Goal: Task Accomplishment & Management: Manage account settings

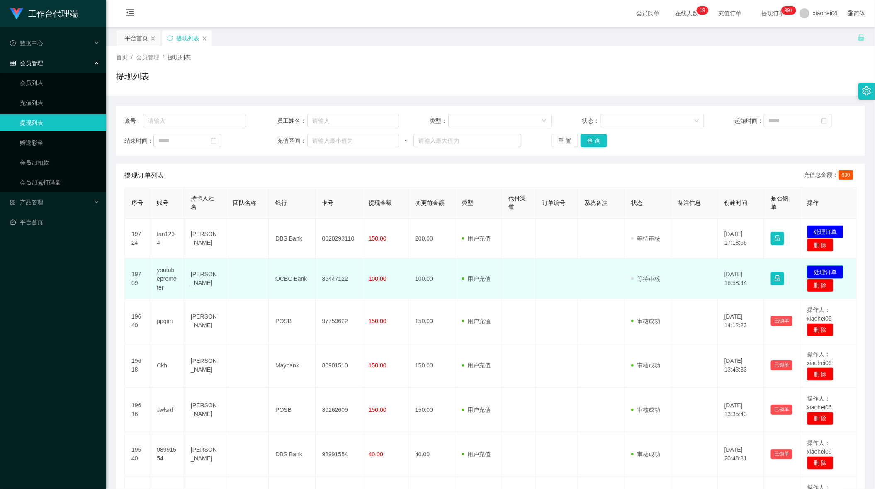
click at [810, 269] on button "处理订单" at bounding box center [825, 271] width 36 height 13
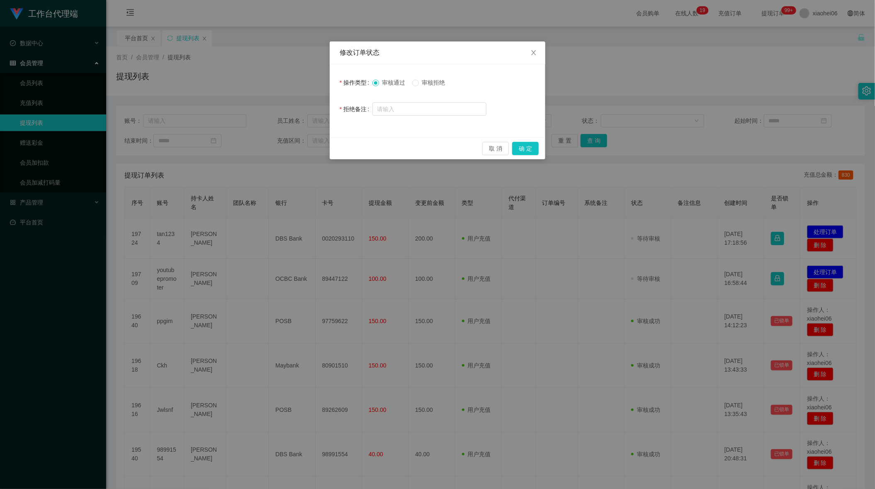
click at [723, 333] on div "修改订单状态 操作类型 审核通过 审核拒绝 拒绝备注 取 消 确 定" at bounding box center [437, 244] width 875 height 489
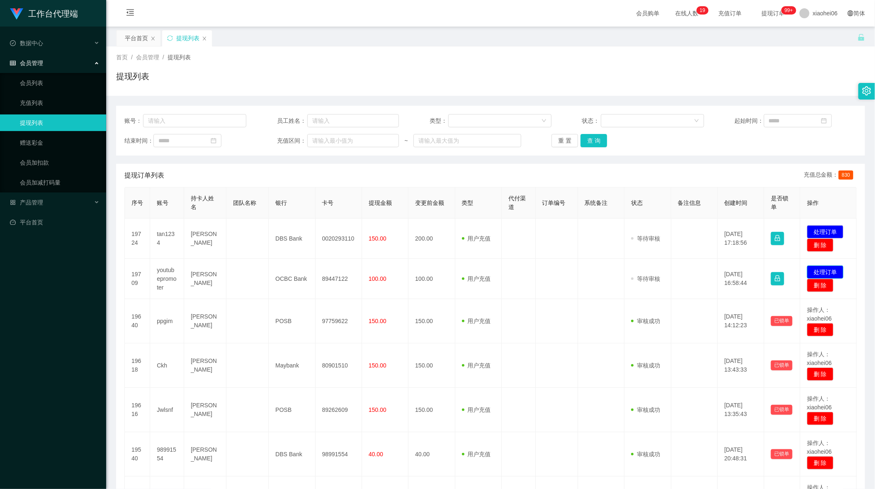
click at [820, 271] on button "处理订单" at bounding box center [825, 271] width 36 height 13
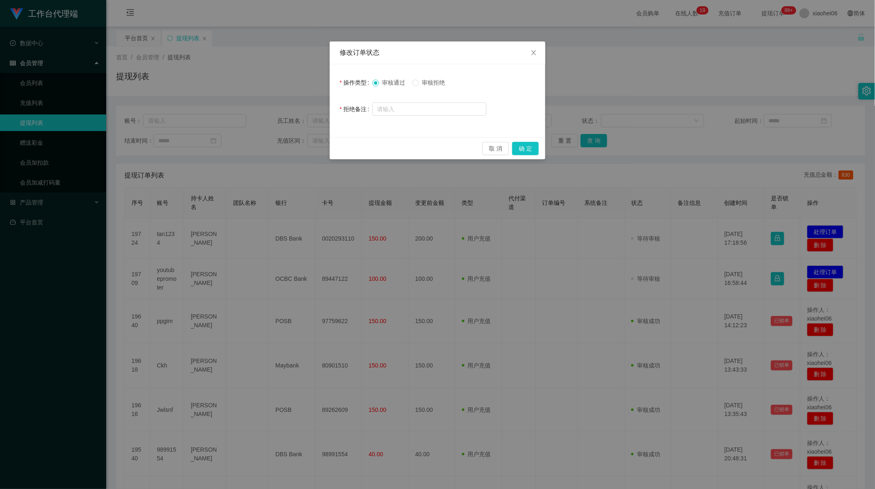
drag, startPoint x: 713, startPoint y: 265, endPoint x: 714, endPoint y: 259, distance: 6.3
click at [712, 265] on div "修改订单状态 操作类型 审核通过 审核拒绝 拒绝备注 取 消 确 定" at bounding box center [437, 244] width 875 height 489
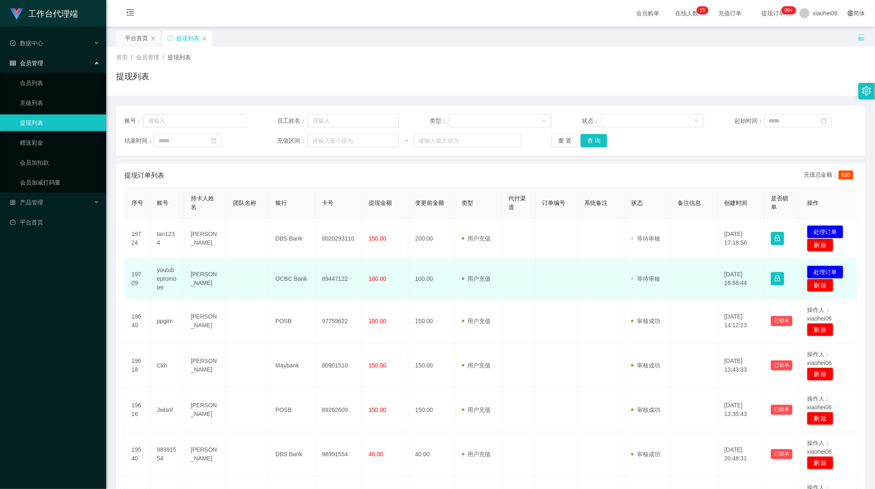
click at [486, 263] on td "用户充值 人工扣款" at bounding box center [478, 279] width 46 height 40
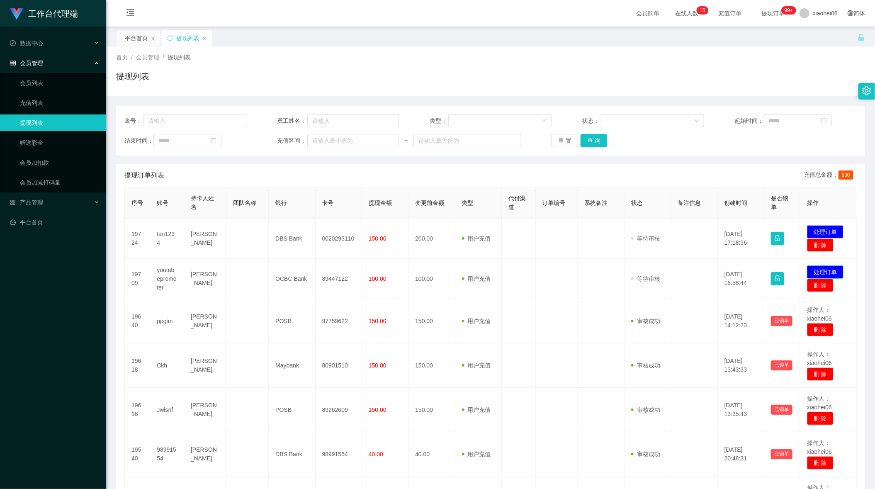
click at [827, 270] on button "处理订单" at bounding box center [825, 271] width 36 height 13
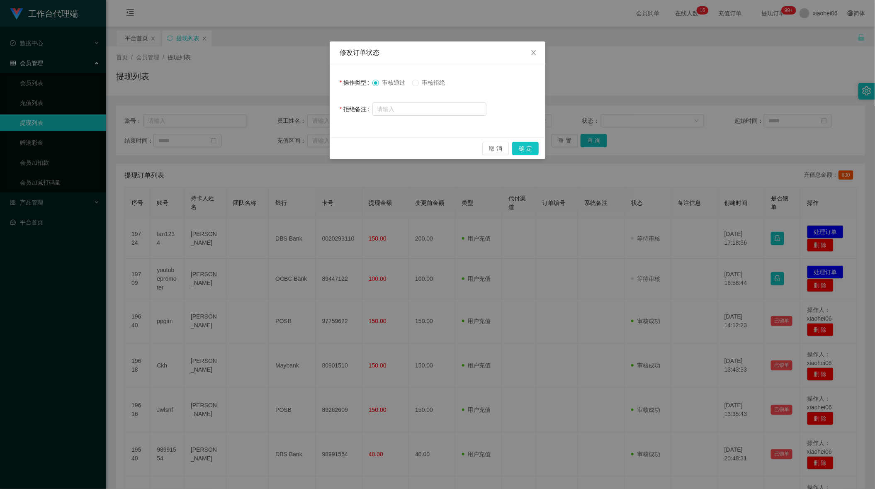
drag, startPoint x: 741, startPoint y: 246, endPoint x: 734, endPoint y: 244, distance: 6.6
click at [740, 246] on div "修改订单状态 操作类型 审核通过 审核拒绝 拒绝备注 取 消 确 定" at bounding box center [437, 244] width 875 height 489
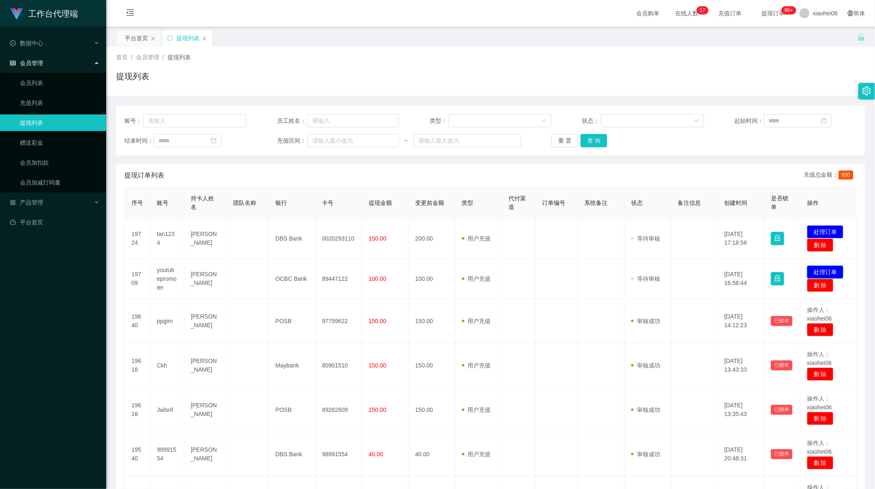
drag, startPoint x: 823, startPoint y: 267, endPoint x: 812, endPoint y: 265, distance: 11.4
click at [823, 267] on button "处理订单" at bounding box center [825, 271] width 36 height 13
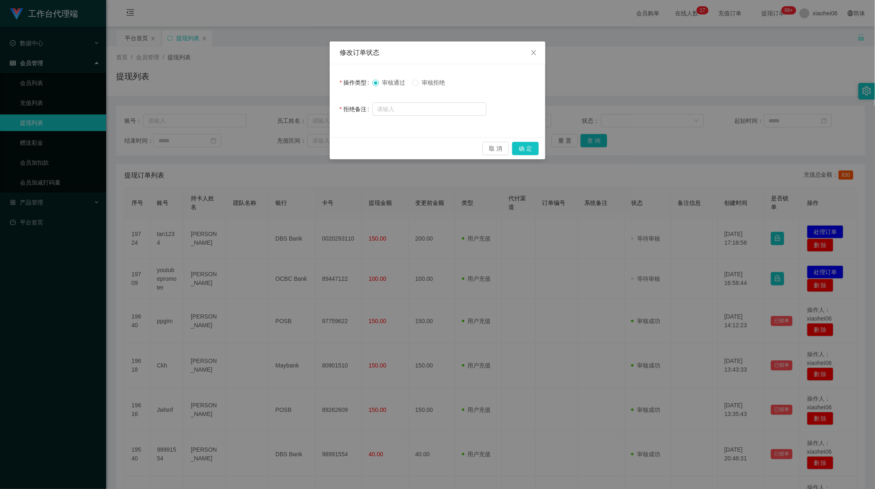
click at [427, 82] on span "审核拒绝" at bounding box center [434, 82] width 30 height 7
drag, startPoint x: 395, startPoint y: 109, endPoint x: 417, endPoint y: 117, distance: 23.2
click at [395, 109] on input "text" at bounding box center [429, 108] width 114 height 13
paste input "检测到您尚未完成爱心公益单，请先完成任务后再进行提现操作，感谢您的理解与配合。"
drag, startPoint x: 384, startPoint y: 109, endPoint x: 424, endPoint y: 117, distance: 40.5
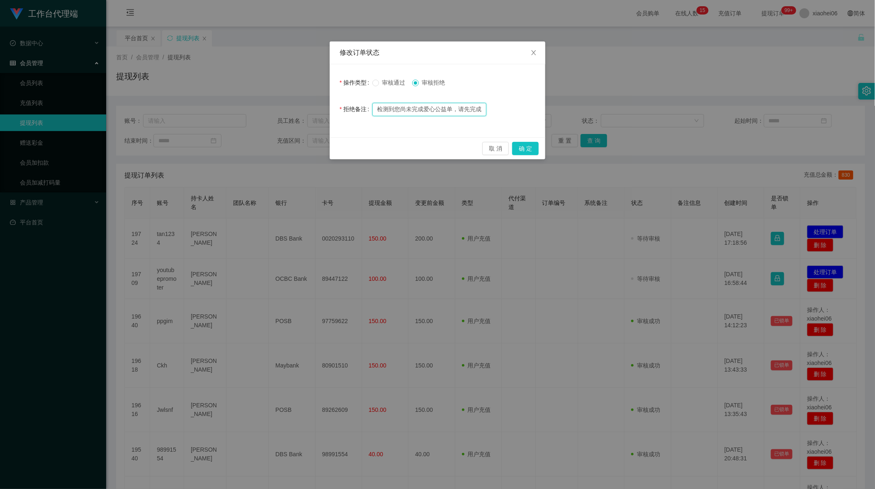
click at [422, 117] on div "操作类型 审核通过 审核拒绝 拒绝备注 检测到您尚未完成爱心公益单，请先完成任务后再进行提现操作，感谢您的理解与配合。" at bounding box center [438, 100] width 216 height 73
click at [447, 107] on input "检测到您尚未完成爱心公益单，请先完成任务后再进行提现操作，感谢您的理解与配合。" at bounding box center [429, 109] width 114 height 13
click at [470, 109] on input "检测到您尚未完成爱心公益单，请先完成任务后再进行提现操作，感谢您的理解与配合。" at bounding box center [429, 109] width 114 height 13
type input "检测到您尚未完成爱心公益单，请先完成任务后再进行提现操作，感谢您的理解与配合。"
click at [524, 152] on button "确 定" at bounding box center [525, 148] width 27 height 13
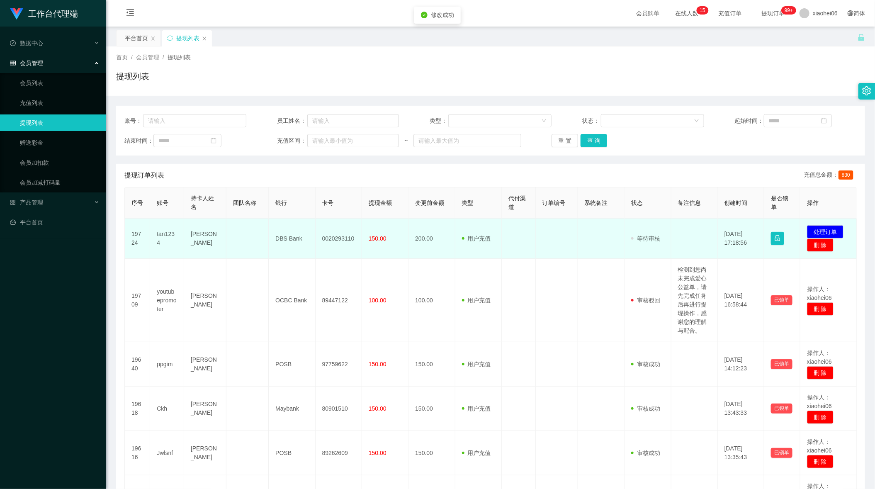
click at [340, 236] on td "0020293110" at bounding box center [339, 239] width 46 height 40
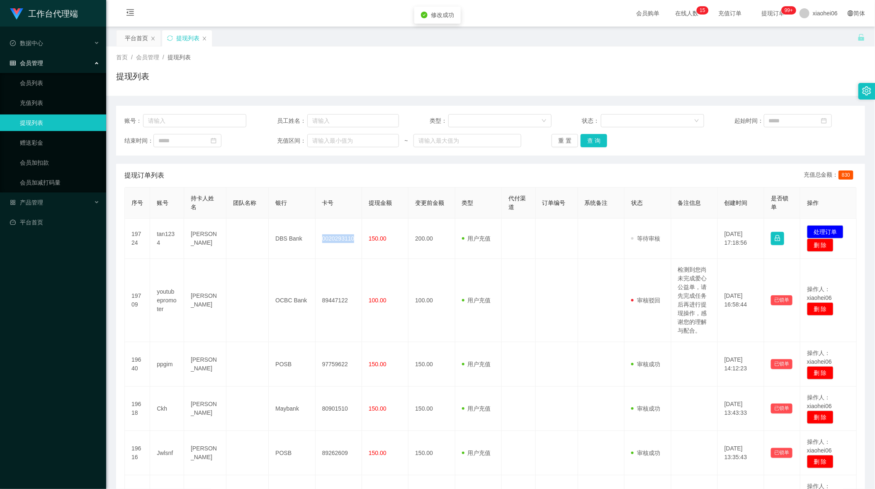
copy td "0020293110"
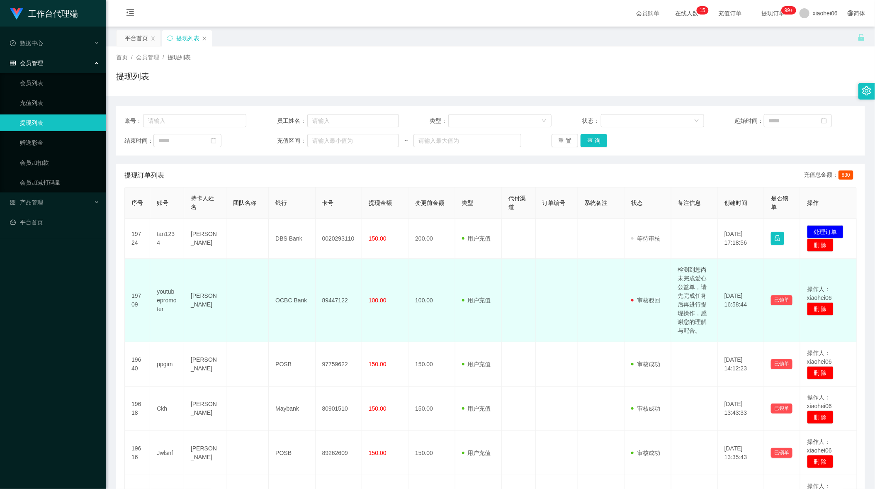
click at [602, 295] on td at bounding box center [601, 300] width 46 height 83
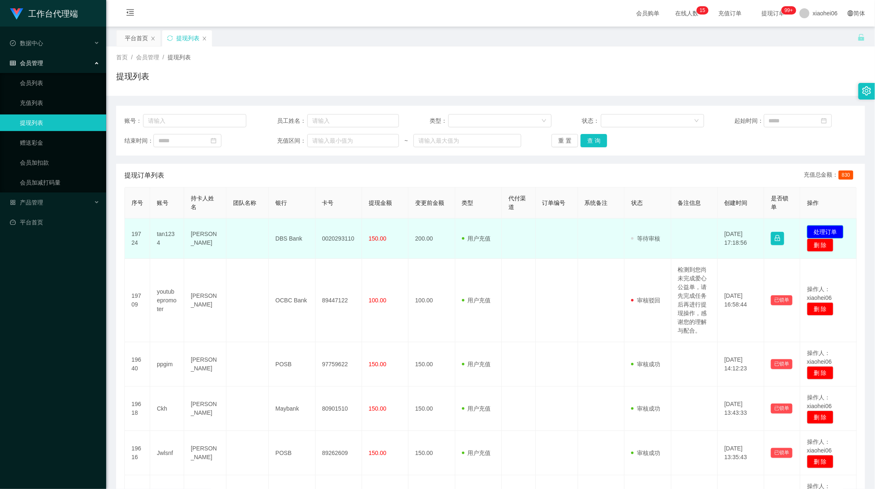
click at [823, 227] on button "处理订单" at bounding box center [825, 231] width 36 height 13
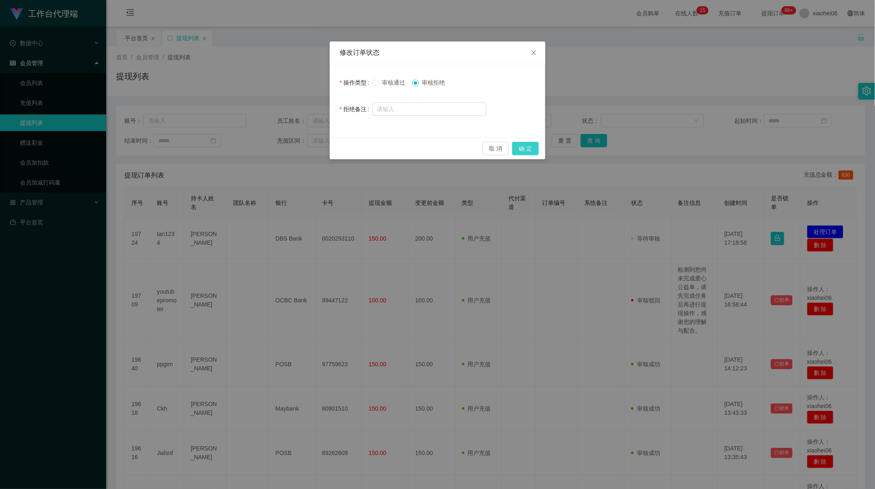
click at [522, 147] on button "确 定" at bounding box center [525, 148] width 27 height 13
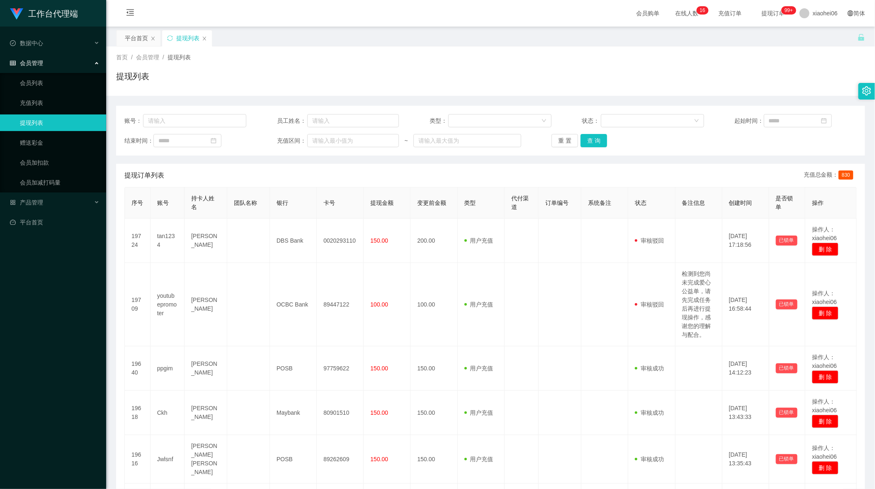
click at [651, 235] on td "审核驳回 审核成功 等待审核" at bounding box center [651, 241] width 47 height 44
click at [447, 189] on th "变更前金额" at bounding box center [433, 202] width 47 height 31
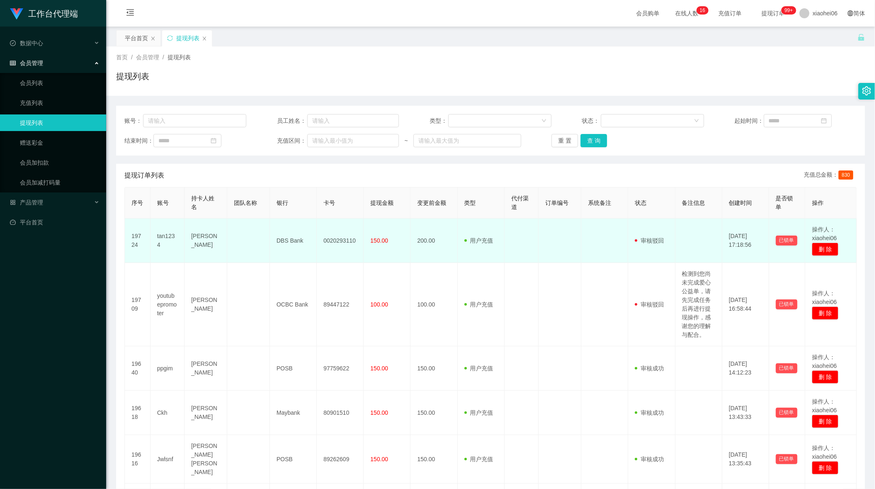
click at [333, 241] on td "0020293110" at bounding box center [340, 241] width 47 height 44
click at [334, 241] on td "0020293110" at bounding box center [340, 241] width 47 height 44
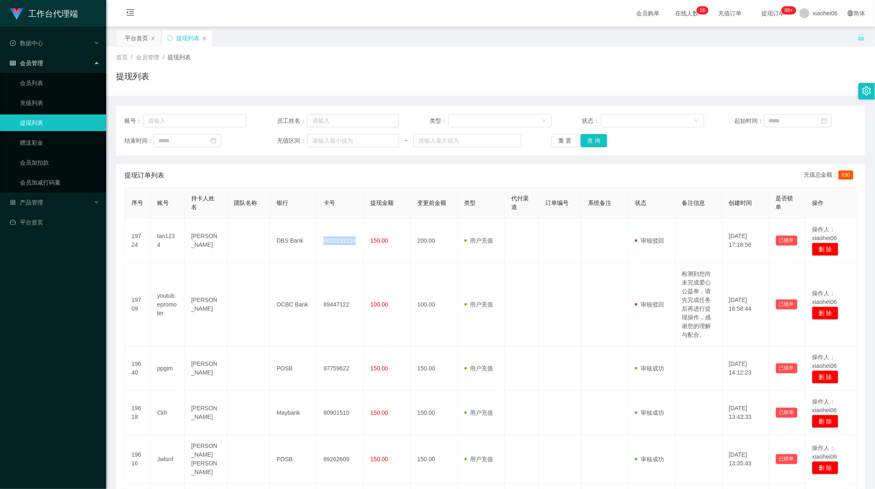
copy td "0020293110"
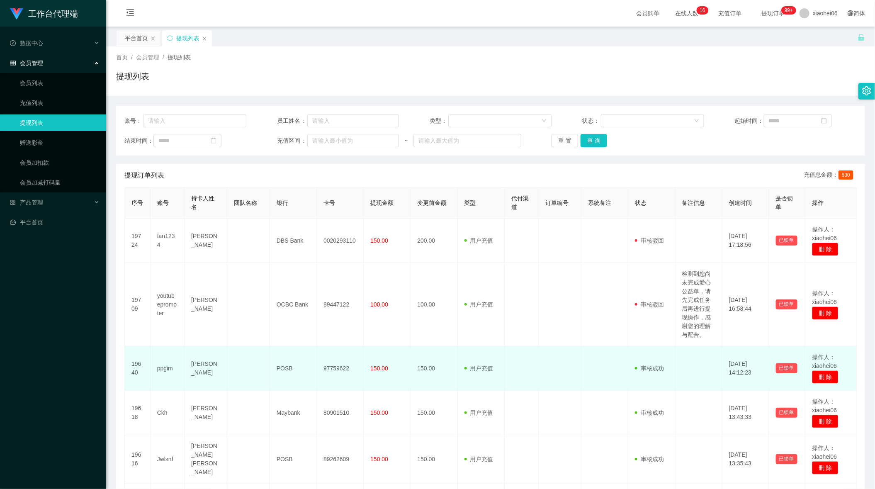
drag, startPoint x: 612, startPoint y: 370, endPoint x: 613, endPoint y: 365, distance: 5.0
click at [613, 366] on td at bounding box center [604, 368] width 47 height 44
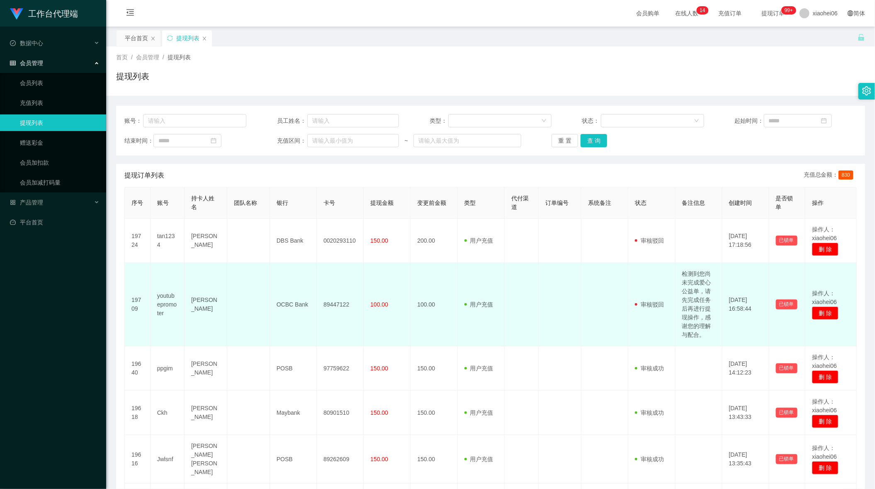
click at [611, 285] on td at bounding box center [604, 304] width 47 height 83
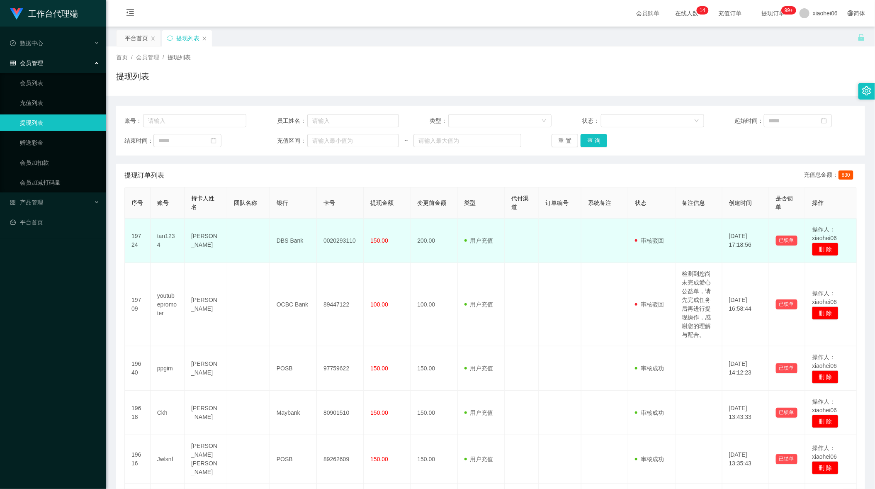
click at [639, 245] on td "审核驳回 审核成功 等待审核" at bounding box center [651, 241] width 47 height 44
click at [335, 239] on td "0020293110" at bounding box center [340, 241] width 47 height 44
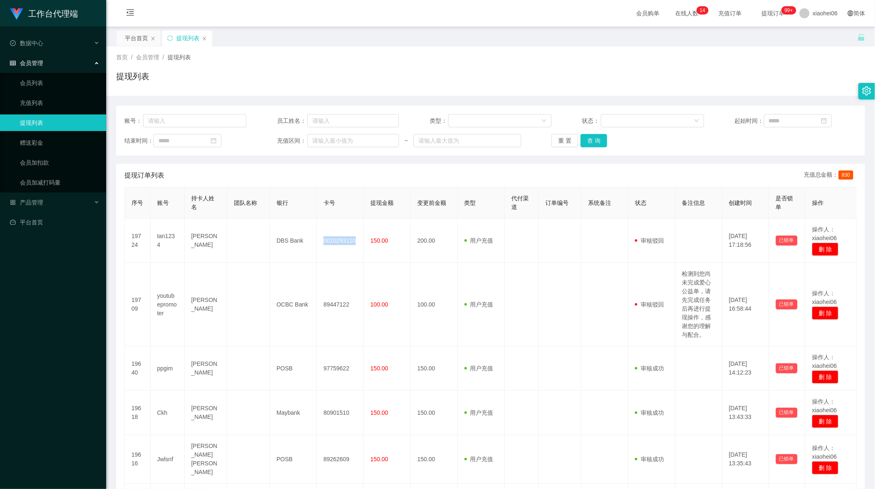
copy td "0020293110"
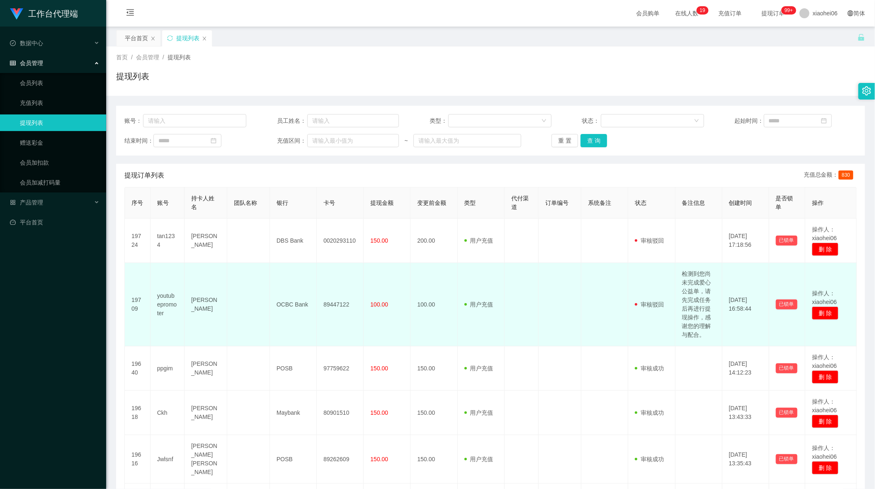
click at [452, 305] on td "100.00" at bounding box center [433, 304] width 47 height 83
click at [407, 311] on td "100.00" at bounding box center [387, 304] width 47 height 83
click at [443, 327] on td "100.00" at bounding box center [433, 304] width 47 height 83
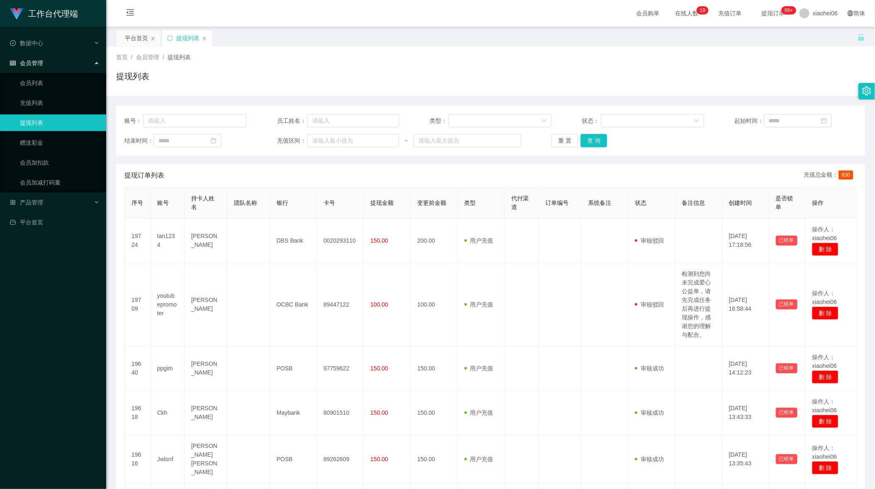
click at [738, 56] on div "首页 / 会员管理 / 提现列表 /" at bounding box center [490, 57] width 749 height 9
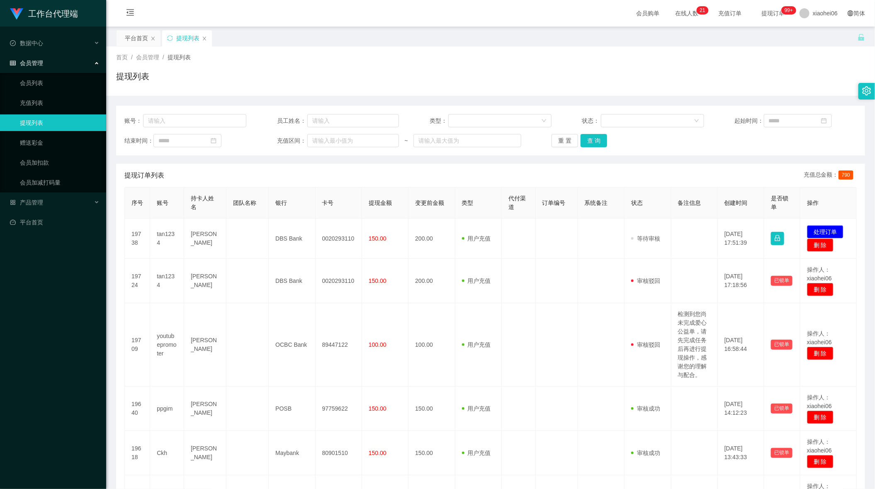
click at [345, 241] on td "0020293110" at bounding box center [339, 239] width 46 height 40
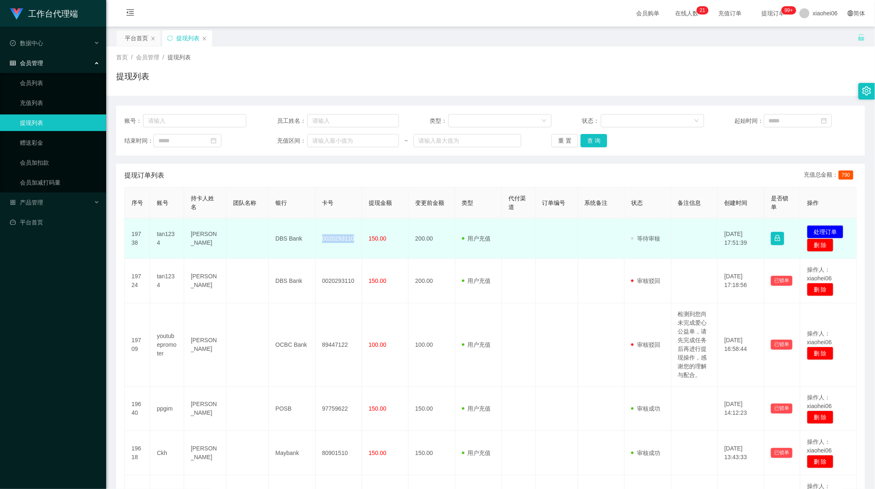
copy td "0020293110"
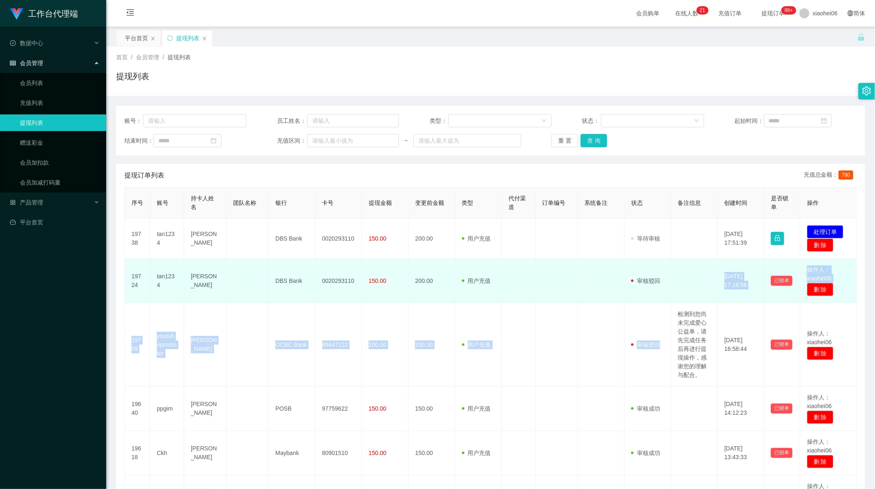
click at [663, 303] on tbody "19738 tan1234 Tan Beng Soon DBS Bank 0020293110 150.00 200.00 用户充值 人工扣款 审核驳回 审核…" at bounding box center [491, 458] width 732 height 478
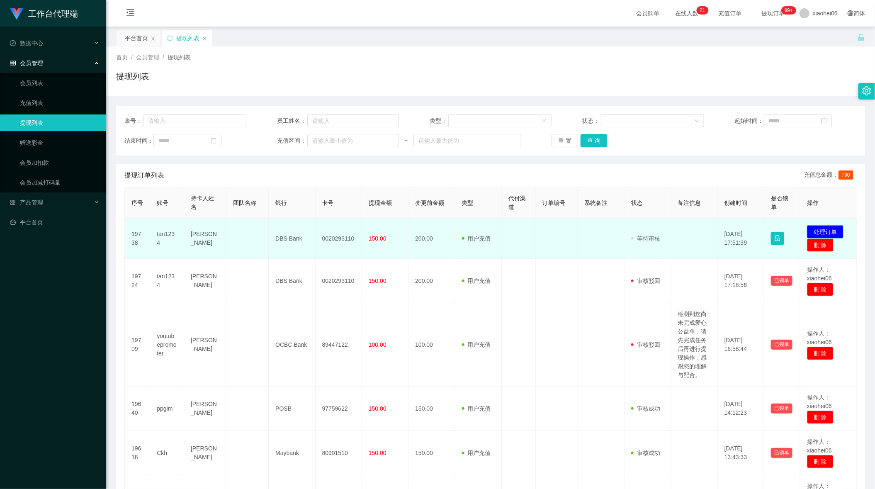
drag, startPoint x: 827, startPoint y: 224, endPoint x: 822, endPoint y: 226, distance: 5.4
click at [827, 224] on td "发起代付 处理订单 删 除" at bounding box center [828, 239] width 56 height 40
click at [818, 229] on button "处理订单" at bounding box center [825, 231] width 36 height 13
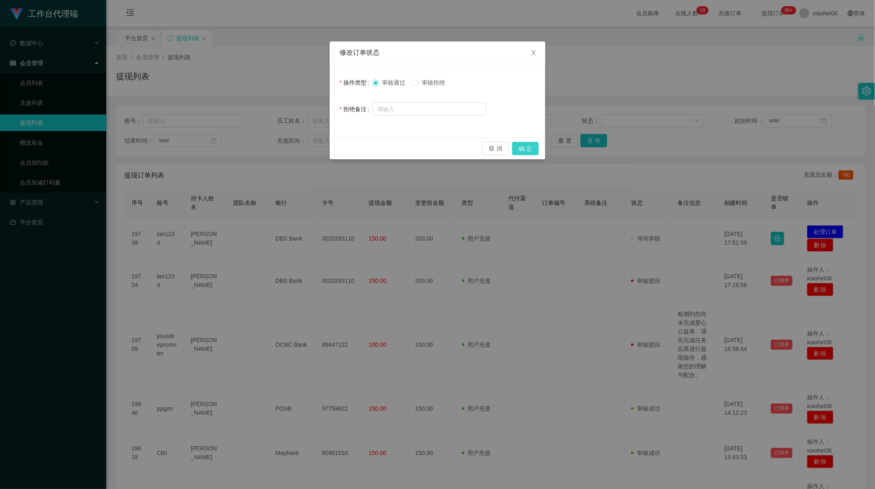
click at [532, 147] on button "确 定" at bounding box center [525, 148] width 27 height 13
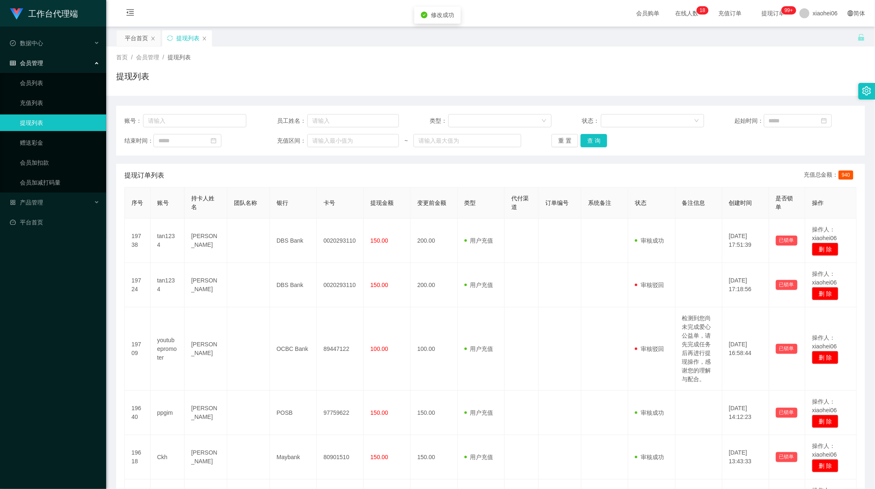
click at [558, 313] on div "工作台代理端 数据中心 会员管理 会员列表 充值列表 提现列表 赠送彩金 会员加扣款 会员加减打码量 产品管理 平台首页 保存配置 重置配置 整体风格设置 主…" at bounding box center [437, 244] width 875 height 489
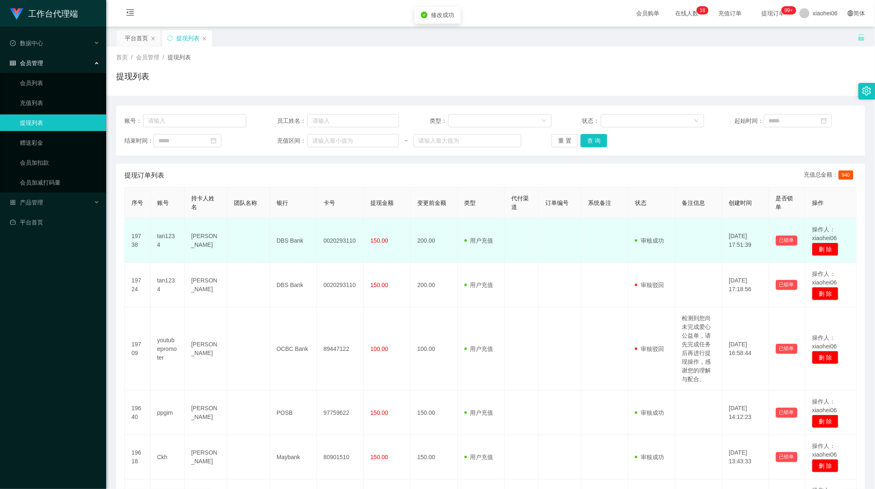
click at [334, 239] on td "0020293110" at bounding box center [340, 241] width 47 height 44
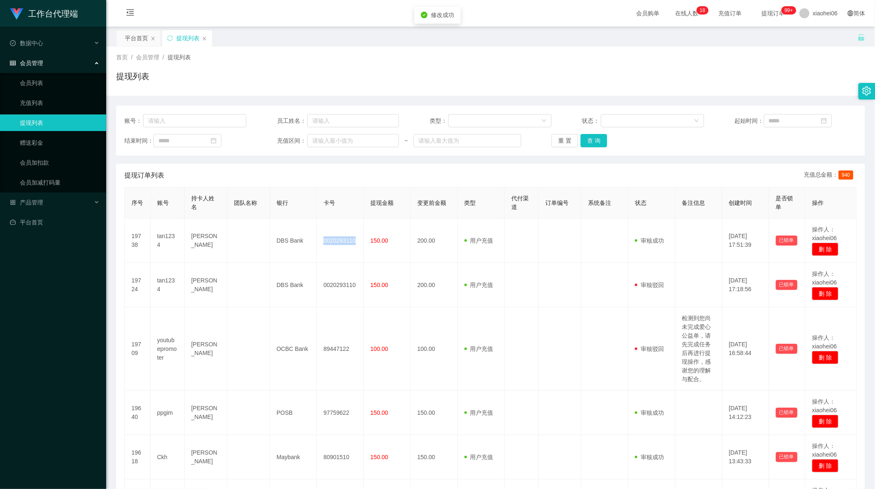
copy td "0020293110"
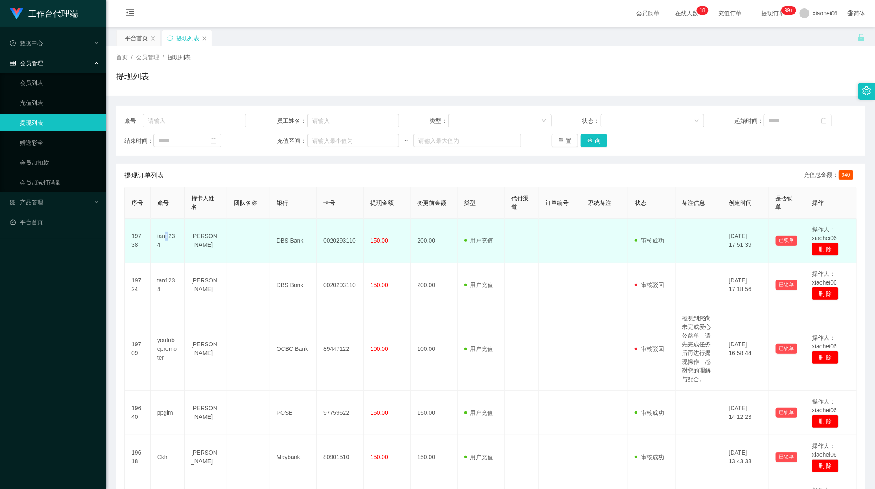
click at [167, 238] on td "tan1234" at bounding box center [168, 241] width 34 height 44
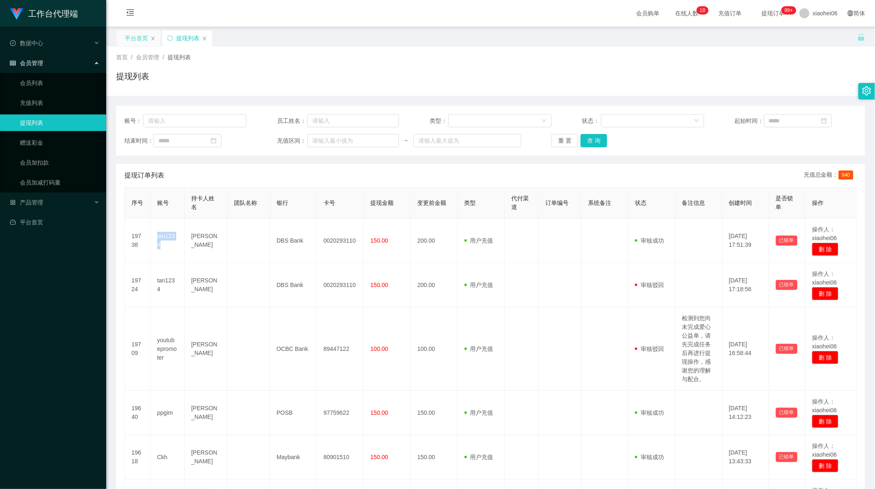
click at [133, 36] on div "平台首页" at bounding box center [136, 38] width 23 height 16
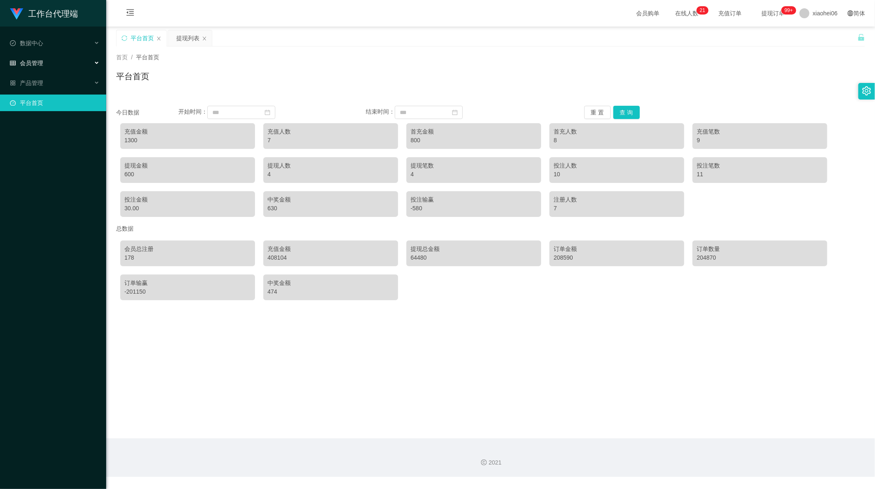
click at [85, 55] on div "会员管理" at bounding box center [53, 63] width 106 height 17
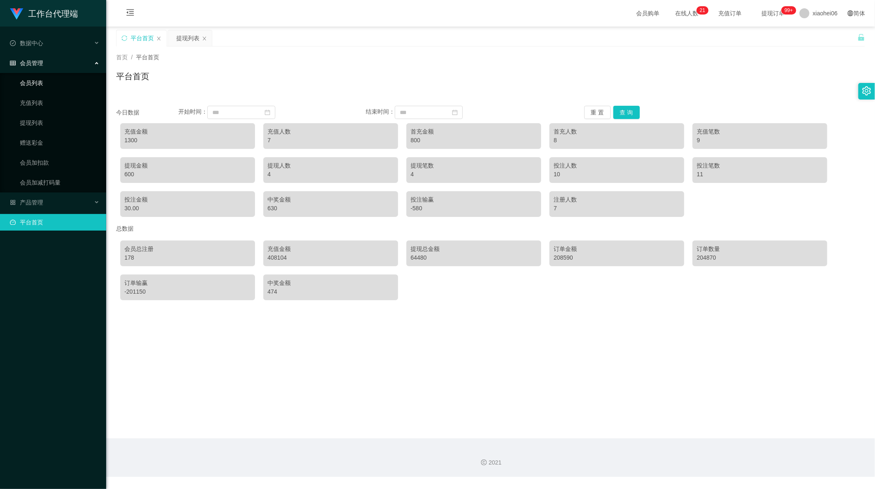
click at [58, 85] on link "会员列表" at bounding box center [60, 83] width 80 height 17
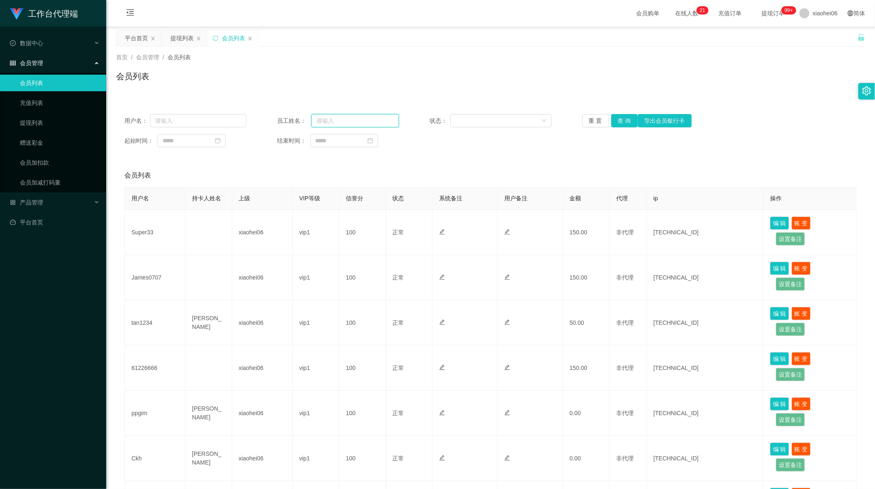
click at [366, 118] on input "text" at bounding box center [354, 120] width 87 height 13
click at [50, 155] on link "会员加扣款" at bounding box center [60, 162] width 80 height 17
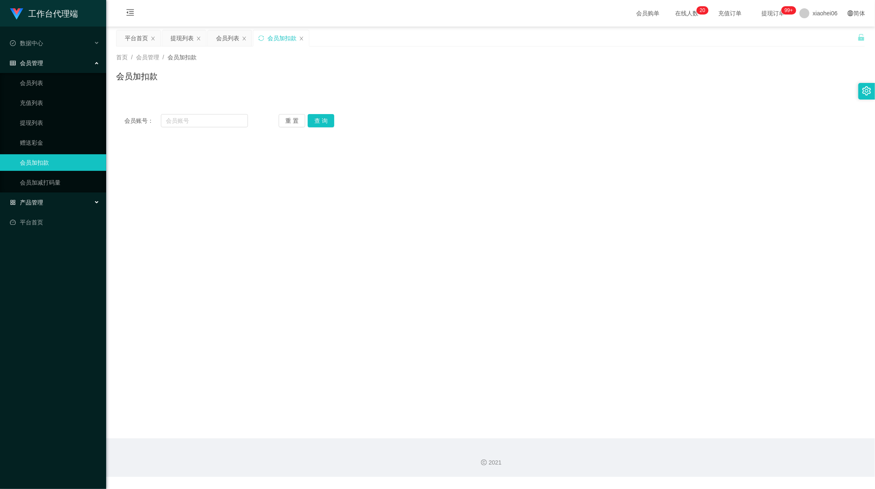
click at [73, 197] on div "产品管理" at bounding box center [53, 202] width 106 height 17
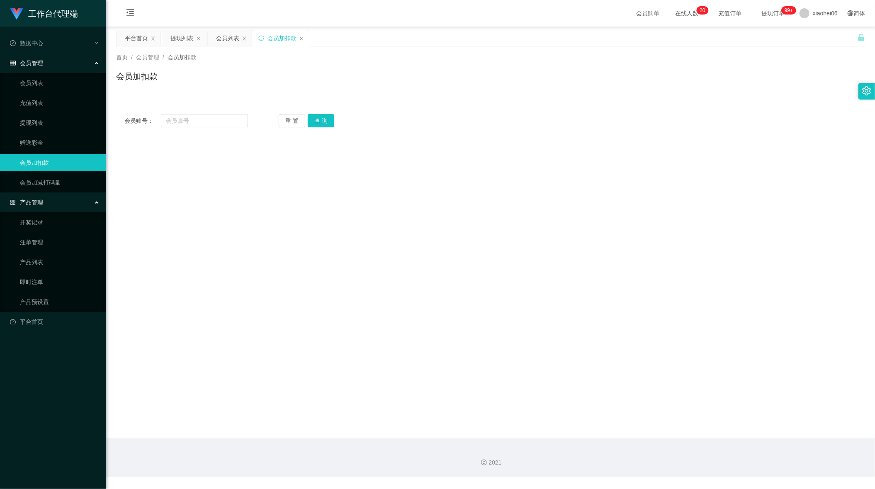
click at [63, 131] on ul "会员列表 充值列表 提现列表 赠送彩金 会员加扣款 会员加减打码量" at bounding box center [53, 132] width 106 height 119
click at [60, 134] on link "赠送彩金" at bounding box center [60, 142] width 80 height 17
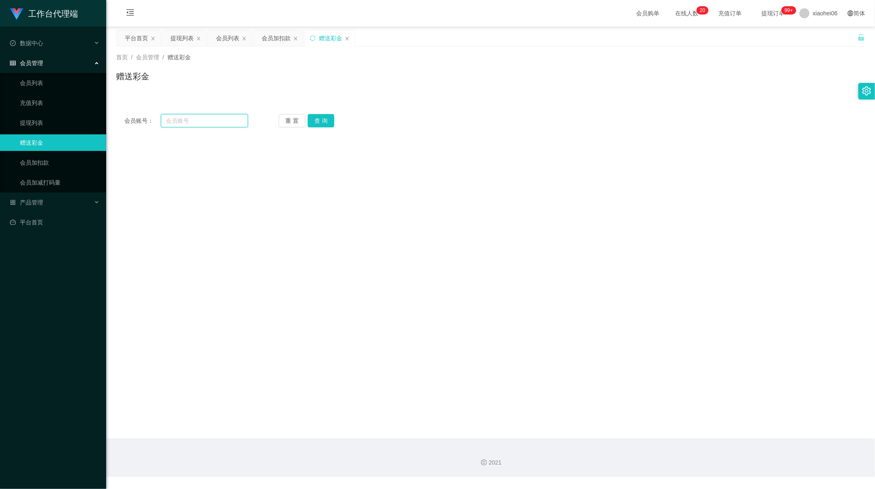
click at [220, 120] on input "text" at bounding box center [204, 120] width 87 height 13
paste input "tan1234"
type input "tan1234"
click at [317, 122] on button "查 询" at bounding box center [321, 120] width 27 height 13
click at [278, 239] on form "会员账号 tan1234 会员姓名 [PERSON_NAME] 账号余额 50.00 操作类型 彩金加款 彩金扣款 金额 确 定" at bounding box center [490, 210] width 749 height 149
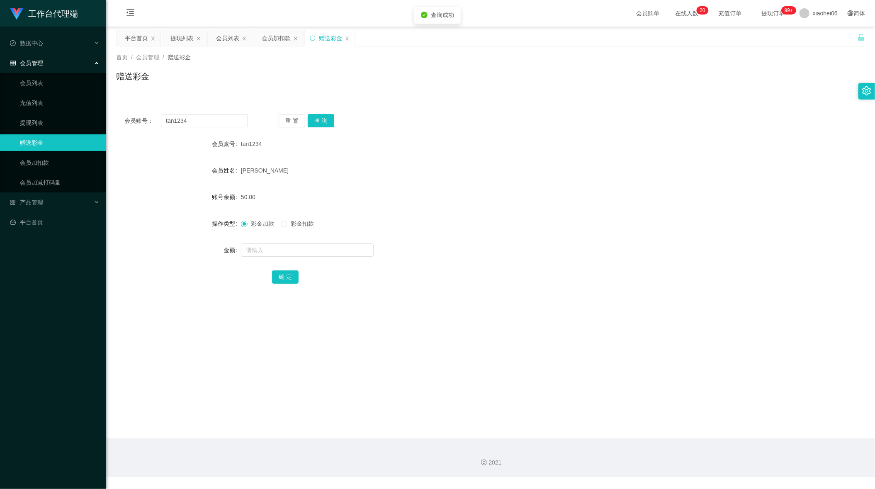
click at [297, 228] on div "彩金加款 彩金扣款" at bounding box center [459, 223] width 437 height 17
click at [295, 224] on span "彩金扣款" at bounding box center [302, 223] width 30 height 7
drag, startPoint x: 281, startPoint y: 241, endPoint x: 282, endPoint y: 246, distance: 5.1
click at [281, 245] on div at bounding box center [459, 250] width 437 height 17
click at [282, 247] on input "text" at bounding box center [307, 249] width 133 height 13
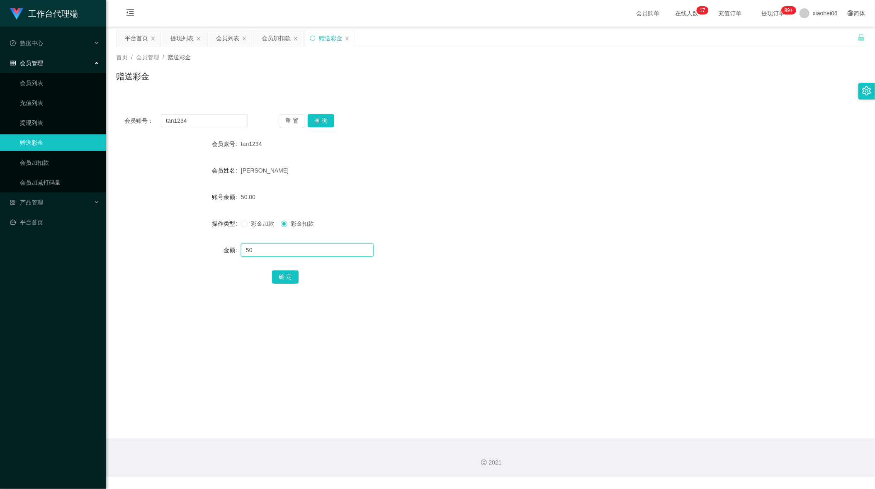
type input "50"
click at [291, 285] on div "会员账号： tan1234 重 置 查 询 会员账号 tan1234 会员姓名 [PERSON_NAME] Soon 账号余额 50.00 操作类型 彩金加款…" at bounding box center [490, 204] width 749 height 197
click at [285, 279] on button "确 定" at bounding box center [285, 276] width 27 height 13
drag, startPoint x: 455, startPoint y: 163, endPoint x: 207, endPoint y: 175, distance: 248.6
click at [454, 163] on div "[PERSON_NAME]" at bounding box center [459, 170] width 437 height 17
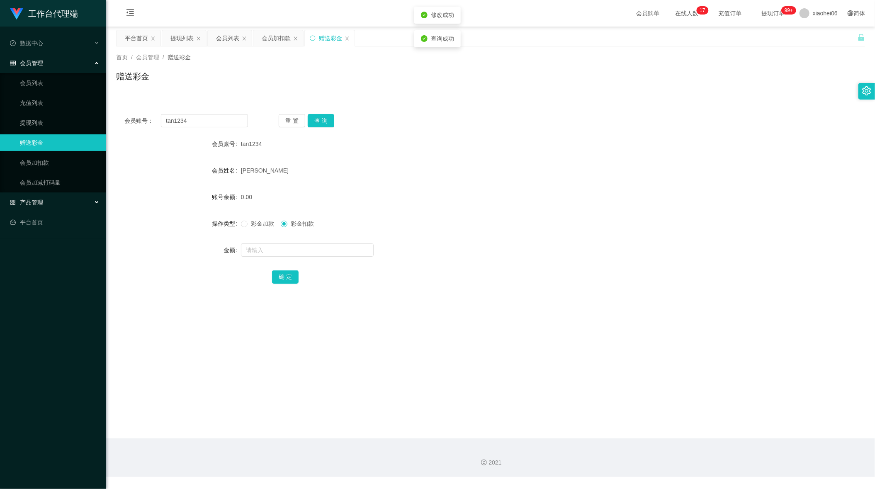
click at [60, 203] on div "产品管理" at bounding box center [53, 202] width 106 height 17
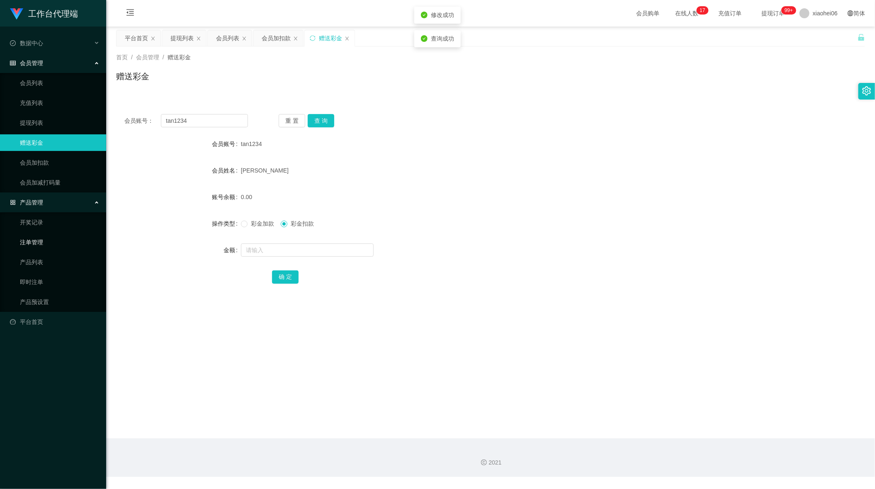
click at [62, 240] on link "注单管理" at bounding box center [60, 242] width 80 height 17
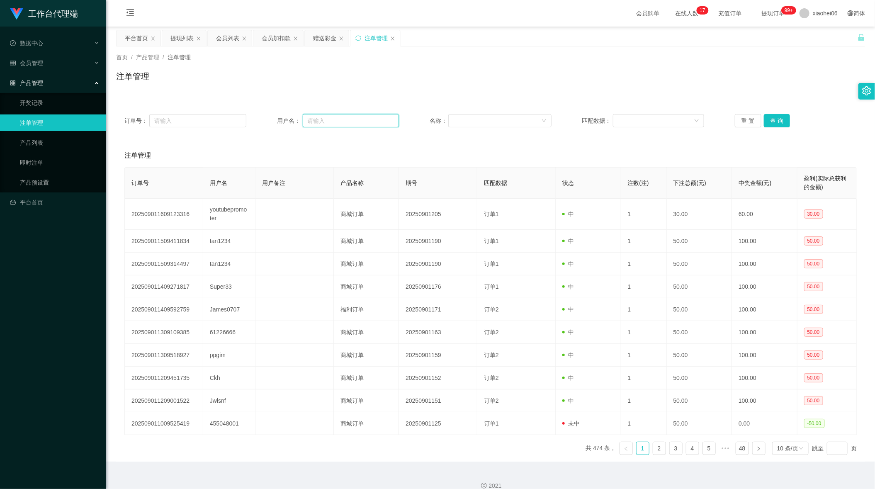
click at [334, 120] on input "text" at bounding box center [351, 120] width 97 height 13
paste input "tan1234"
type input "tan1234"
click at [773, 116] on button "查 询" at bounding box center [777, 120] width 27 height 13
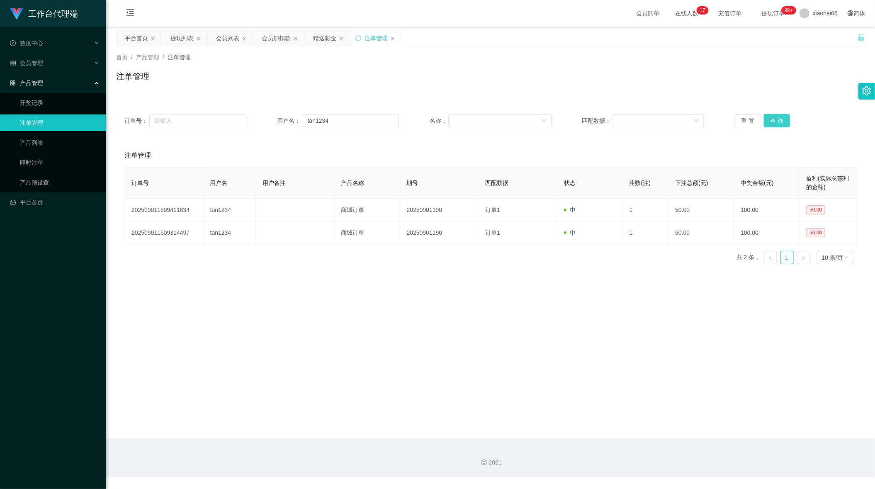
click at [773, 117] on button "查 询" at bounding box center [777, 120] width 27 height 13
click at [284, 43] on div "会员加扣款" at bounding box center [276, 38] width 29 height 16
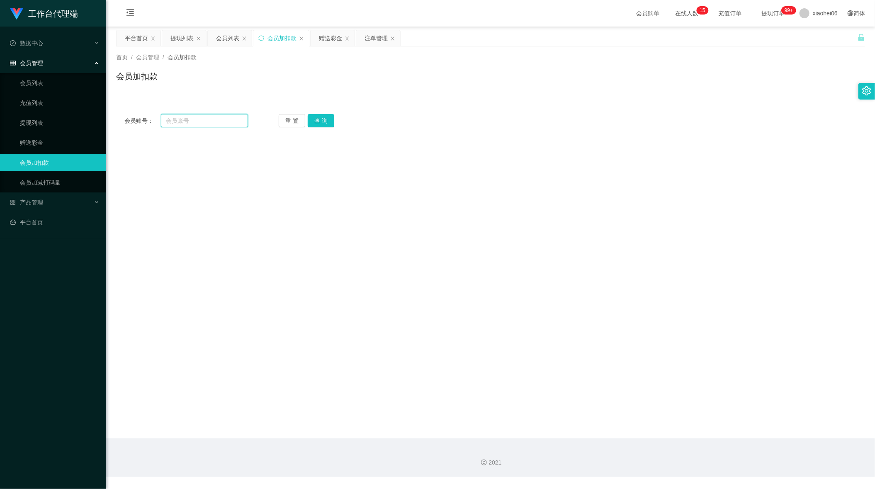
click at [229, 119] on input "text" at bounding box center [204, 120] width 87 height 13
paste input "youtubepromoter"
type input "youtubepromoter"
click at [330, 118] on button "查 询" at bounding box center [321, 120] width 27 height 13
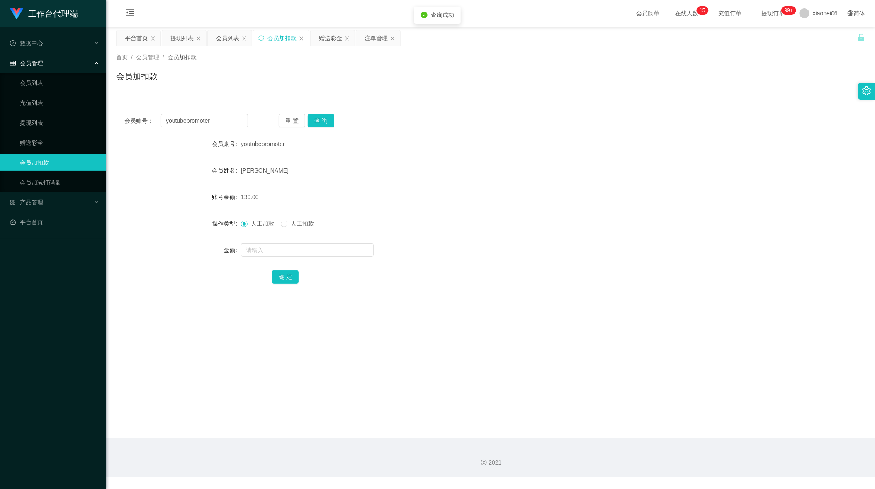
drag, startPoint x: 424, startPoint y: 205, endPoint x: 509, endPoint y: 145, distance: 104.4
click at [428, 202] on form "会员账号 youtubepromoter 会员姓名 Kay Woo 账号余额 130.00 操作类型 人工加款 人工扣款 金额 确 定" at bounding box center [490, 210] width 749 height 149
drag, startPoint x: 226, startPoint y: 119, endPoint x: 172, endPoint y: 121, distance: 54.8
click at [71, 112] on section "工作台代理端 数据中心 会员管理 会员列表 充值列表 提现列表 赠送彩金 会员加扣款 会员加减打码量 产品管理 开奖记录 注单管理 产品列表 即时注单 产品预…" at bounding box center [437, 238] width 875 height 477
click at [325, 117] on button "查 询" at bounding box center [321, 120] width 27 height 13
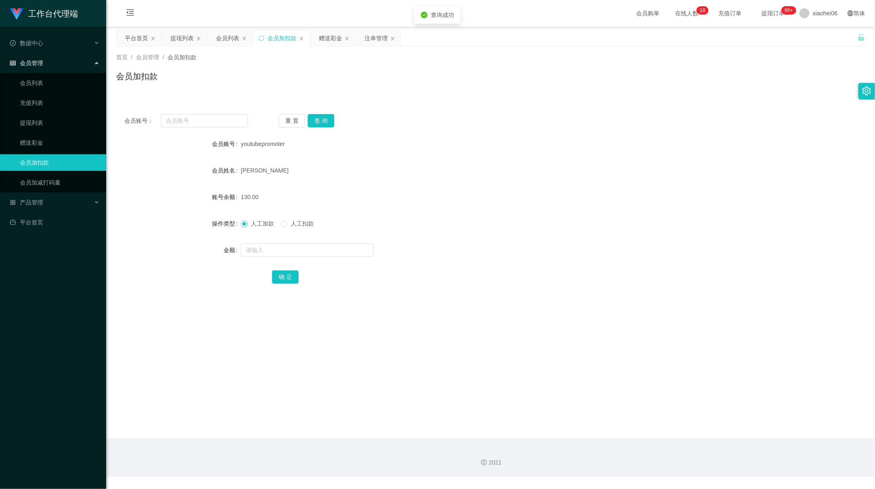
click at [562, 129] on div "会员账号： 重 置 查 询 会员账号 youtubepromoter 会员姓名 Kay Woo 账号余额 130.00 操作类型 人工加款 人工扣款 金额 确…" at bounding box center [490, 204] width 749 height 197
click at [342, 39] on div "赠送彩金" at bounding box center [330, 38] width 23 height 16
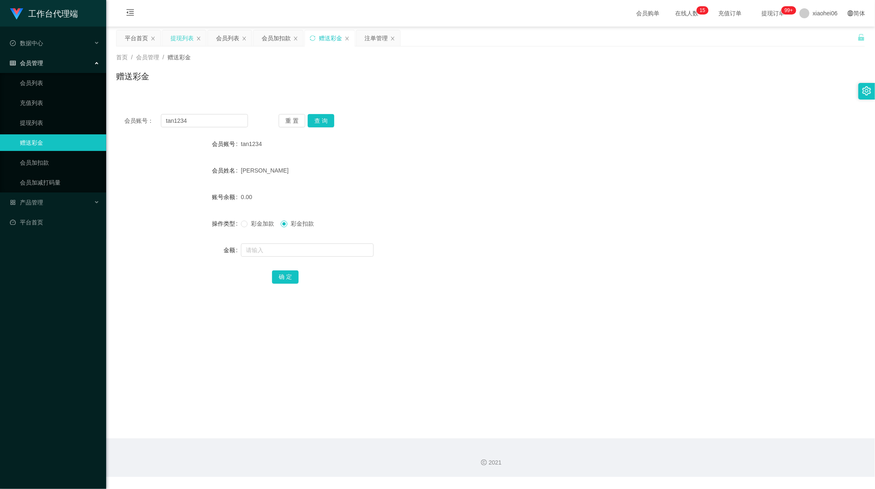
click at [179, 39] on div "提现列表" at bounding box center [181, 38] width 23 height 16
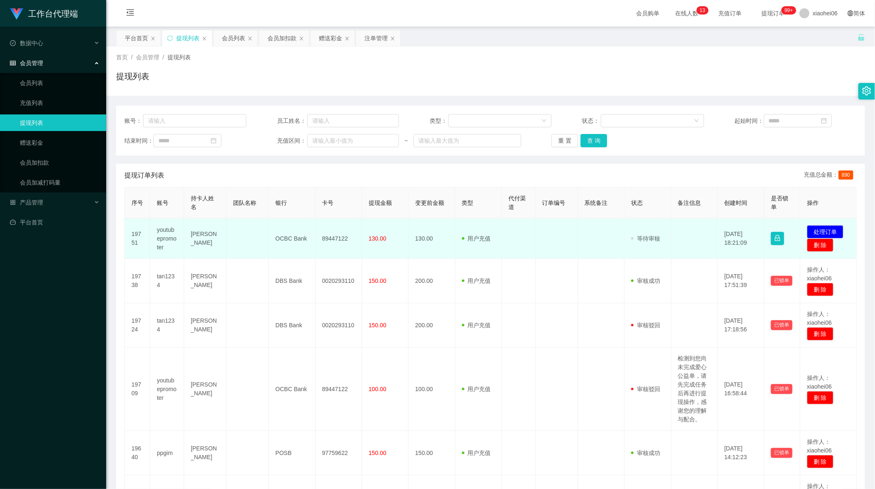
click at [624, 245] on td "审核驳回 审核成功 等待审核" at bounding box center [647, 239] width 46 height 40
click at [342, 238] on td "89447122" at bounding box center [339, 239] width 46 height 40
click at [338, 239] on td "89447122" at bounding box center [339, 239] width 46 height 40
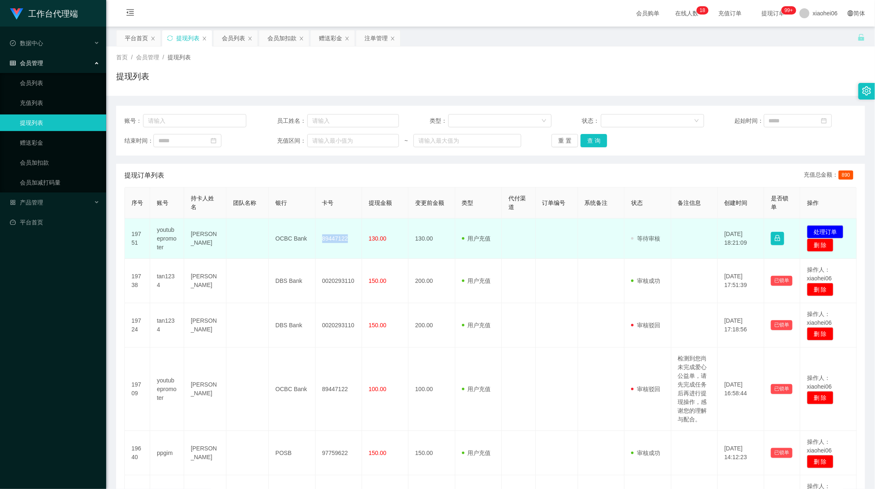
click at [338, 239] on td "89447122" at bounding box center [339, 239] width 46 height 40
click at [819, 227] on button "处理订单" at bounding box center [825, 231] width 36 height 13
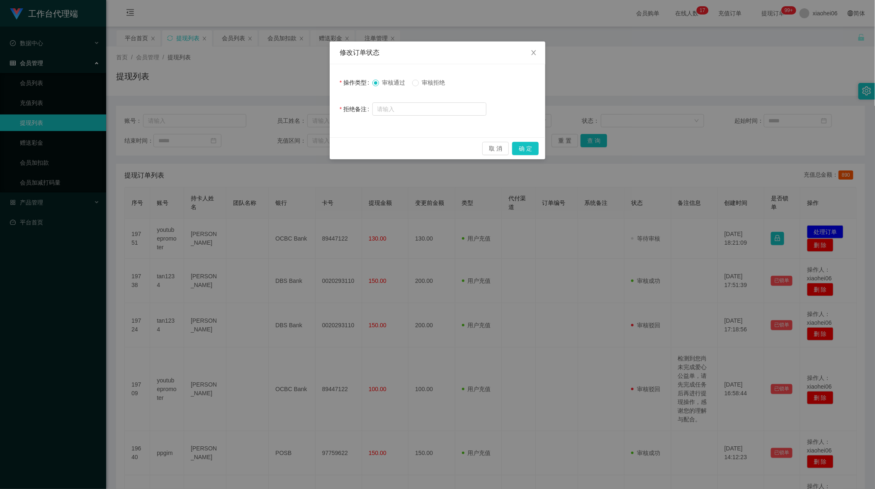
click at [525, 141] on div "取 消 确 定" at bounding box center [438, 148] width 216 height 22
drag, startPoint x: 523, startPoint y: 151, endPoint x: 532, endPoint y: 146, distance: 10.8
click at [523, 151] on button "确 定" at bounding box center [525, 148] width 27 height 13
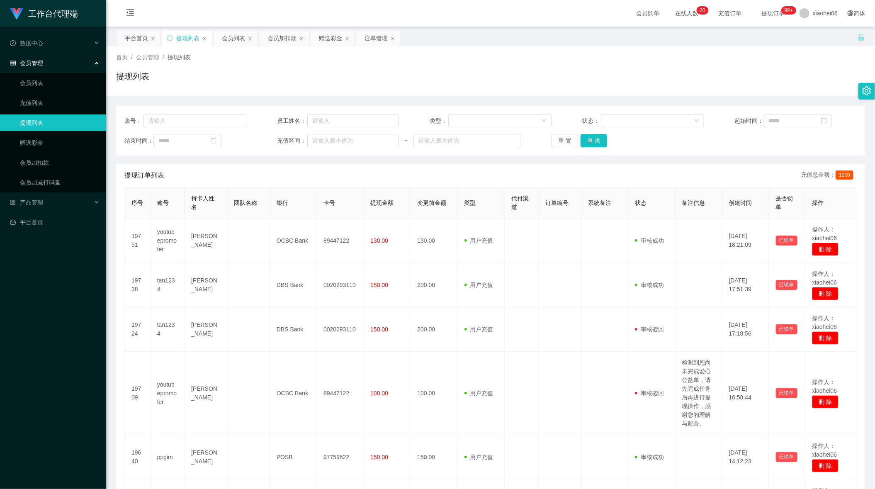
drag, startPoint x: 283, startPoint y: 37, endPoint x: 279, endPoint y: 75, distance: 37.5
click at [283, 39] on div "会员加扣款" at bounding box center [281, 38] width 29 height 16
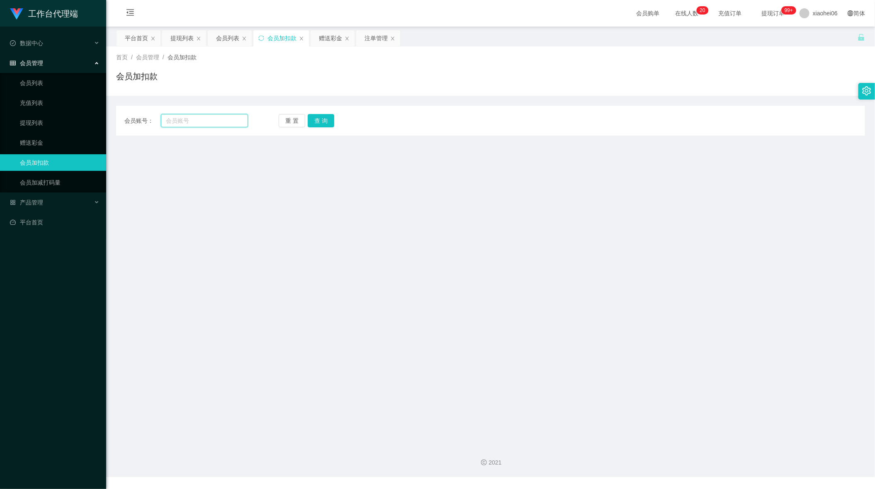
click at [227, 114] on input "text" at bounding box center [204, 120] width 87 height 13
paste input "ckh"
type input "ckh"
click at [335, 114] on div "重 置 查 询" at bounding box center [341, 120] width 124 height 13
click at [315, 127] on button "查 询" at bounding box center [321, 120] width 27 height 13
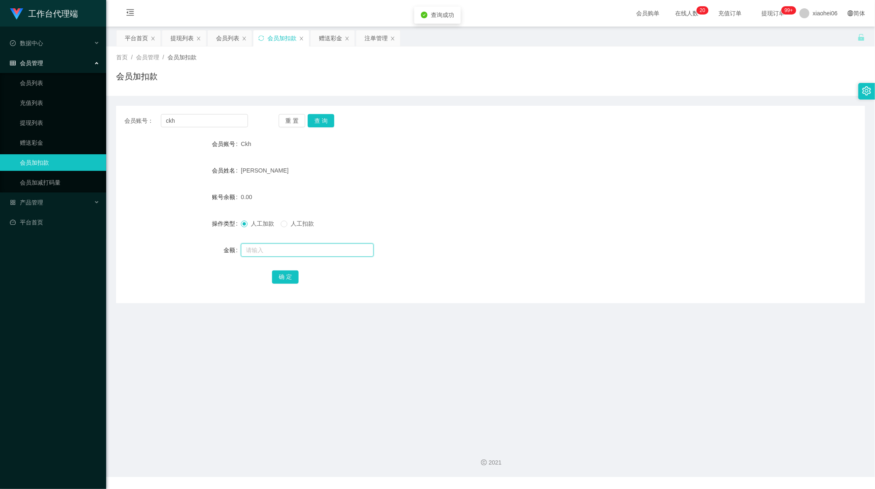
click at [295, 247] on input "text" at bounding box center [307, 249] width 133 height 13
type input "100"
click at [285, 277] on button "确 定" at bounding box center [285, 276] width 27 height 13
click at [492, 226] on div "人工加款 人工扣款" at bounding box center [459, 223] width 437 height 17
click at [180, 32] on div "提现列表" at bounding box center [181, 38] width 23 height 16
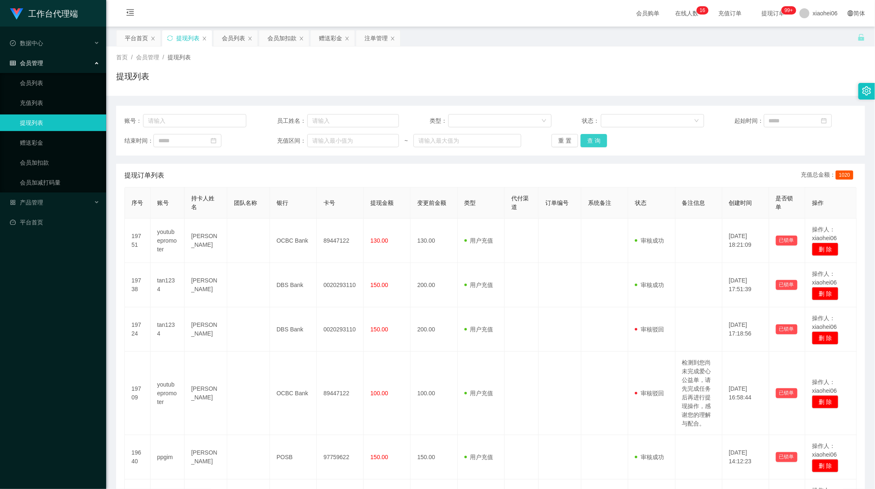
click at [592, 142] on button "查 询" at bounding box center [593, 140] width 27 height 13
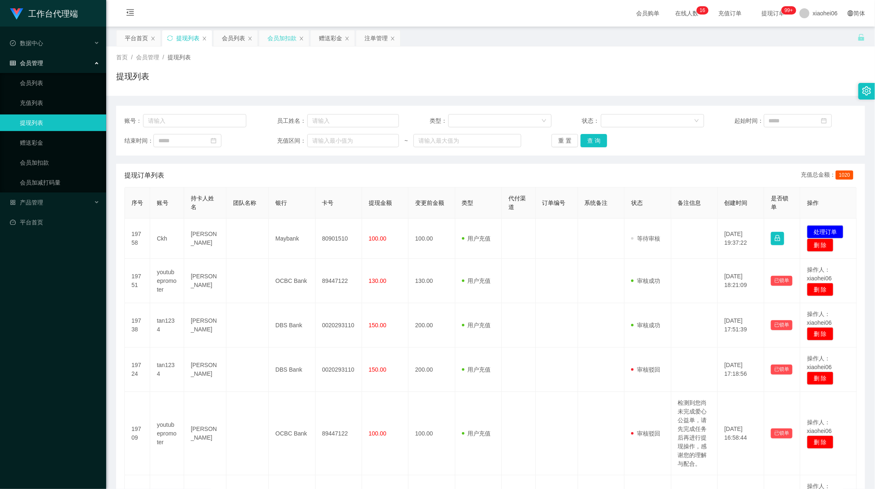
drag, startPoint x: 227, startPoint y: 36, endPoint x: 272, endPoint y: 34, distance: 45.7
click at [229, 36] on div "会员列表" at bounding box center [233, 38] width 23 height 16
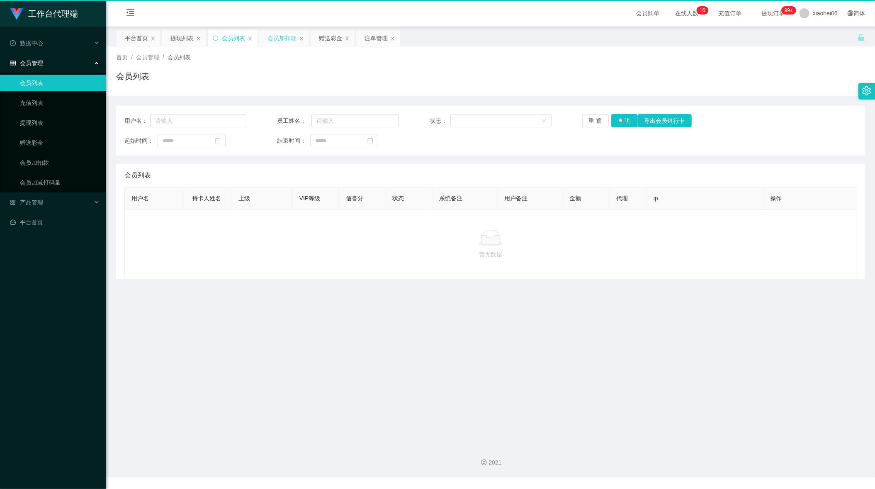
click at [282, 34] on div "会员加扣款" at bounding box center [281, 38] width 29 height 16
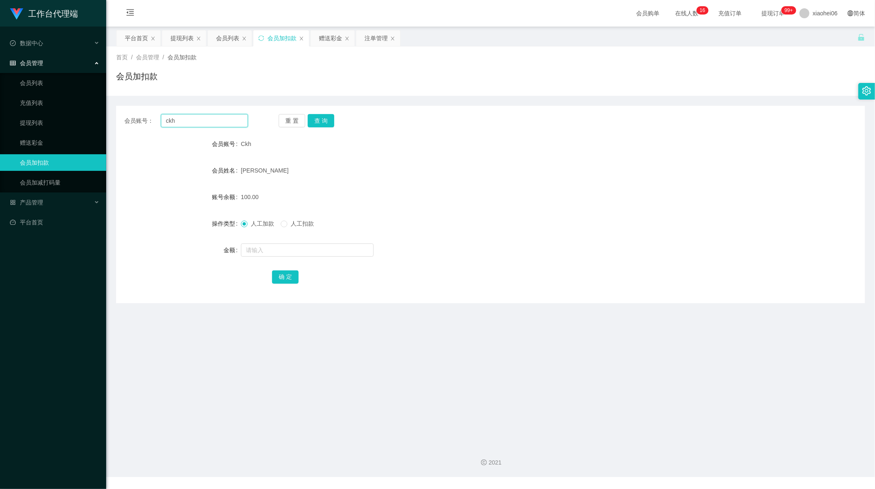
drag, startPoint x: 182, startPoint y: 121, endPoint x: 142, endPoint y: 129, distance: 41.1
click at [109, 124] on main "关闭左侧 关闭右侧 关闭其它 刷新页面 平台首页 提现列表 会员列表 会员加扣款 赠送彩金 注单管理 首页 / 会员管理 / 会员加扣款 / 会员加扣款 会员…" at bounding box center [490, 233] width 769 height 412
paste input "tan1234"
type input "tan1234"
click at [326, 121] on button "查 询" at bounding box center [321, 120] width 27 height 13
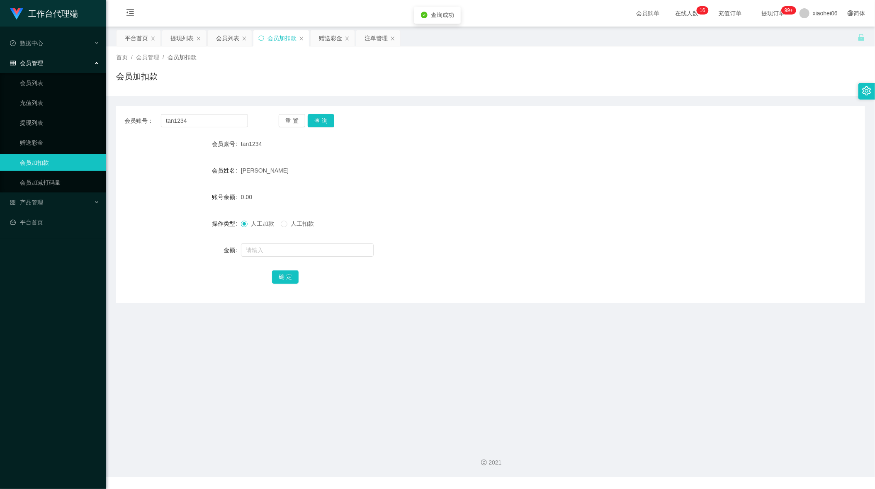
click at [297, 267] on form "会员账号 tan1234 会员姓名 Tan Beng Soon 账号余额 0.00 操作类型 人工加款 人工扣款 金额 确 定" at bounding box center [490, 210] width 749 height 149
click at [302, 251] on input "text" at bounding box center [307, 249] width 133 height 13
type input "100"
click at [290, 278] on button "确 定" at bounding box center [285, 276] width 27 height 13
drag, startPoint x: 533, startPoint y: 131, endPoint x: 526, endPoint y: 127, distance: 7.4
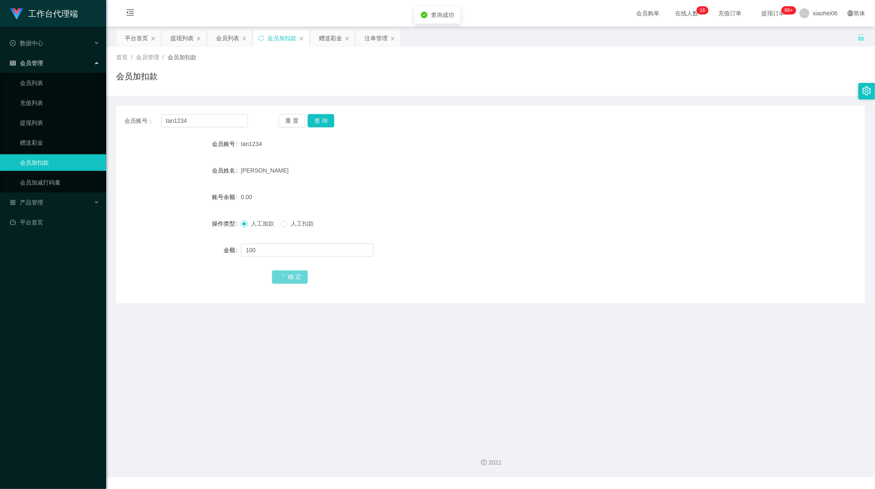
click at [532, 130] on div "会员账号： tan1234 重 置 查 询 会员账号 tan1234 会员姓名 Tan Beng Soon 账号余额 0.00 操作类型 人工加款 人工扣款 …" at bounding box center [490, 204] width 749 height 197
drag, startPoint x: 800, startPoint y: 340, endPoint x: 800, endPoint y: 331, distance: 9.1
click at [800, 335] on main "关闭左侧 关闭右侧 关闭其它 刷新页面 平台首页 提现列表 会员列表 会员加扣款 赠送彩金 注单管理 首页 / 会员管理 / 会员加扣款 / 会员加扣款 会员…" at bounding box center [490, 233] width 769 height 412
click at [182, 36] on div "提现列表" at bounding box center [181, 38] width 23 height 16
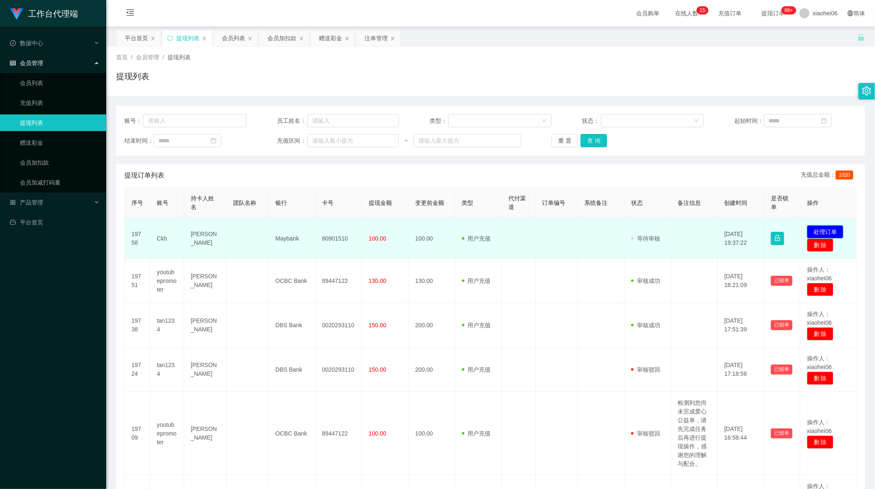
click at [815, 226] on button "处理订单" at bounding box center [825, 231] width 36 height 13
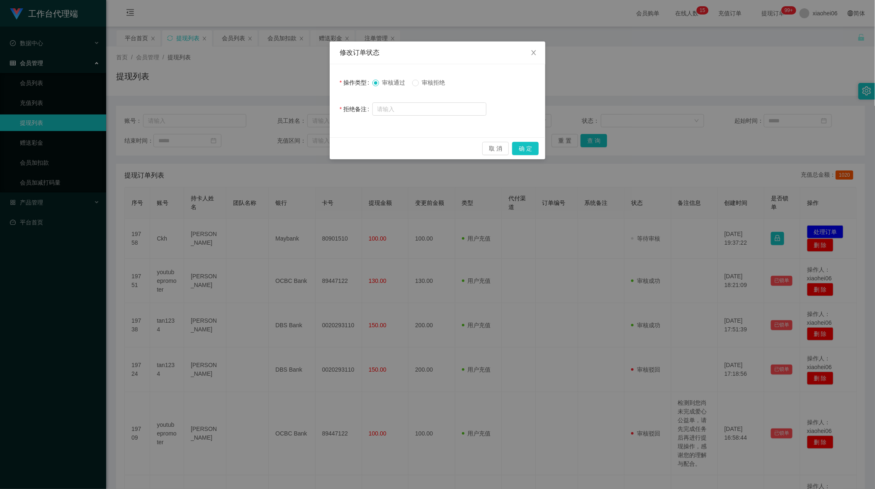
click at [425, 89] on div "审核通过 审核拒绝" at bounding box center [429, 82] width 114 height 17
click at [418, 85] on label "审核拒绝" at bounding box center [430, 82] width 36 height 9
click at [435, 108] on input "text" at bounding box center [429, 108] width 114 height 13
drag, startPoint x: 419, startPoint y: 126, endPoint x: 420, endPoint y: 107, distance: 18.7
click at [419, 123] on div "操作类型 审核通过 审核拒绝 拒绝备注" at bounding box center [438, 100] width 216 height 73
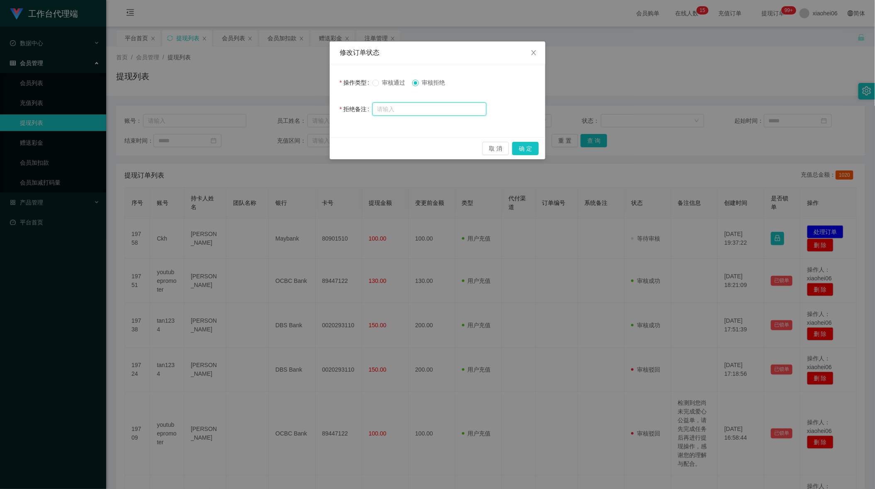
click at [420, 107] on input "text" at bounding box center [429, 108] width 114 height 13
paste input "检测到您未完成商家限时数据任务，请完成后进行提现操作，感谢您的配合。"
type input "检测到您未完成商家限时数据任务，请完成后进行提现操作，感谢您的配合。"
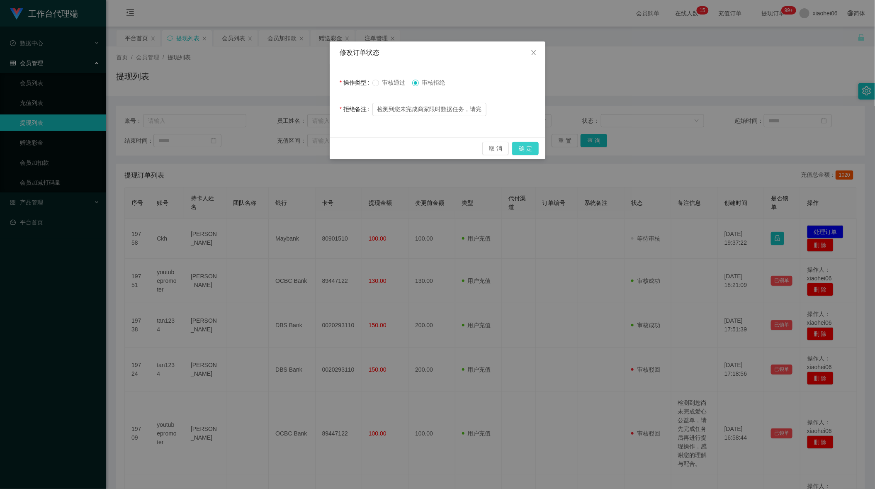
click at [526, 147] on button "确 定" at bounding box center [525, 148] width 27 height 13
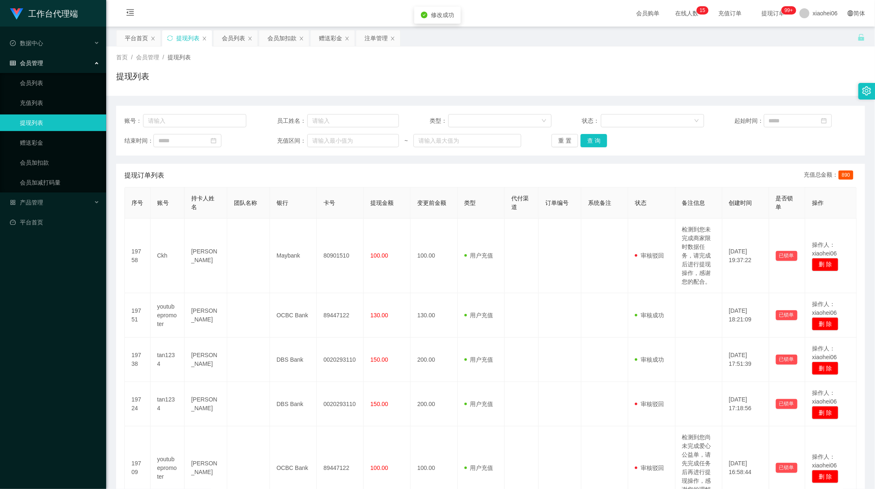
click at [736, 60] on div "首页 / 会员管理 / 提现列表 /" at bounding box center [490, 57] width 749 height 9
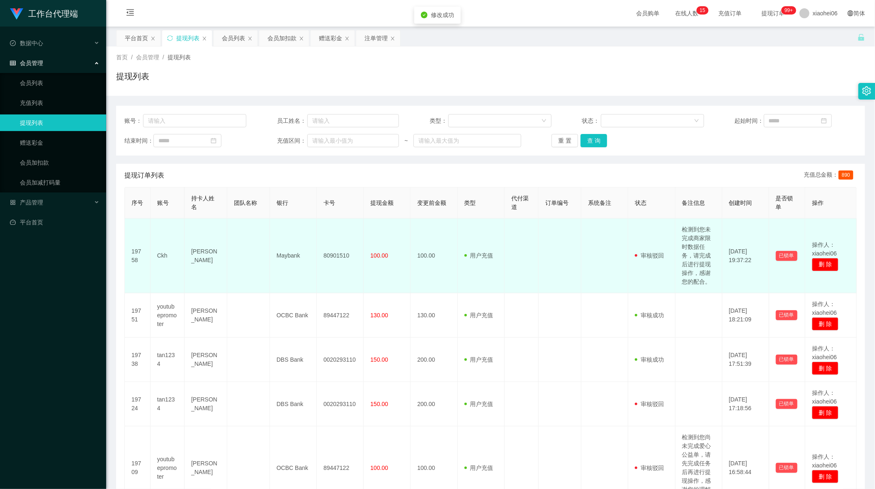
click at [692, 262] on td "检测到您未完成商家限时数据任务，请完成后进行提现操作，感谢您的配合。" at bounding box center [698, 256] width 47 height 75
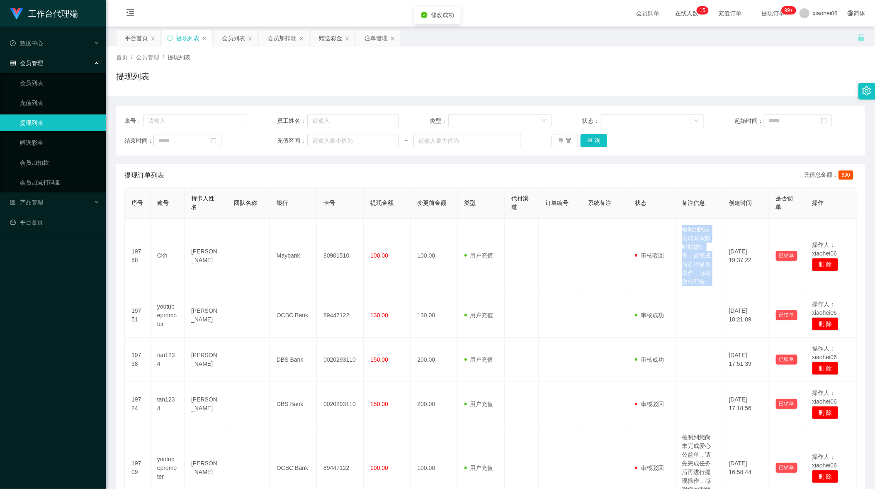
click at [708, 218] on table "序号 账号 持卡人姓名 团队名称 银行 卡号 提现金额 变更前金额 类型 代付渠道 订单编号 系统备注 状态 备注信息 创建时间 是否锁单 操作 19758 …" at bounding box center [490, 459] width 732 height 544
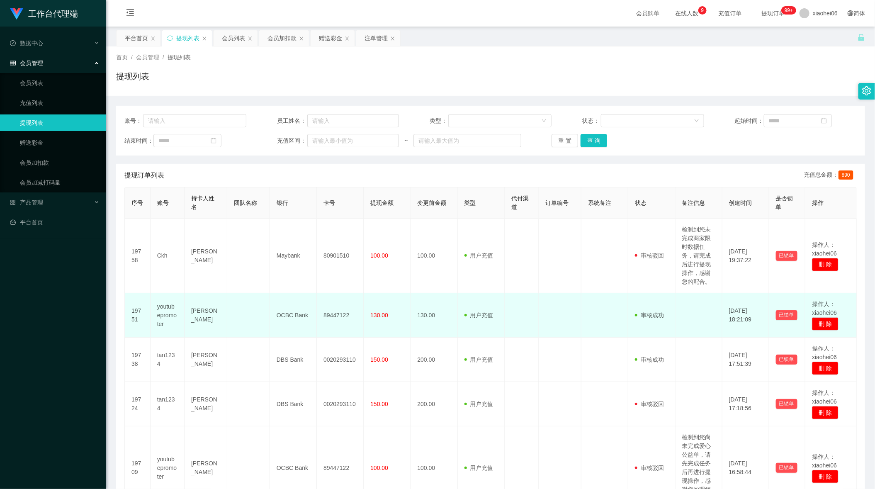
click at [448, 313] on td "130.00" at bounding box center [433, 315] width 47 height 44
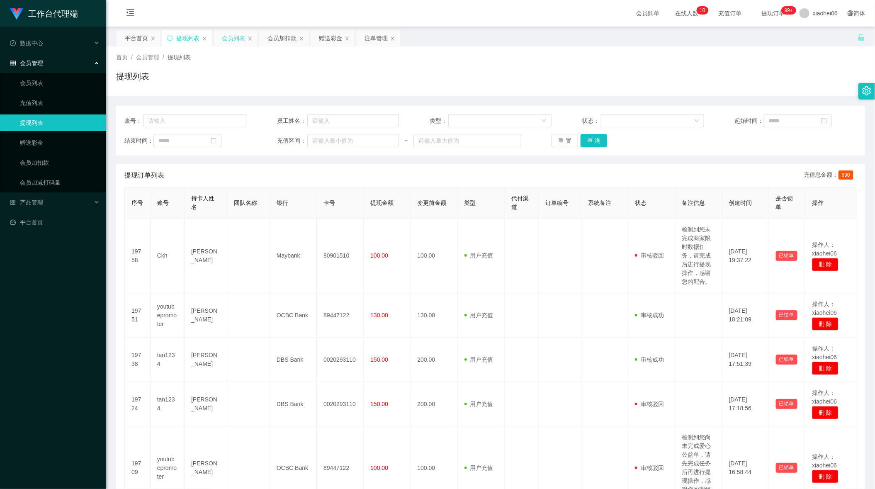
click at [234, 45] on div "会员列表" at bounding box center [233, 38] width 23 height 16
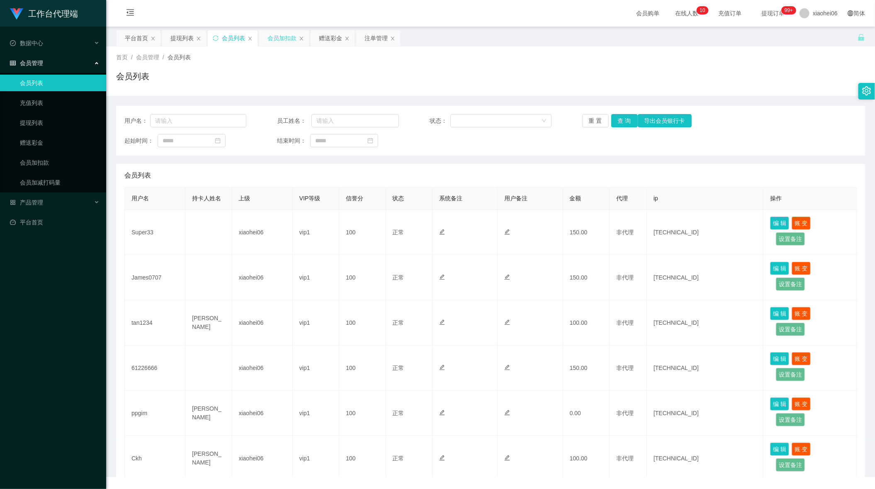
click at [278, 36] on div "会员加扣款" at bounding box center [281, 38] width 29 height 16
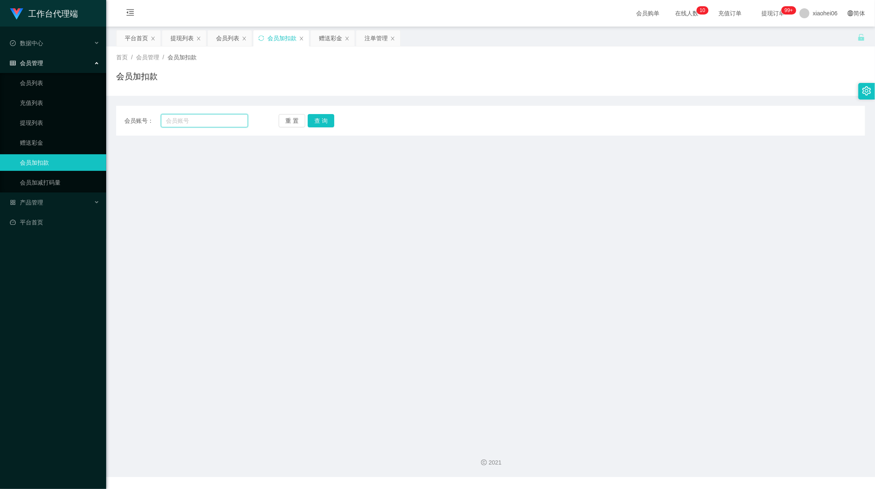
drag, startPoint x: 214, startPoint y: 122, endPoint x: 272, endPoint y: 127, distance: 57.4
click at [214, 122] on input "text" at bounding box center [204, 120] width 87 height 13
paste input "tan1234"
type input "tan1234"
click at [321, 122] on button "查 询" at bounding box center [321, 120] width 27 height 13
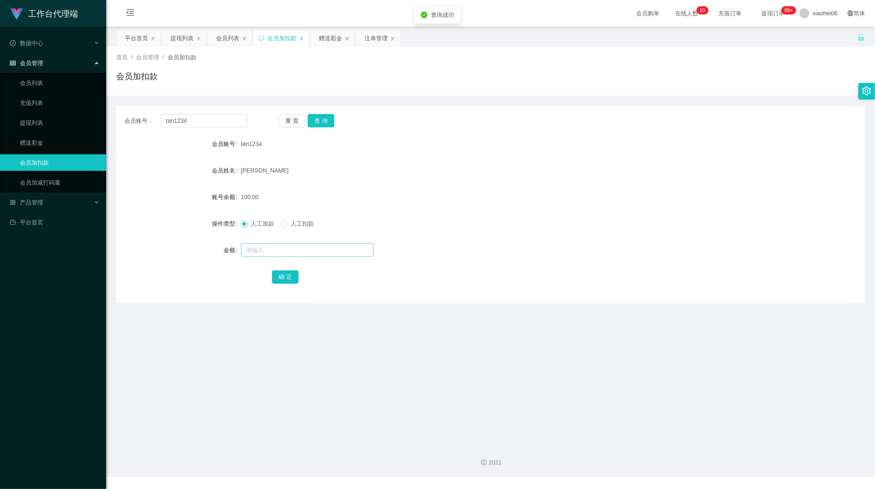
drag, startPoint x: 299, startPoint y: 240, endPoint x: 302, endPoint y: 245, distance: 6.2
click at [299, 241] on form "会员账号 tan1234 会员姓名 Tan Beng Soon 账号余额 100.00 操作类型 人工加款 人工扣款 金额 确 定" at bounding box center [490, 210] width 749 height 149
click at [303, 246] on input "text" at bounding box center [307, 249] width 133 height 13
type input "200"
click at [291, 277] on button "确 定" at bounding box center [285, 276] width 27 height 13
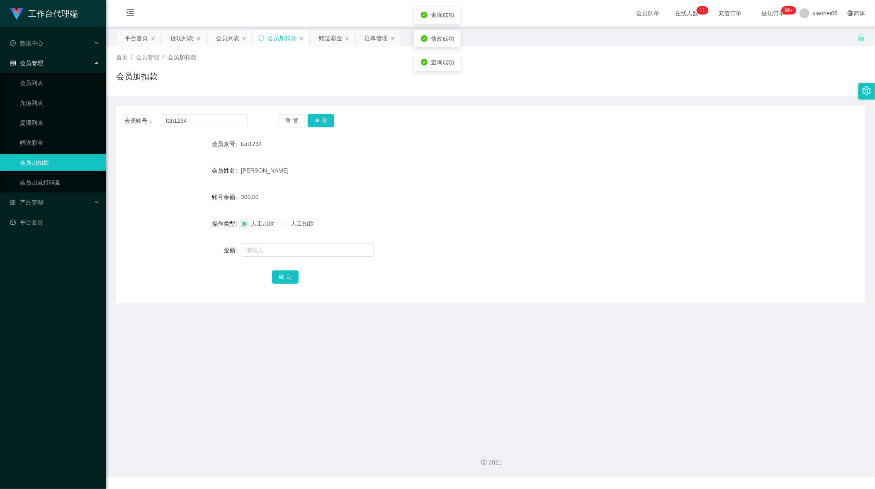
click at [495, 218] on div "人工加款 人工扣款" at bounding box center [459, 223] width 437 height 17
drag, startPoint x: 197, startPoint y: 125, endPoint x: 19, endPoint y: 117, distance: 178.0
click at [42, 117] on section "工作台代理端 数据中心 会员管理 会员列表 充值列表 提现列表 赠送彩金 会员加扣款 会员加减打码量 产品管理 平台首页 保存配置 重置配置 整体风格设置 主…" at bounding box center [437, 238] width 875 height 477
click at [323, 120] on button "查 询" at bounding box center [321, 120] width 27 height 13
click at [323, 121] on button "查 询" at bounding box center [321, 120] width 27 height 13
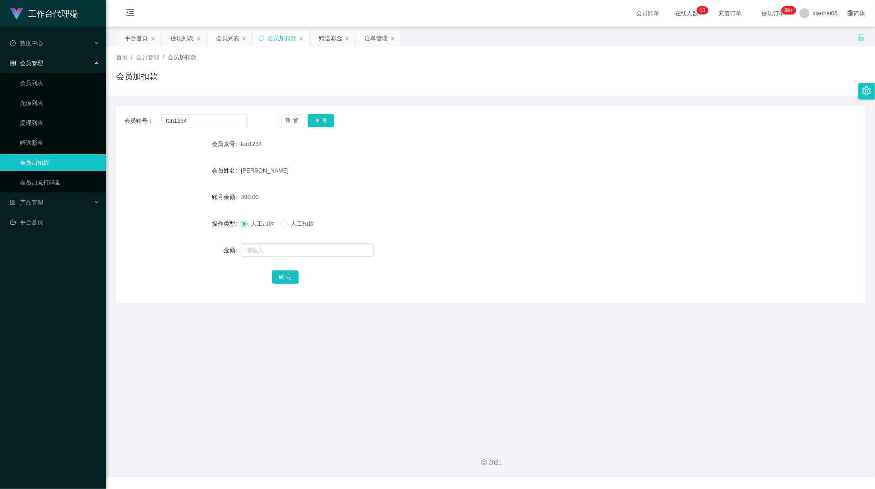
drag, startPoint x: 179, startPoint y: 39, endPoint x: 234, endPoint y: 66, distance: 61.2
click at [179, 39] on div "提现列表" at bounding box center [181, 38] width 23 height 16
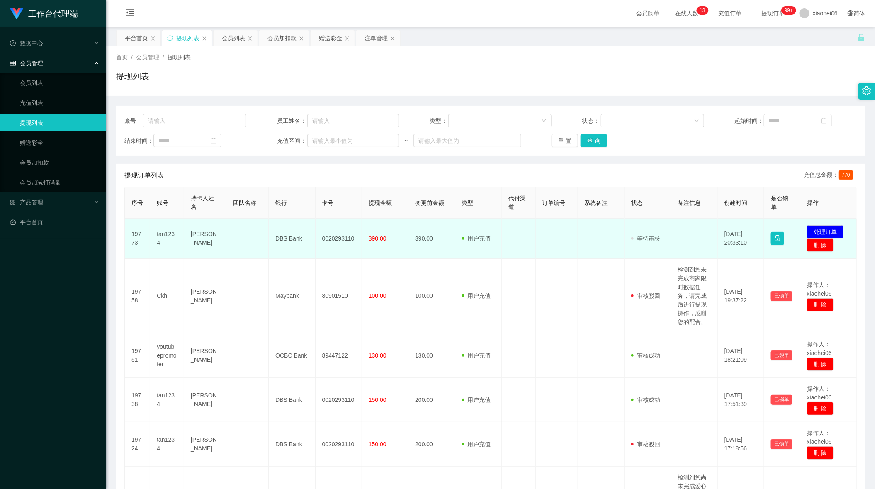
click at [339, 239] on td "0020293110" at bounding box center [339, 239] width 46 height 40
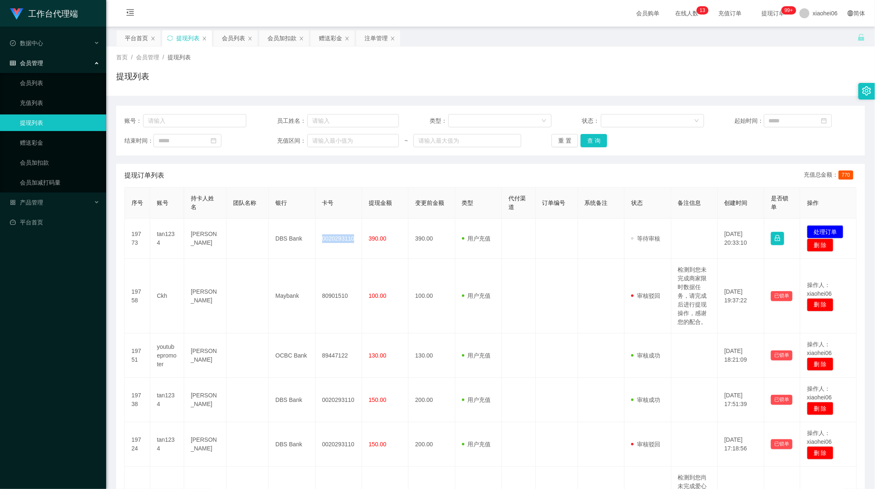
copy td "0020293110"
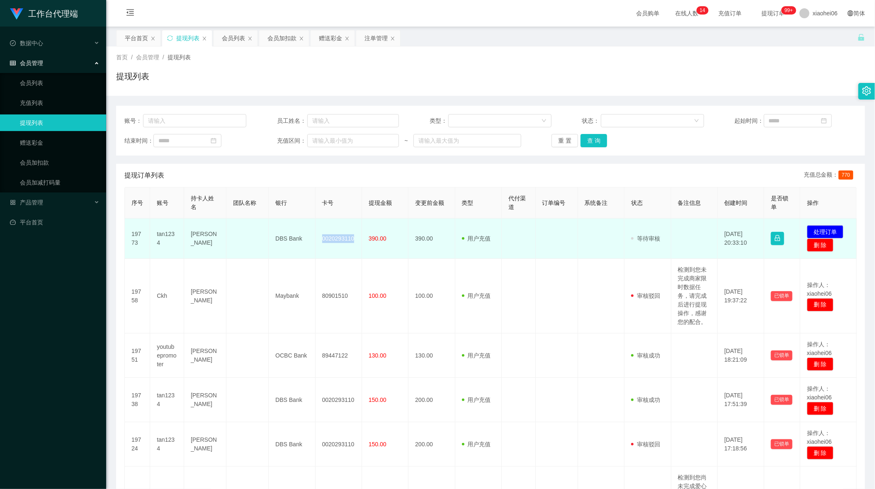
click at [340, 239] on td "0020293110" at bounding box center [339, 239] width 46 height 40
click at [338, 239] on td "0020293110" at bounding box center [339, 239] width 46 height 40
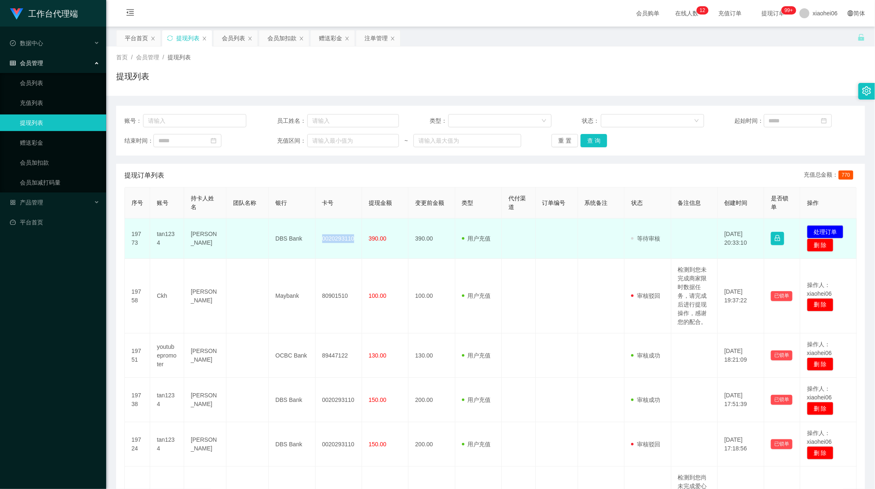
click at [338, 239] on td "0020293110" at bounding box center [339, 239] width 46 height 40
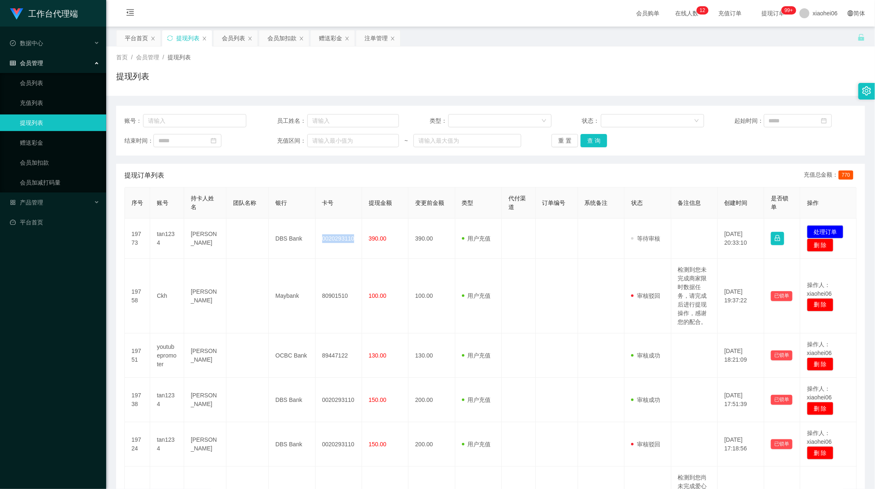
copy td "0020293110"
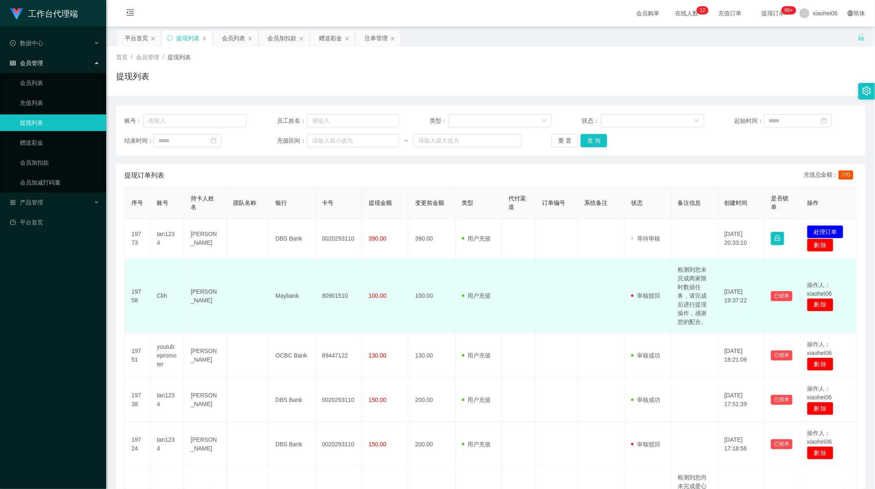
drag, startPoint x: 561, startPoint y: 274, endPoint x: 570, endPoint y: 273, distance: 9.2
click at [562, 274] on td at bounding box center [557, 296] width 42 height 75
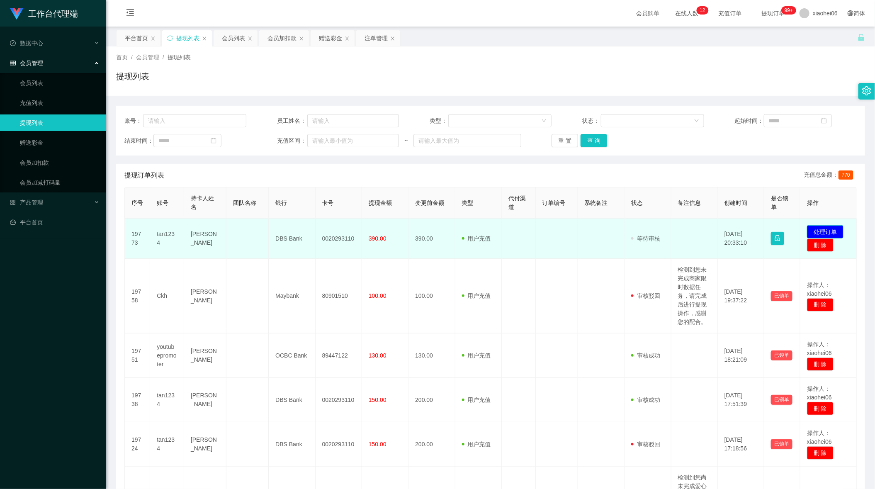
click at [818, 228] on button "处理订单" at bounding box center [825, 231] width 36 height 13
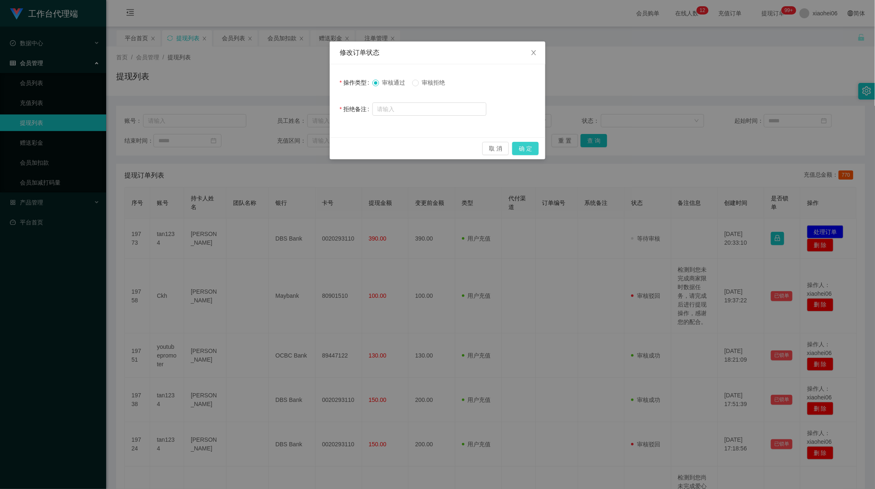
click at [531, 148] on button "确 定" at bounding box center [525, 148] width 27 height 13
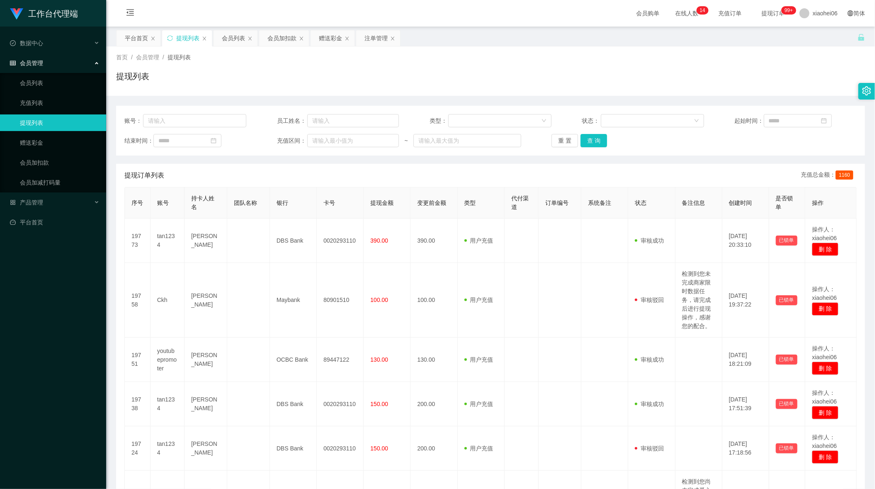
click at [497, 197] on th "类型" at bounding box center [481, 202] width 47 height 31
click at [280, 35] on div "会员加扣款" at bounding box center [281, 38] width 29 height 16
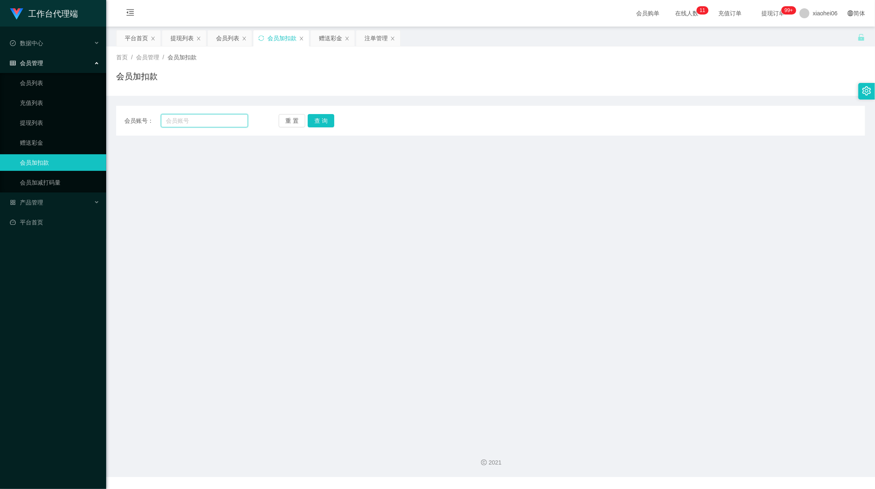
click at [238, 116] on input "text" at bounding box center [204, 120] width 87 height 13
click at [170, 39] on div "提现列表" at bounding box center [184, 38] width 44 height 16
drag, startPoint x: 177, startPoint y: 28, endPoint x: 181, endPoint y: 36, distance: 9.3
click at [180, 33] on main "关闭左侧 关闭右侧 关闭其它 刷新页面 平台首页 提现列表 会员列表 会员加扣款 赠送彩金 注单管理 首页 / 会员管理 / 会员加扣款 / 会员加扣款 会员…" at bounding box center [490, 233] width 769 height 412
click at [181, 36] on div "提现列表" at bounding box center [181, 38] width 23 height 16
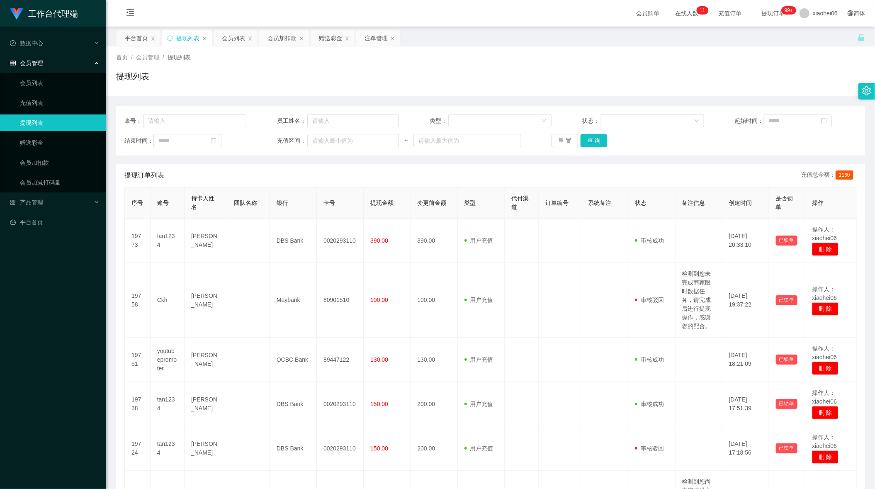
click at [210, 108] on div "账号： 员工姓名： 类型： 状态： 起始时间： 结束时间： 充值区间： ~ 重 置 查 询" at bounding box center [490, 131] width 749 height 50
drag, startPoint x: 214, startPoint y: 119, endPoint x: 241, endPoint y: 129, distance: 29.1
click at [214, 119] on input "text" at bounding box center [194, 120] width 103 height 13
paste input "tan1234"
click at [595, 142] on button "查 询" at bounding box center [593, 140] width 27 height 13
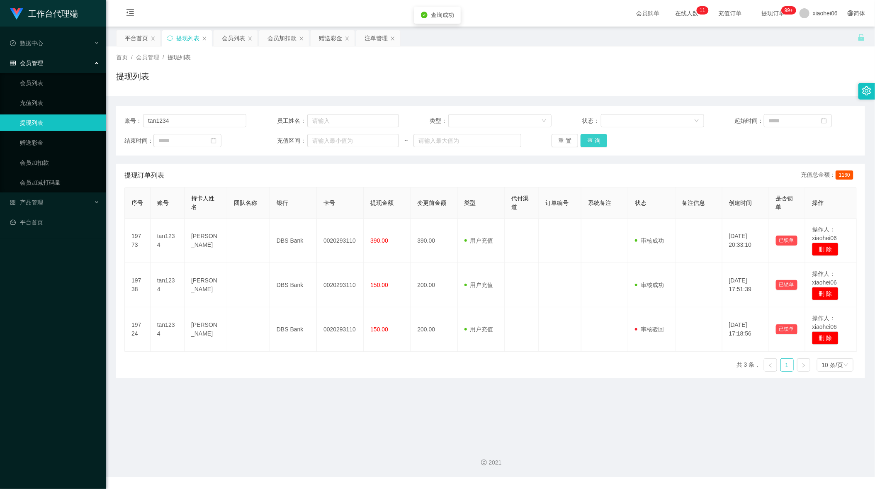
drag, startPoint x: 594, startPoint y: 142, endPoint x: 592, endPoint y: 170, distance: 27.4
click at [594, 143] on button "查 询" at bounding box center [593, 140] width 27 height 13
click at [515, 421] on main "关闭左侧 关闭右侧 关闭其它 刷新页面 平台首页 提现列表 会员列表 会员加扣款 赠送彩金 注单管理 首页 / 会员管理 / 提现列表 / 提现列表 账号： …" at bounding box center [490, 233] width 769 height 412
drag, startPoint x: 214, startPoint y: 120, endPoint x: 61, endPoint y: 116, distance: 153.5
click at [39, 121] on section "工作台代理端 数据中心 会员管理 会员列表 充值列表 提现列表 赠送彩金 会员加扣款 会员加减打码量 产品管理 平台首页 保存配置 重置配置 整体风格设置 主…" at bounding box center [437, 238] width 875 height 477
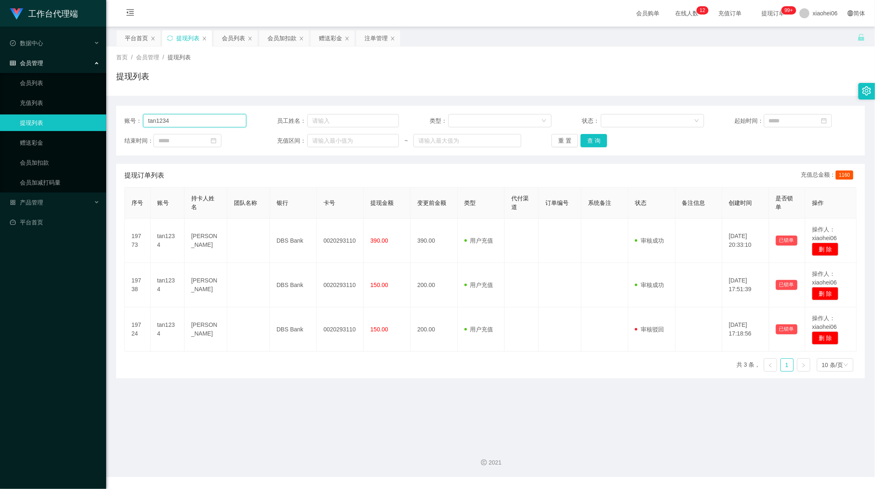
paste input "youtubepromoter"
type input "youtubepromoter"
click at [591, 141] on button "查 询" at bounding box center [593, 140] width 27 height 13
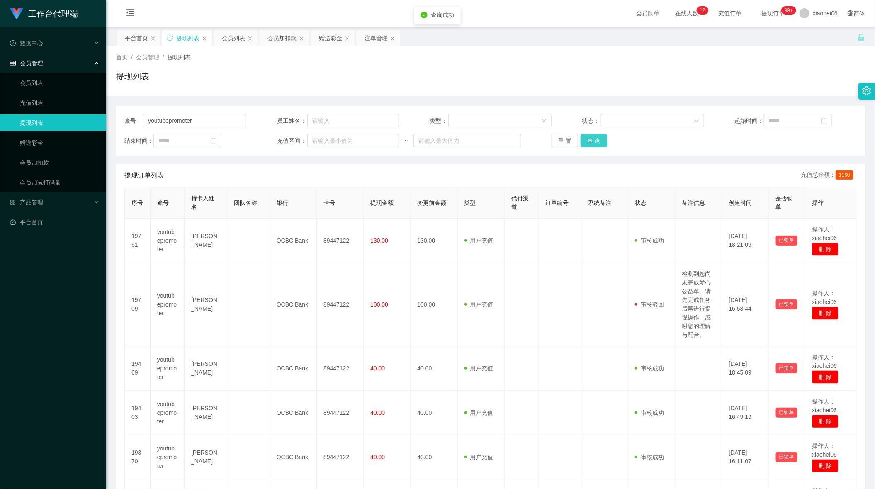
click at [591, 141] on button "查 询" at bounding box center [593, 140] width 27 height 13
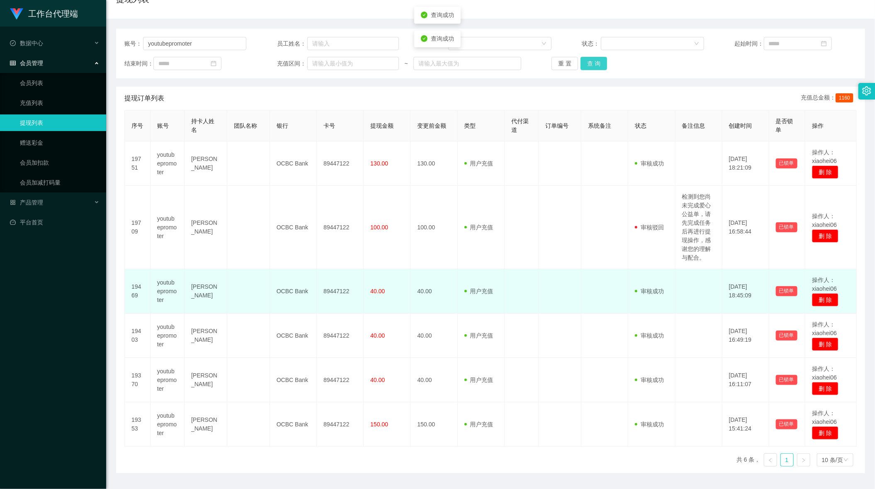
scroll to position [101, 0]
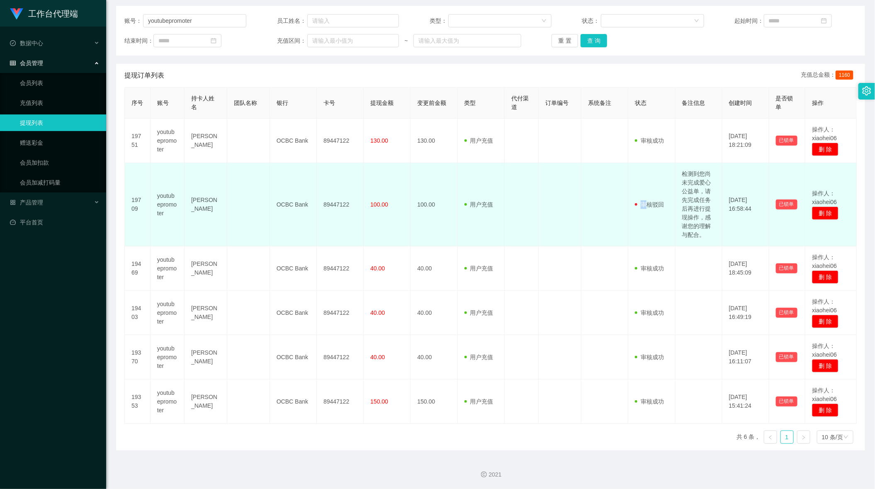
click at [637, 188] on td "审核驳回 审核成功 等待审核" at bounding box center [651, 204] width 47 height 83
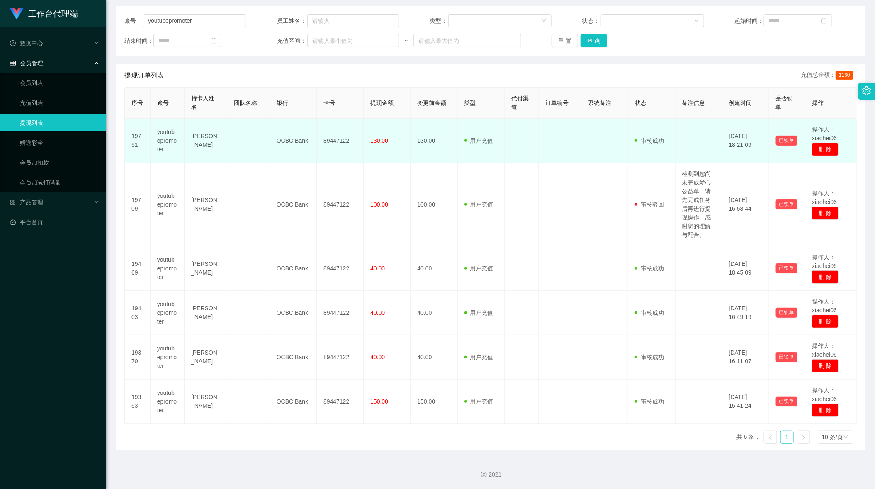
click at [333, 142] on td "89447122" at bounding box center [340, 141] width 47 height 44
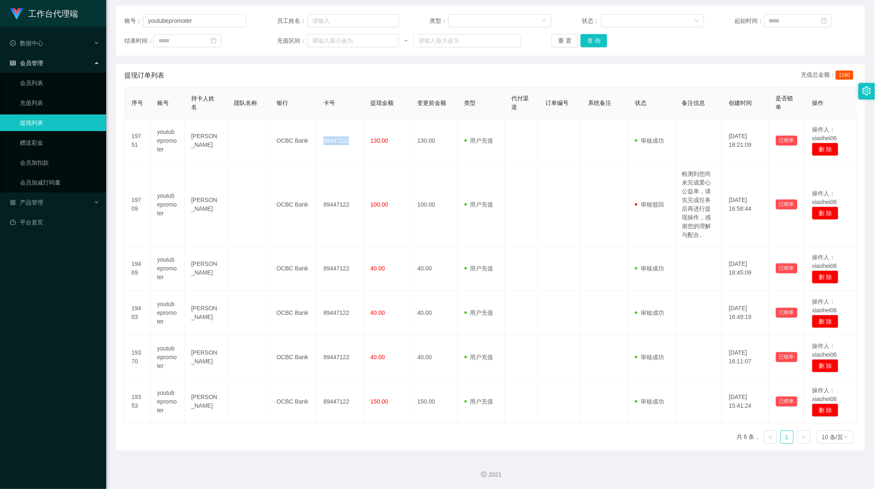
copy td "89447122"
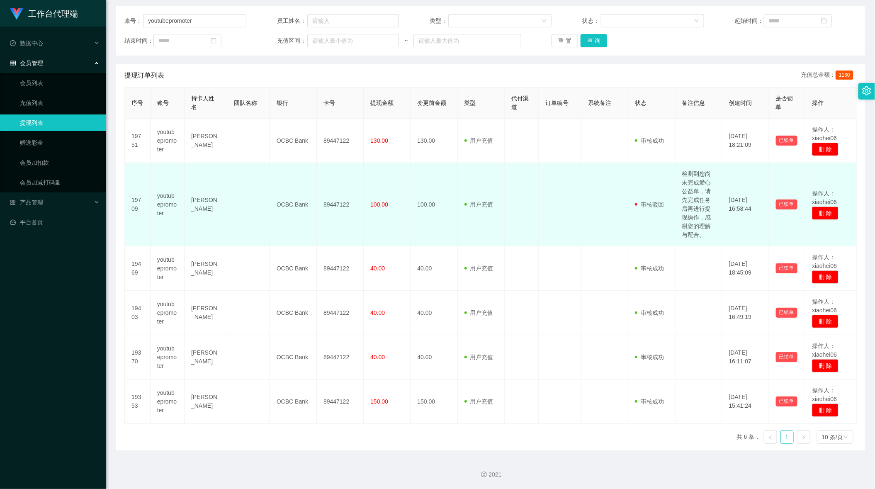
click at [539, 205] on td at bounding box center [560, 204] width 43 height 83
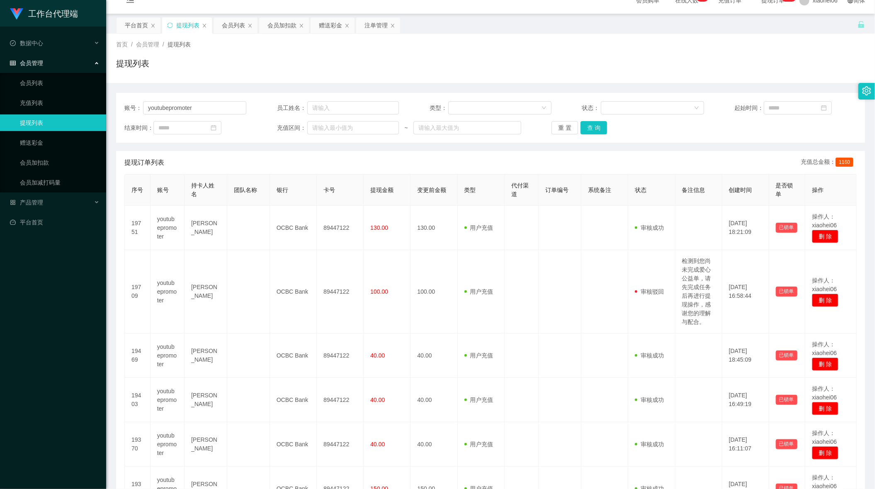
scroll to position [0, 0]
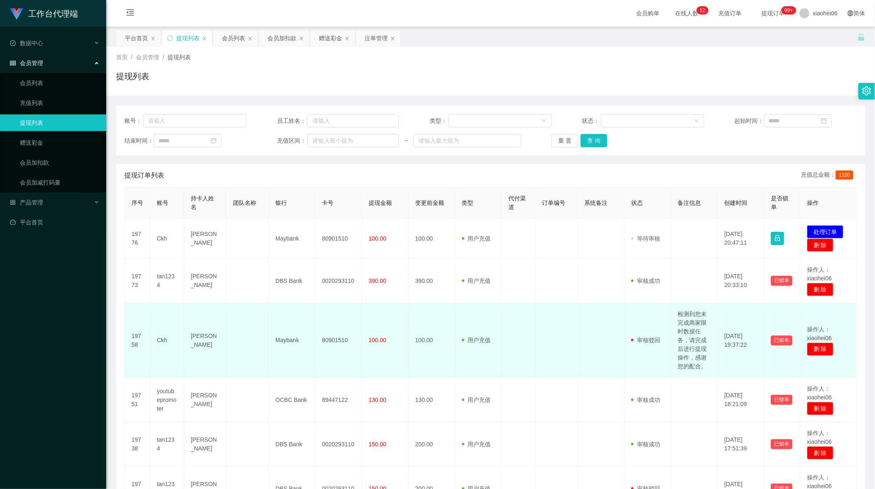
click at [515, 309] on td at bounding box center [519, 340] width 34 height 75
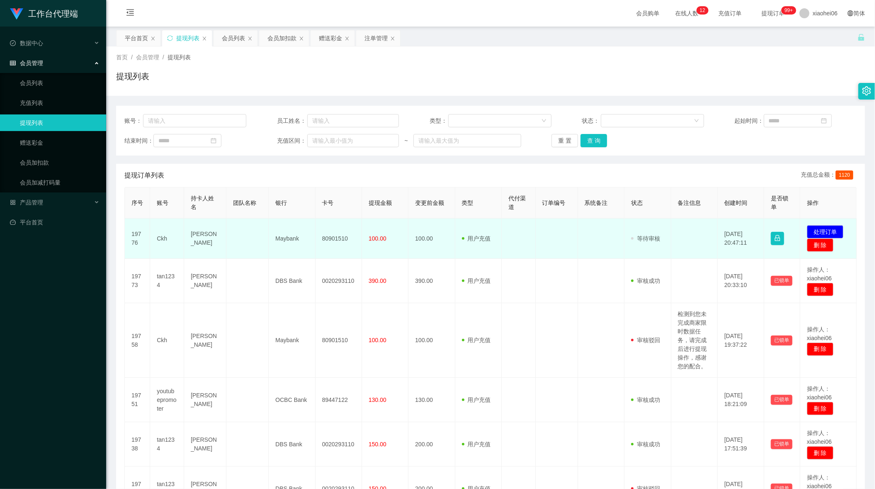
click at [321, 240] on td "80901510" at bounding box center [339, 239] width 46 height 40
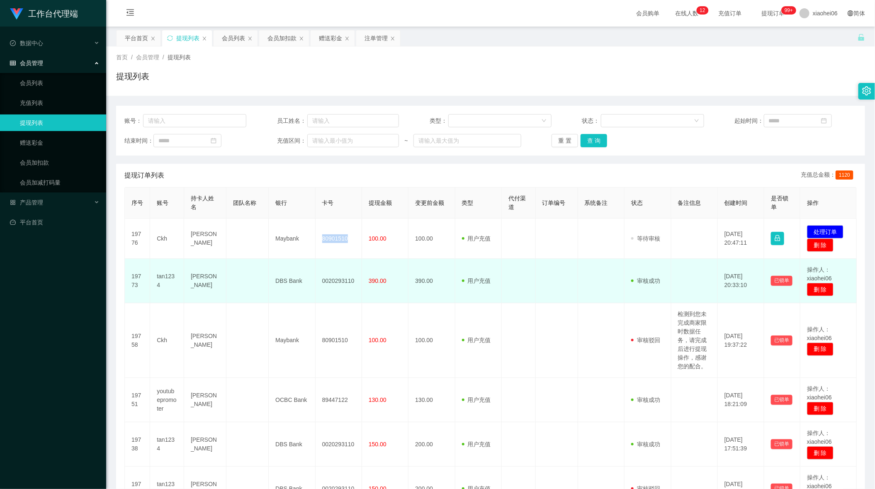
copy td "80901510"
click at [556, 288] on td at bounding box center [557, 281] width 42 height 44
drag, startPoint x: 549, startPoint y: 262, endPoint x: 539, endPoint y: 264, distance: 9.7
click at [542, 264] on td at bounding box center [557, 281] width 42 height 44
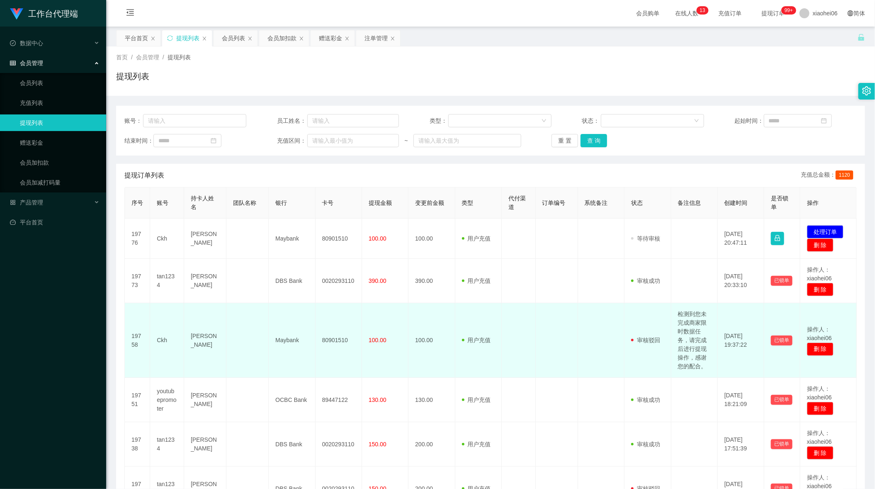
click at [695, 316] on td "检测到您未完成商家限时数据任务，请完成后进行提现操作，感谢您的配合。" at bounding box center [694, 340] width 46 height 75
copy td "检测到您未完成商家限时数据任务，请完成后进行提现操作，感谢您的配合。"
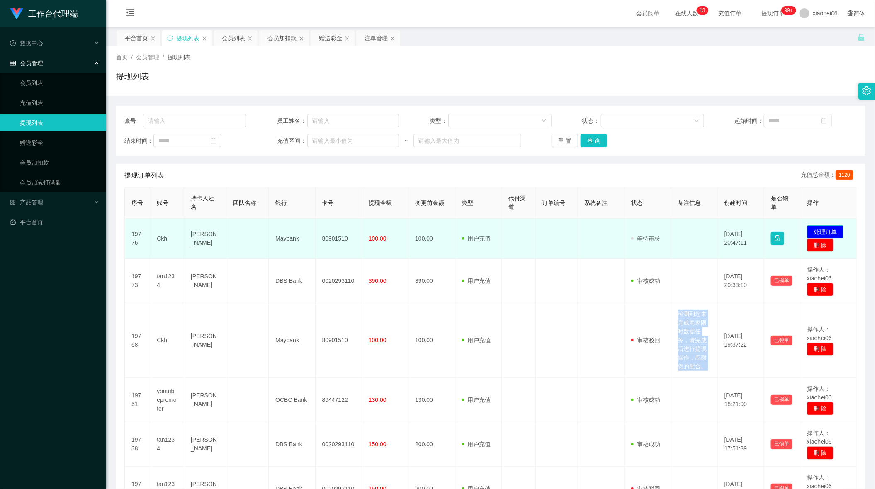
click at [826, 231] on button "处理订单" at bounding box center [825, 231] width 36 height 13
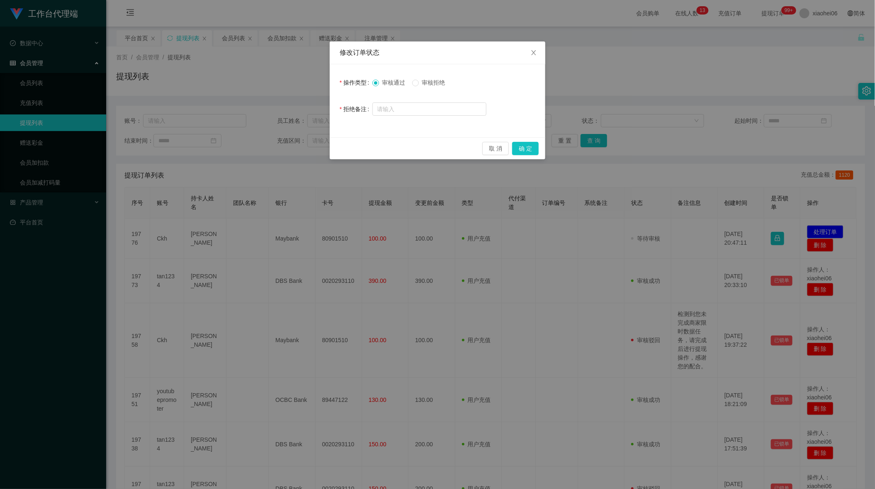
click at [434, 77] on div "审核通过 审核拒绝" at bounding box center [429, 82] width 114 height 17
click at [437, 81] on span "审核拒绝" at bounding box center [434, 82] width 30 height 7
click at [436, 107] on input "text" at bounding box center [429, 108] width 114 height 13
paste input "检测到您未完成商家限时数据任务，请完成后进行提现操作，感谢您的配合。"
drag, startPoint x: 395, startPoint y: 102, endPoint x: 319, endPoint y: 111, distance: 76.3
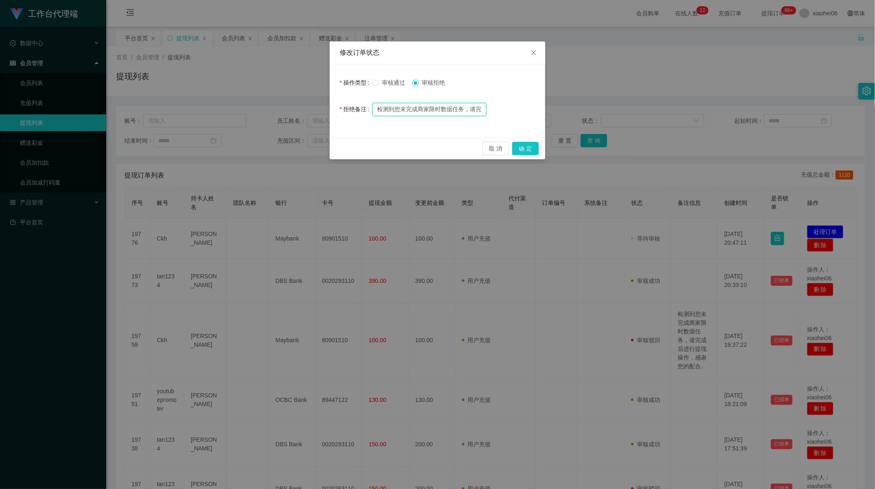
click at [292, 109] on div "修改订单状态 操作类型 审核通过 审核拒绝 拒绝备注 检测到您未完成商家限时数据任务，请完成后进行提现操作，感谢您的配合。 取 消 确 定" at bounding box center [437, 244] width 875 height 489
click at [443, 103] on input "检测到您未完成商家限时数据任务，请完成后进行提现操作，感谢您的配合。" at bounding box center [429, 109] width 114 height 13
click at [454, 108] on input "检测到您未完成商家限时数据任务，请完成后进行提现操作，感谢您的配合。" at bounding box center [429, 109] width 114 height 13
click at [437, 111] on input "检测到您未完成商家限时数据任务，请完成后进行提现操作，感谢您的配合。" at bounding box center [429, 109] width 114 height 13
click at [419, 107] on input "检测到您未完成商家限时数据任务，请完成后进行提现操作，感谢您的配合。" at bounding box center [429, 109] width 114 height 13
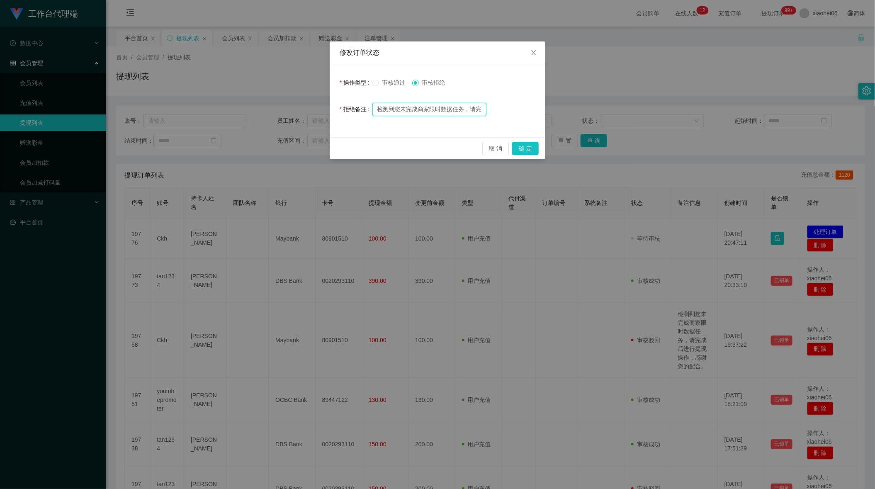
type input "检测到您未完成商家限时数据任务，请完成后进行提现操作，感谢您的配合。"
click at [513, 152] on button "确 定" at bounding box center [525, 148] width 27 height 13
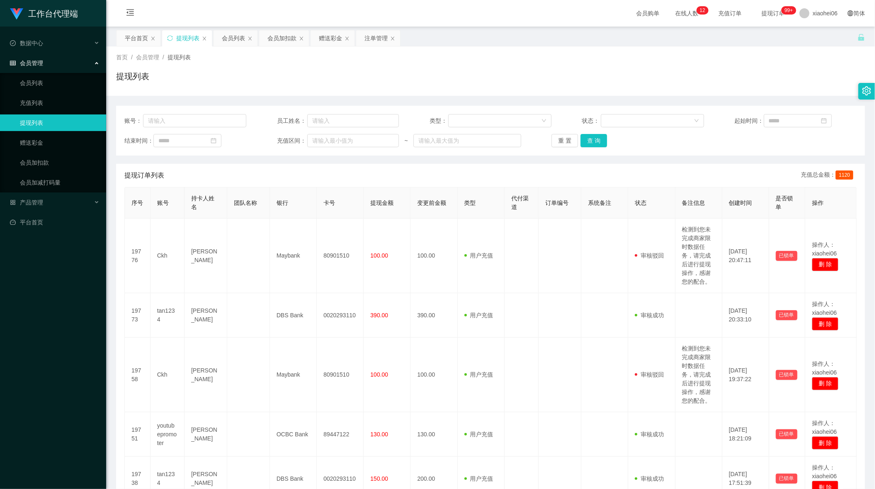
click at [202, 113] on div "账号： 员工姓名： 类型： 状态： 起始时间： 结束时间： 充值区间： ~ 重 置 查 询" at bounding box center [490, 131] width 749 height 50
drag, startPoint x: 199, startPoint y: 119, endPoint x: 216, endPoint y: 122, distance: 17.8
click at [199, 119] on input "text" at bounding box center [194, 120] width 103 height 13
paste input "William53"
type input "William53"
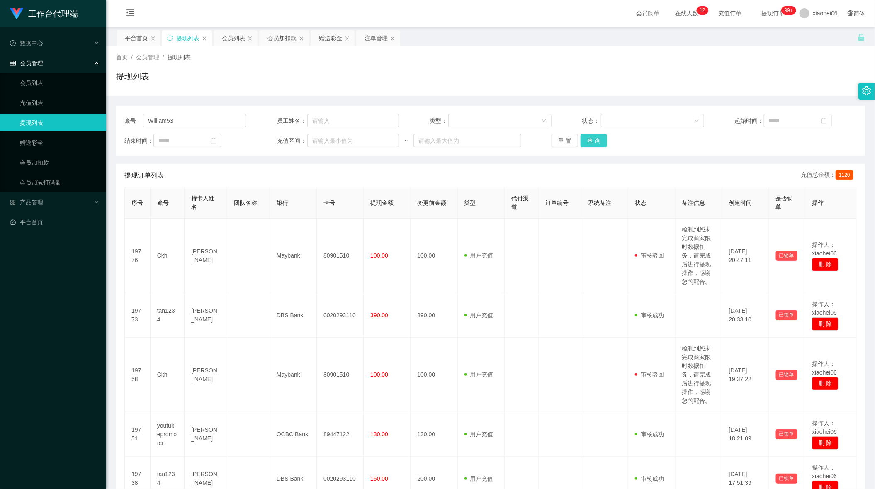
click at [597, 140] on button "查 询" at bounding box center [593, 140] width 27 height 13
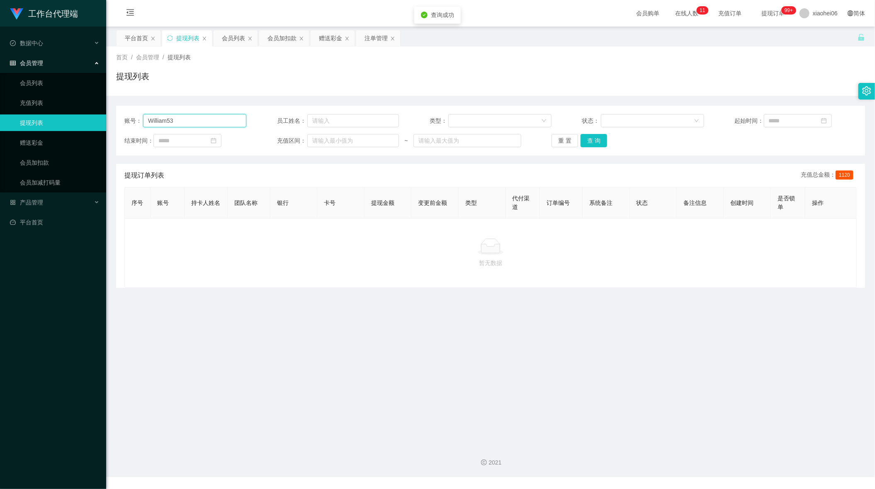
drag, startPoint x: 175, startPoint y: 117, endPoint x: 45, endPoint y: 113, distance: 130.7
click at [58, 114] on section "工作台代理端 数据中心 会员管理 会员列表 充值列表 提现列表 赠送彩金 会员加扣款 会员加减打码量 产品管理 平台首页 保存配置 重置配置 整体风格设置 主…" at bounding box center [437, 238] width 875 height 477
click at [236, 32] on div "会员列表" at bounding box center [233, 38] width 23 height 16
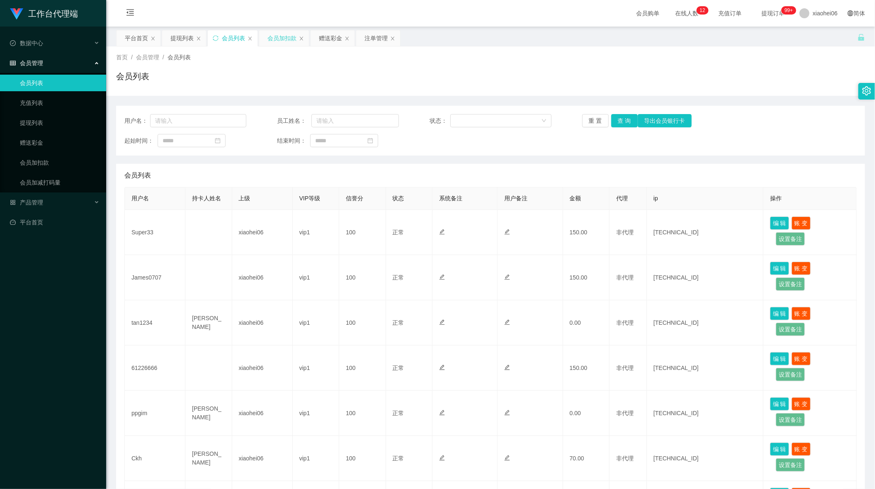
click at [284, 43] on div "会员加扣款" at bounding box center [281, 38] width 29 height 16
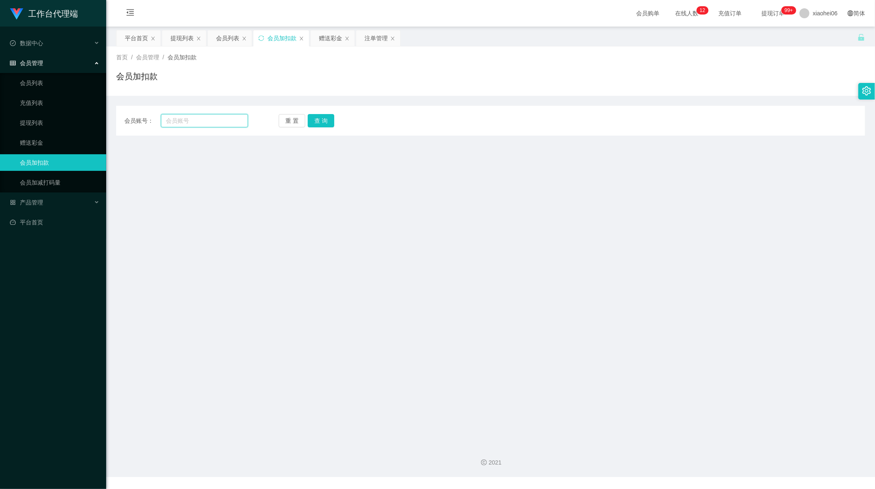
click at [211, 116] on input "text" at bounding box center [204, 120] width 87 height 13
paste input "William53"
type input "William53"
click at [321, 120] on button "查 询" at bounding box center [321, 120] width 27 height 13
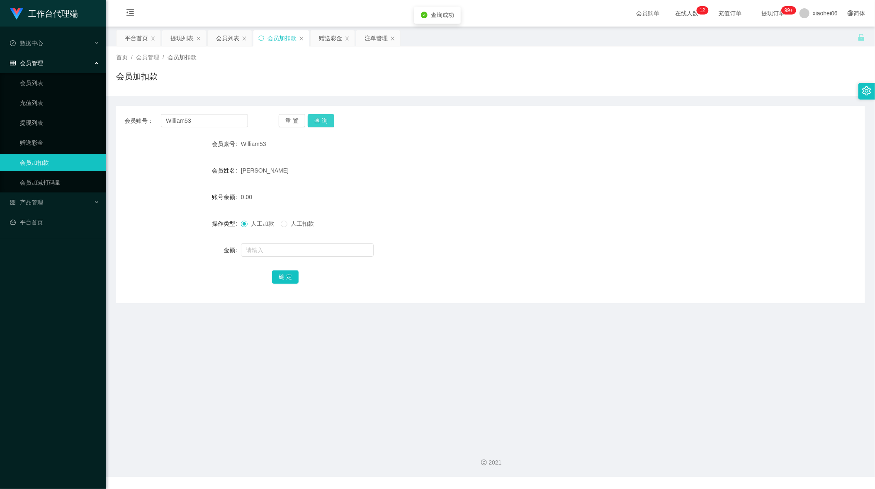
click at [321, 121] on button "查 询" at bounding box center [321, 120] width 27 height 13
click at [397, 96] on div "会员账号： William53 重 置 查 询 会员账号 William53 会员姓名 [PERSON_NAME] 账号余额 0.00 操作类型 人工加款 人…" at bounding box center [490, 199] width 749 height 207
click at [186, 41] on div "提现列表" at bounding box center [181, 38] width 23 height 16
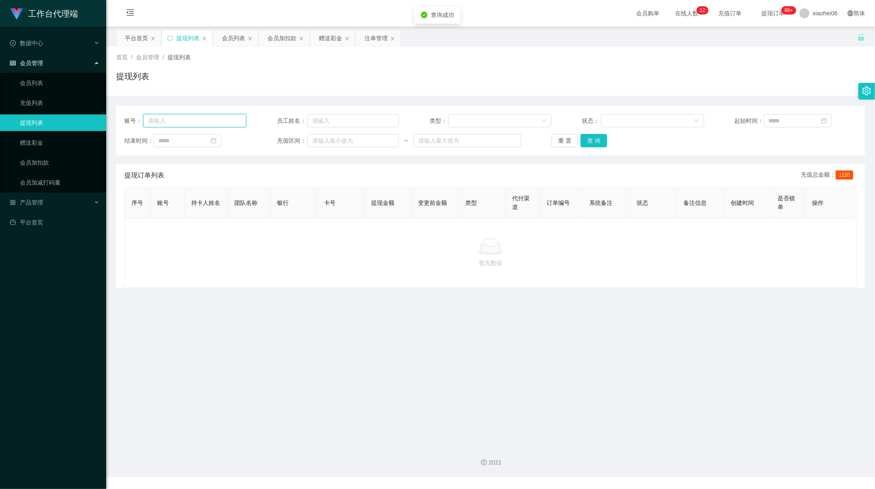
click at [188, 123] on input "text" at bounding box center [194, 120] width 103 height 13
paste input "William53"
type input "William53"
click at [586, 146] on button "查 询" at bounding box center [593, 140] width 27 height 13
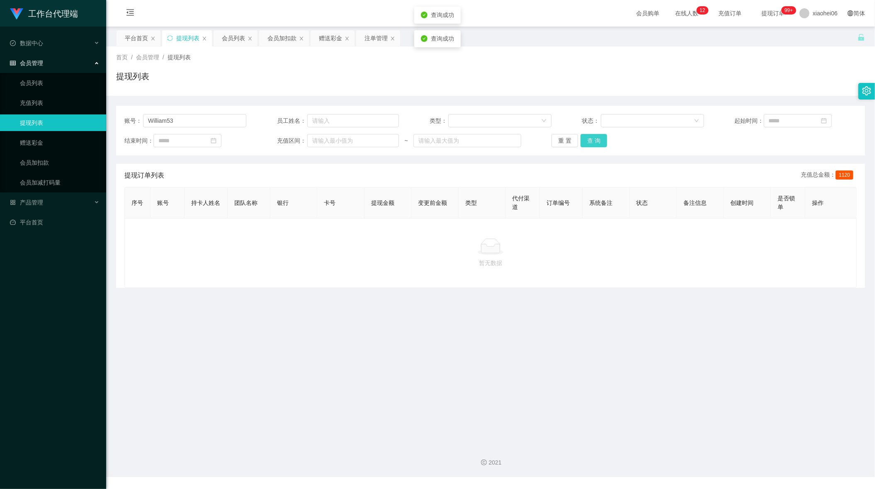
click at [586, 146] on button "查 询" at bounding box center [593, 140] width 27 height 13
drag, startPoint x: 200, startPoint y: 123, endPoint x: -1, endPoint y: 112, distance: 201.4
click at [0, 112] on html "工作台代理端 数据中心 会员管理 会员列表 充值列表 提现列表 赠送彩金 会员加扣款 会员加减打码量 产品管理 平台首页 保存配置 重置配置 整体风格设置 主…" at bounding box center [437, 244] width 875 height 489
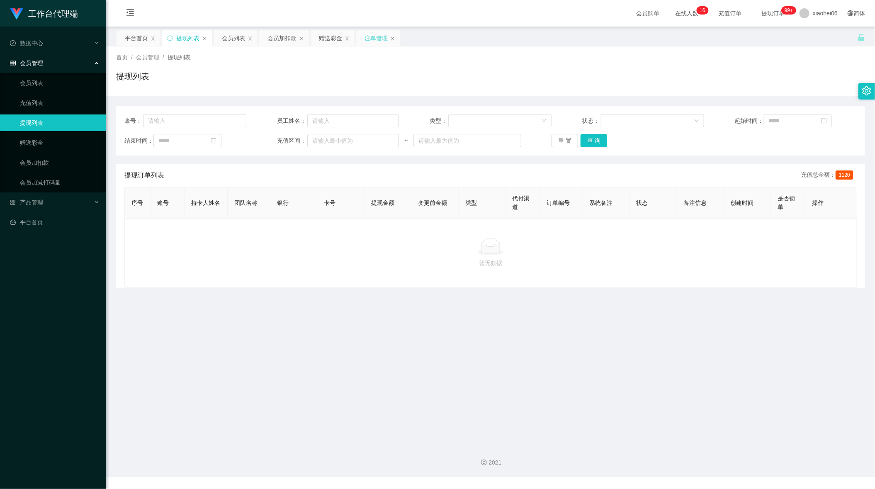
click at [377, 41] on div "注单管理" at bounding box center [375, 38] width 23 height 16
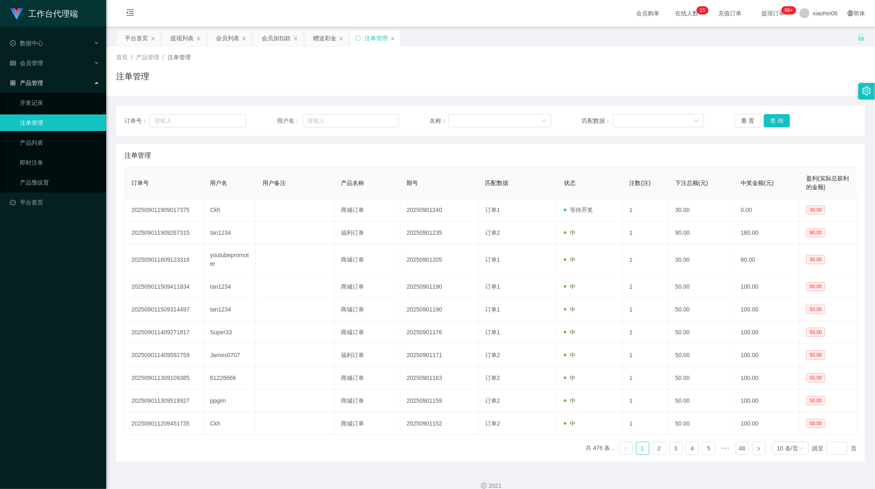
click at [775, 66] on div "首页 / 产品管理 / 注单管理 / 注单管理" at bounding box center [490, 71] width 749 height 36
drag, startPoint x: 367, startPoint y: 118, endPoint x: 401, endPoint y: 126, distance: 34.4
click at [367, 118] on input "text" at bounding box center [351, 120] width 97 height 13
paste input "ckh"
type input "ckh"
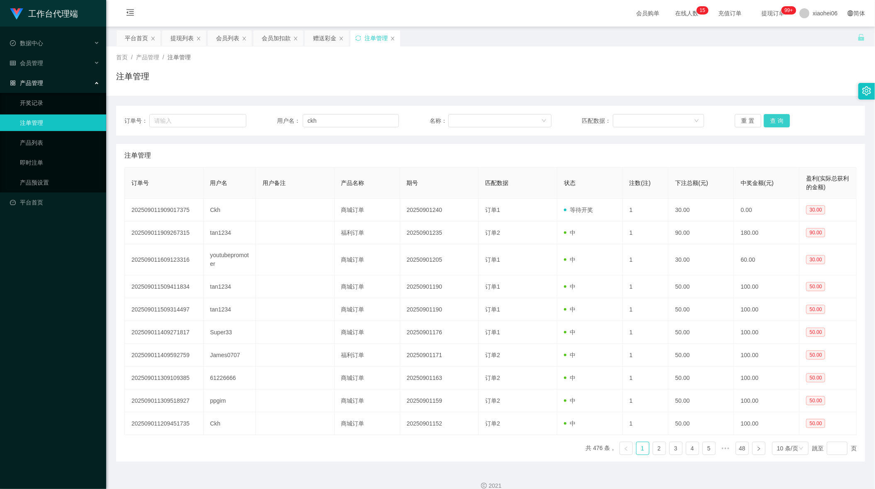
click at [778, 117] on button "查 询" at bounding box center [777, 120] width 27 height 13
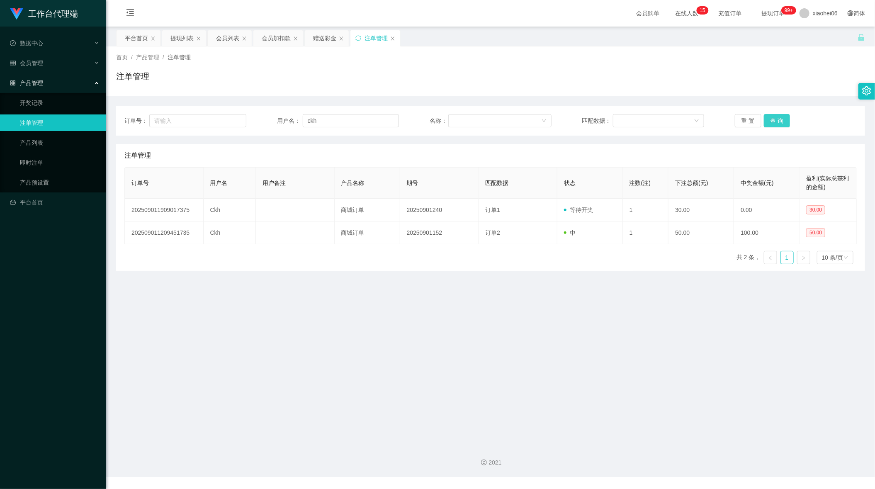
click at [777, 117] on button "查 询" at bounding box center [777, 120] width 27 height 13
click at [177, 44] on div "提现列表" at bounding box center [181, 38] width 23 height 16
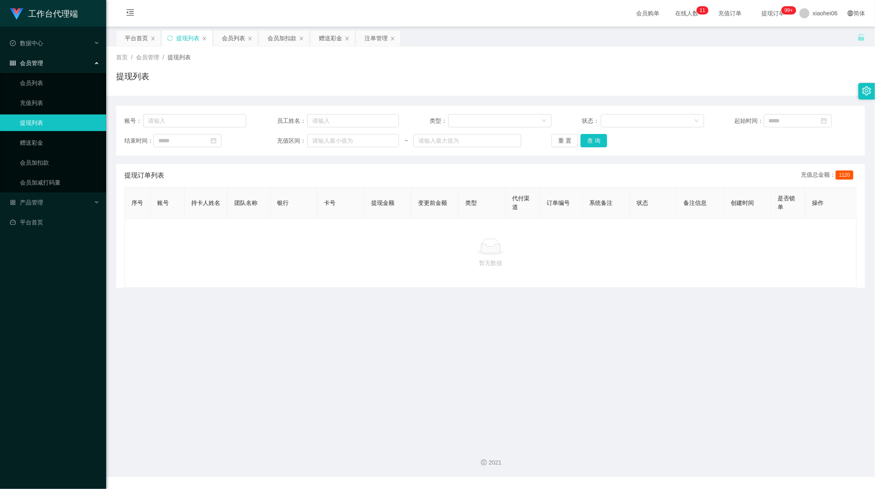
click at [216, 112] on div "账号： 员工姓名： 类型： 状态： 起始时间： 结束时间： 充值区间： ~ 重 置 查 询" at bounding box center [490, 131] width 749 height 50
click at [214, 121] on input "text" at bounding box center [194, 120] width 103 height 13
paste input "ckh"
type input "ckh"
click at [600, 142] on button "查 询" at bounding box center [593, 140] width 27 height 13
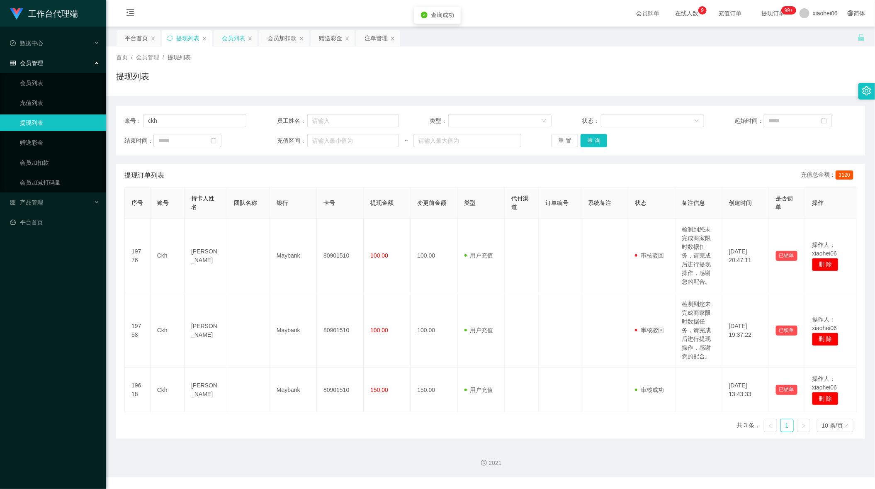
click at [238, 40] on div "会员列表" at bounding box center [233, 38] width 23 height 16
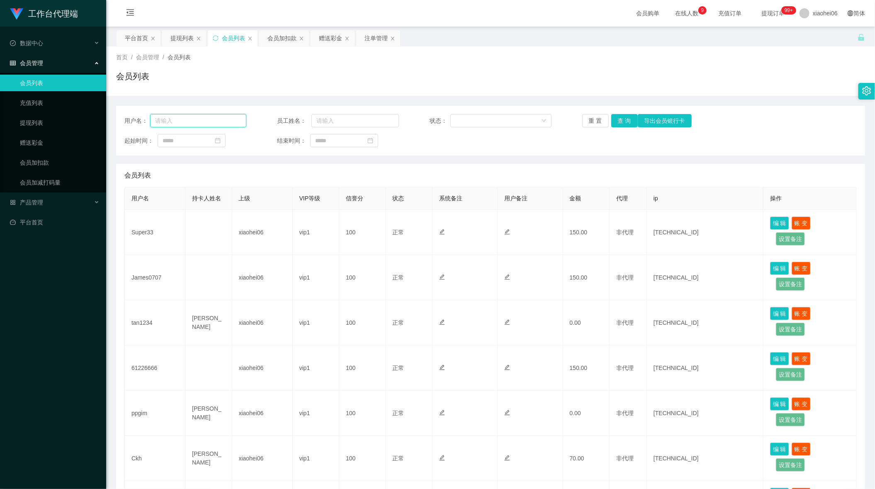
click at [223, 120] on input "text" at bounding box center [198, 120] width 97 height 13
paste input "ckh"
type input "ckh"
click at [624, 117] on button "查 询" at bounding box center [624, 120] width 27 height 13
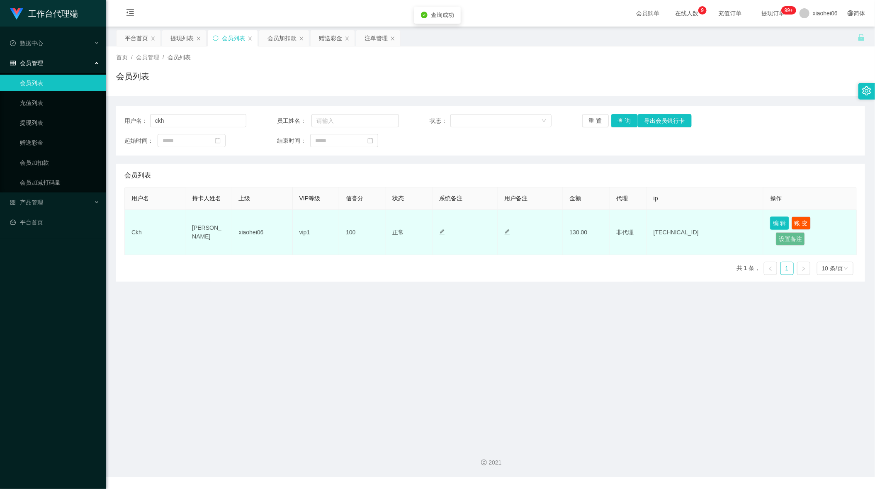
click at [770, 216] on button "编 辑" at bounding box center [779, 222] width 19 height 13
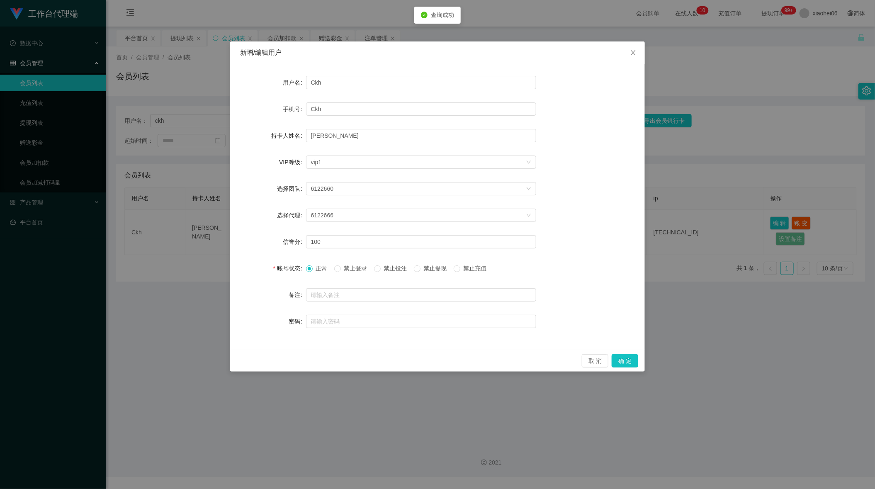
click at [386, 269] on span "禁止投注" at bounding box center [396, 268] width 30 height 7
click at [345, 266] on span "禁止登录" at bounding box center [356, 268] width 30 height 7
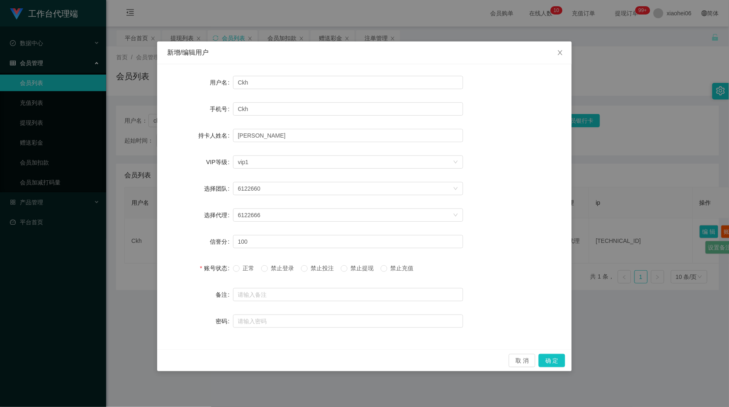
click at [359, 278] on form "用户名 Ckh 手机号 Ckh 持卡人姓名 Ching Ken Heong VIP等级 选择VIP等级 vip1 选择团队 6122660 选择代理 6122…" at bounding box center [364, 201] width 395 height 255
click at [356, 268] on span "禁止提现" at bounding box center [362, 268] width 30 height 7
click at [550, 363] on button "确 定" at bounding box center [552, 360] width 27 height 13
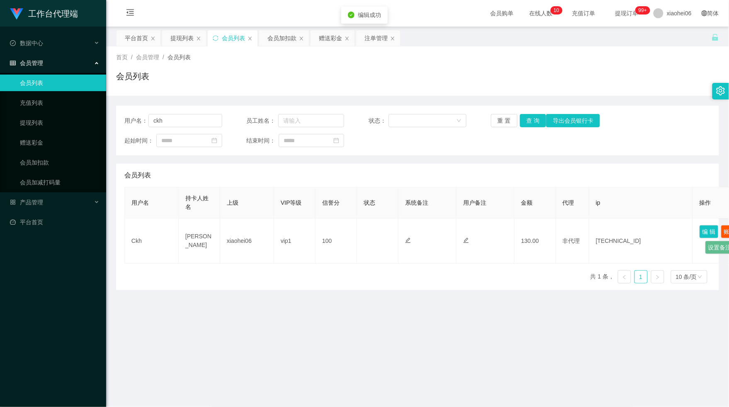
drag, startPoint x: 568, startPoint y: 346, endPoint x: 565, endPoint y: 342, distance: 5.6
click at [567, 345] on main "关闭左侧 关闭右侧 关闭其它 刷新页面 平台首页 提现列表 会员列表 会员加扣款 赠送彩金 注单管理 首页 / 会员管理 / 会员列表 / 会员列表 用户名：…" at bounding box center [417, 233] width 623 height 412
click at [274, 40] on div "会员加扣款" at bounding box center [281, 38] width 29 height 16
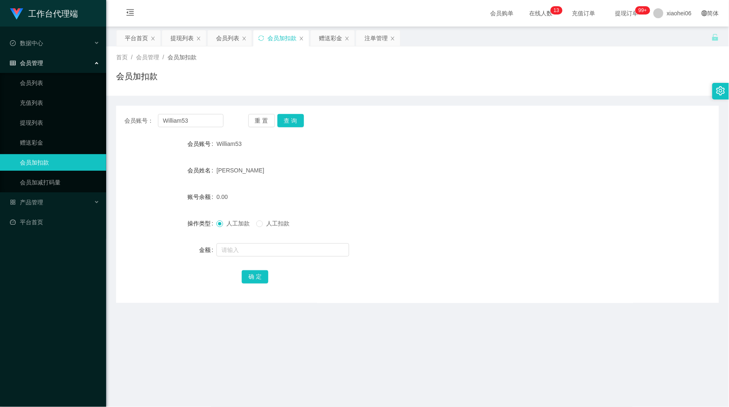
drag, startPoint x: 178, startPoint y: 43, endPoint x: 193, endPoint y: 52, distance: 17.5
click at [179, 43] on div "提现列表" at bounding box center [181, 38] width 23 height 16
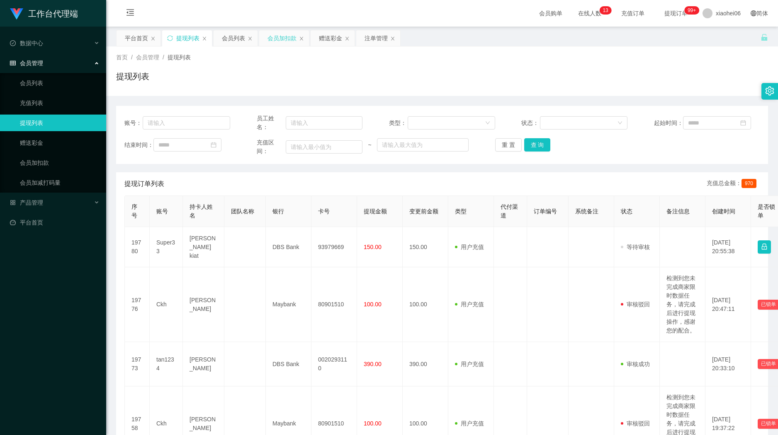
click at [277, 39] on div "会员加扣款" at bounding box center [281, 38] width 29 height 16
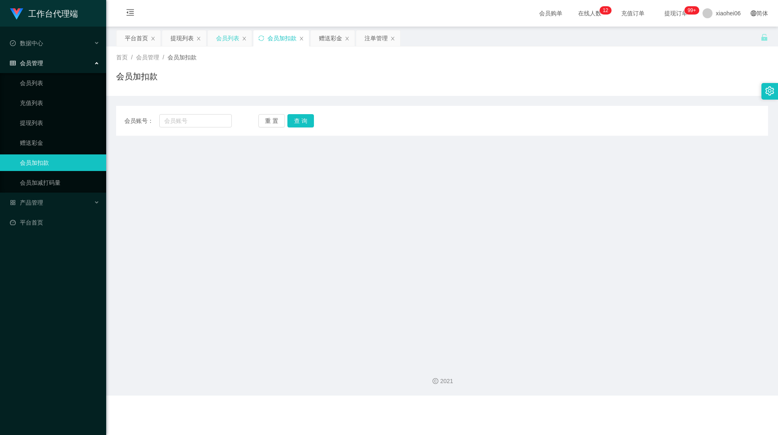
click at [228, 38] on div "会员列表" at bounding box center [227, 38] width 23 height 16
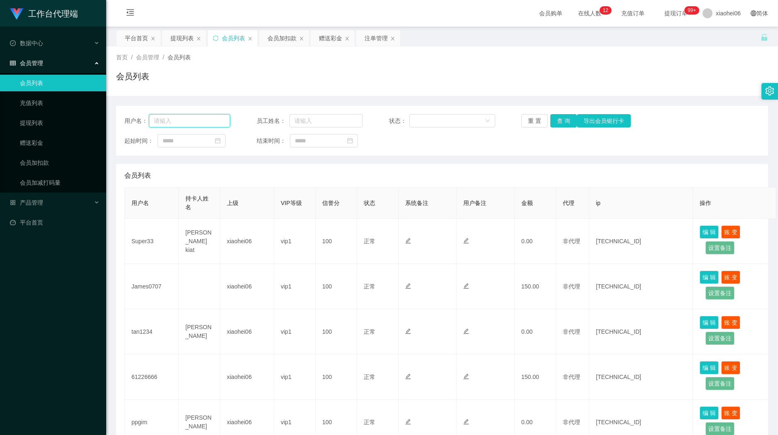
click at [183, 118] on input "text" at bounding box center [189, 120] width 81 height 13
paste input "ckh"
type input "ckh"
click at [563, 122] on button "查 询" at bounding box center [563, 120] width 27 height 13
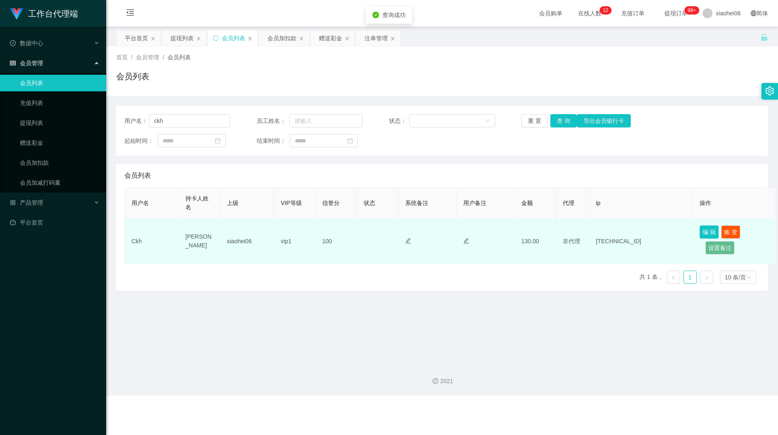
click at [702, 231] on button "编 辑" at bounding box center [708, 231] width 19 height 13
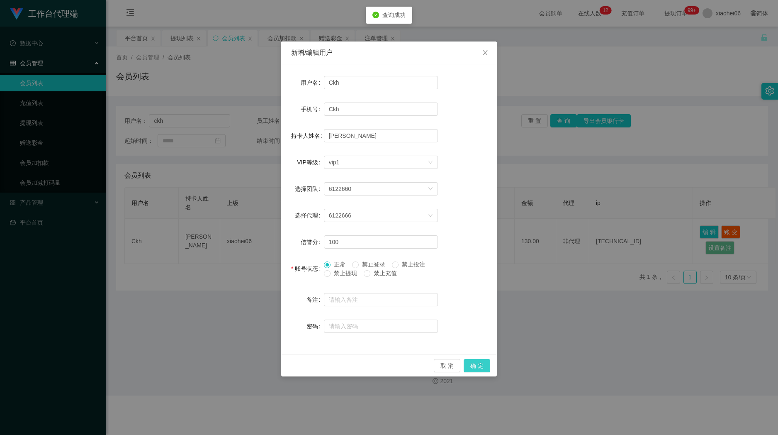
click at [488, 369] on button "确 定" at bounding box center [477, 365] width 27 height 13
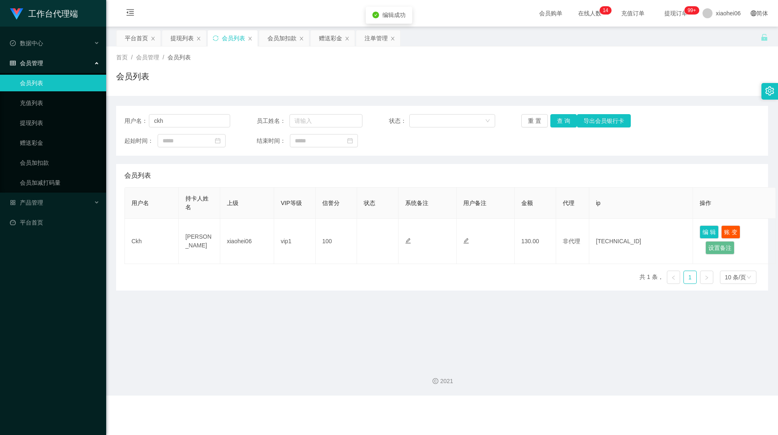
click at [548, 349] on main "关闭左侧 关闭右侧 关闭其它 刷新页面 平台首页 提现列表 会员列表 会员加扣款 赠送彩金 注单管理 首页 / 会员管理 / 会员列表 / 会员列表 用户名：…" at bounding box center [442, 192] width 672 height 330
drag, startPoint x: 197, startPoint y: 123, endPoint x: 146, endPoint y: 80, distance: 66.8
click at [75, 100] on section "工作台代理端 数据中心 会员管理 会员列表 充值列表 提现列表 赠送彩金 会员加扣款 会员加减打码量 产品管理 平台首页 保存配置 重置配置 整体风格设置 主…" at bounding box center [389, 197] width 778 height 395
click at [167, 40] on div "提现列表" at bounding box center [184, 38] width 44 height 16
click at [185, 36] on div "提现列表" at bounding box center [181, 38] width 23 height 16
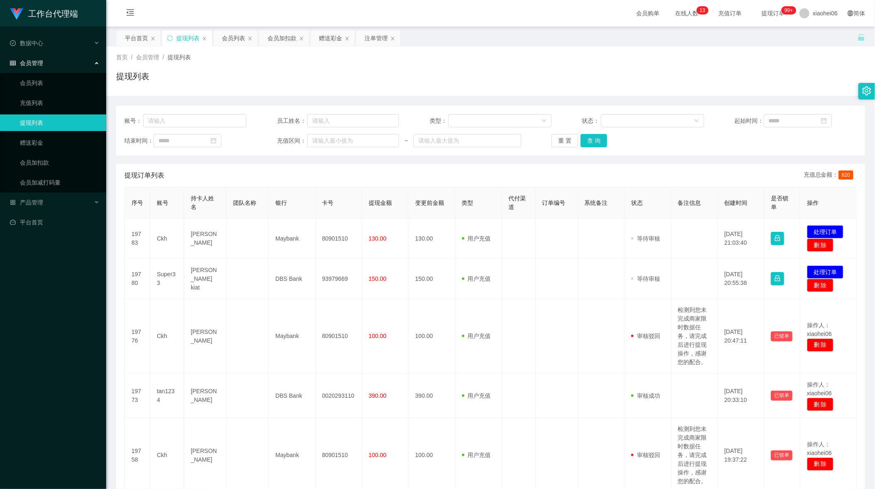
click at [335, 284] on td "93979669" at bounding box center [339, 279] width 46 height 40
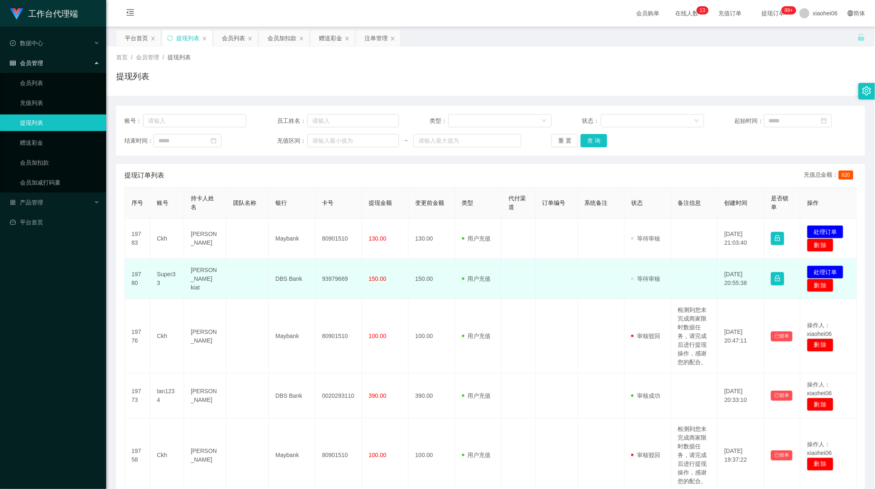
click at [330, 282] on td "93979669" at bounding box center [339, 279] width 46 height 40
copy td "93979669"
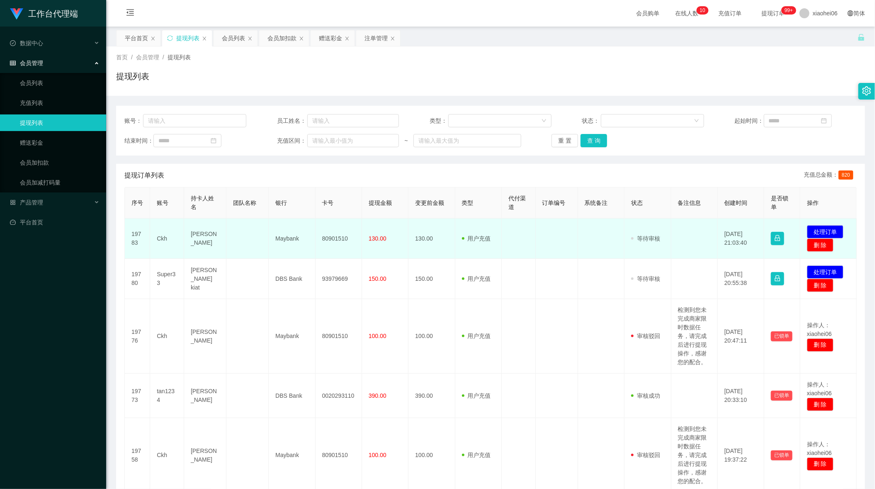
click at [335, 238] on td "80901510" at bounding box center [339, 239] width 46 height 40
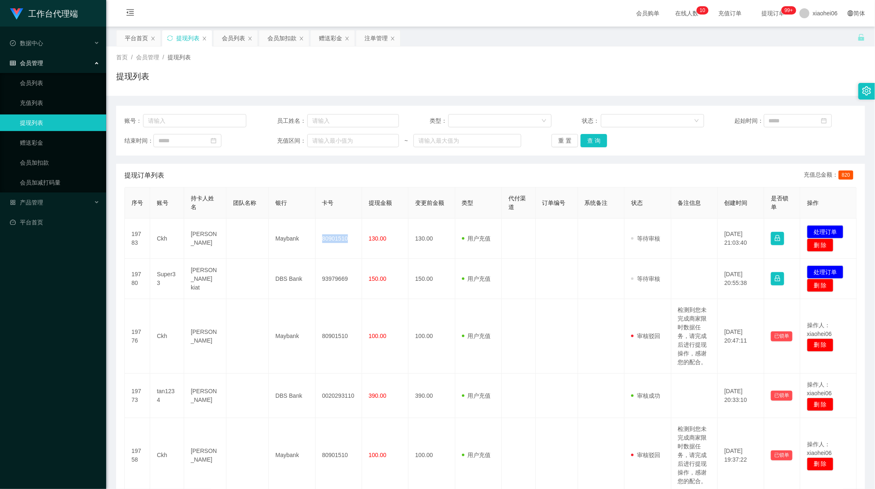
drag, startPoint x: 335, startPoint y: 238, endPoint x: 874, endPoint y: 209, distance: 540.6
click at [336, 238] on td "80901510" at bounding box center [339, 239] width 46 height 40
copy td "80901510"
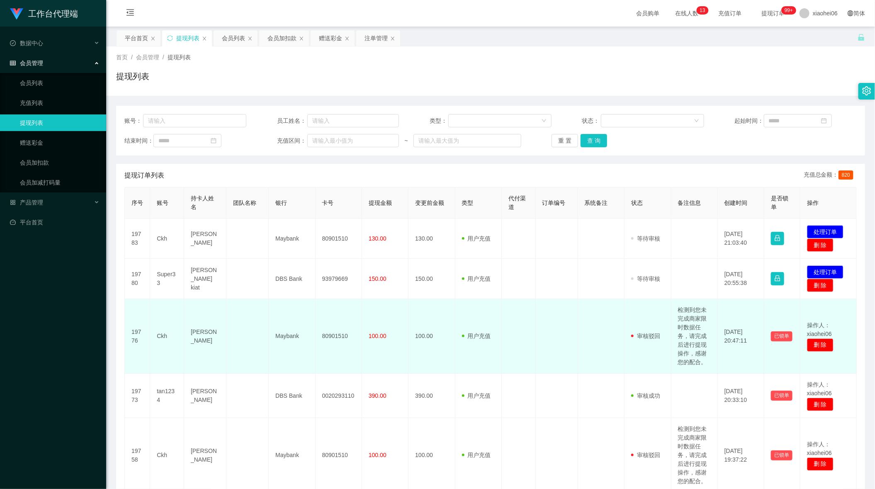
click at [502, 316] on td at bounding box center [519, 336] width 34 height 75
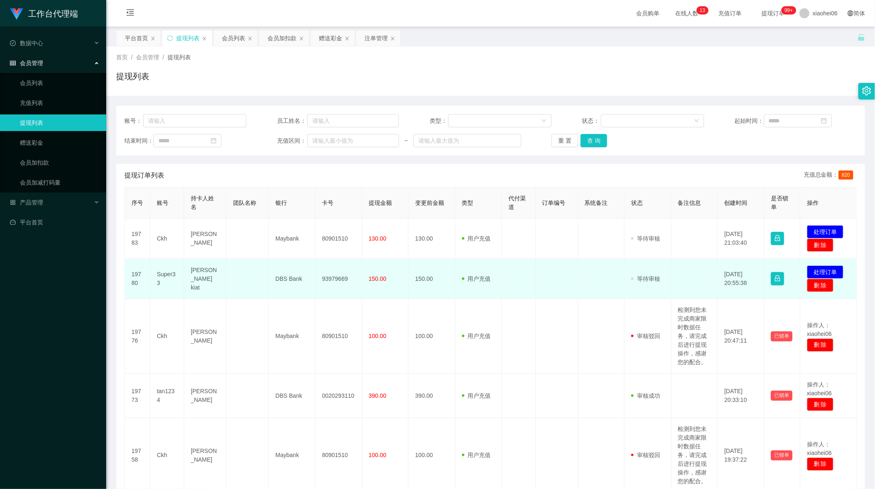
click at [327, 278] on td "93979669" at bounding box center [339, 279] width 46 height 40
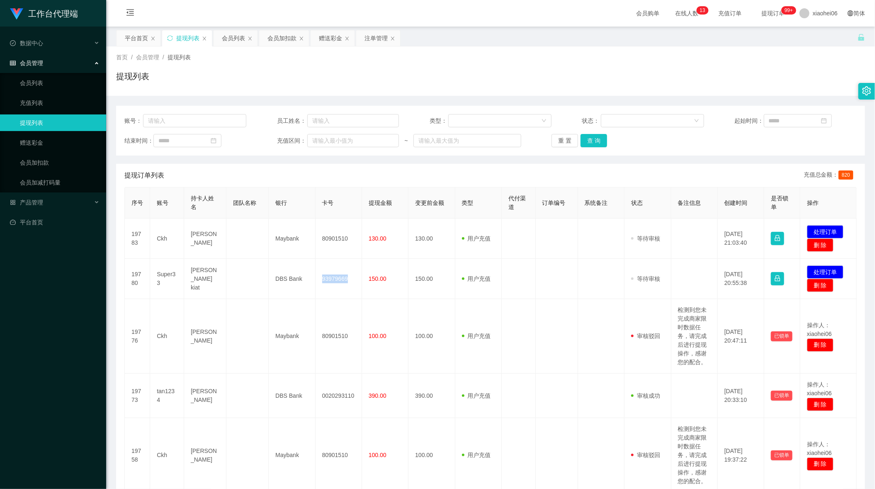
copy td "93979669"
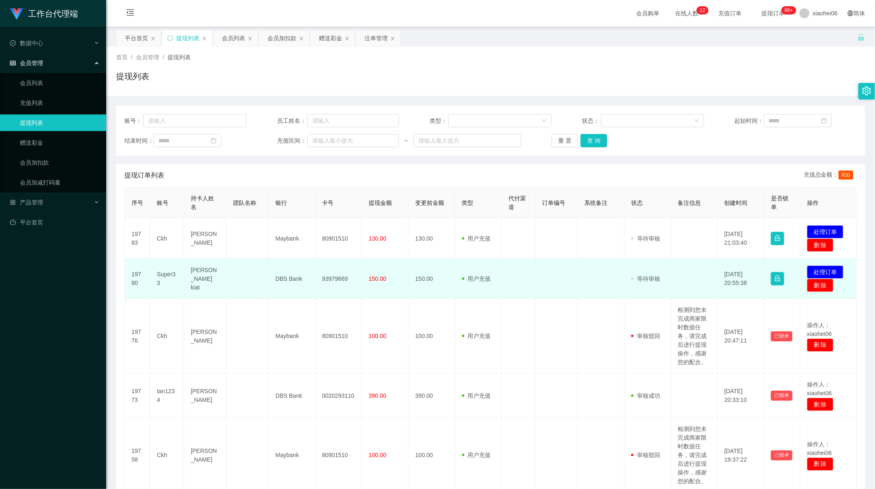
click at [336, 278] on td "93979669" at bounding box center [339, 279] width 46 height 40
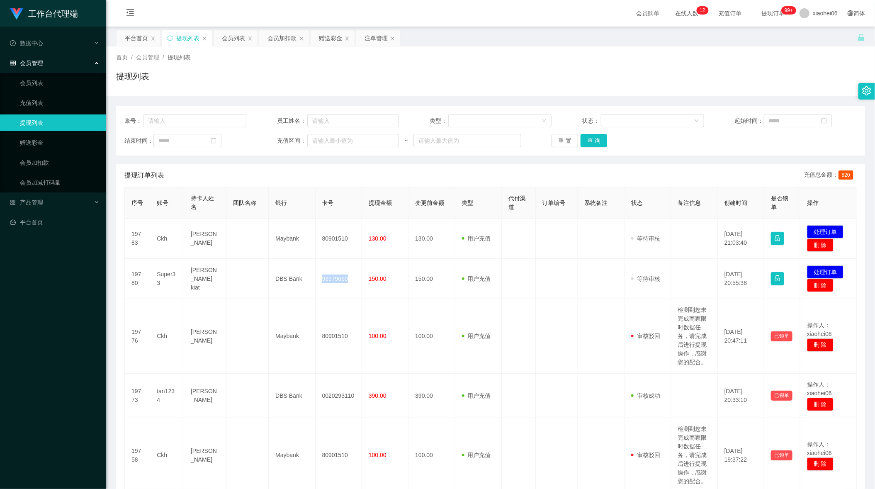
copy td "93979669"
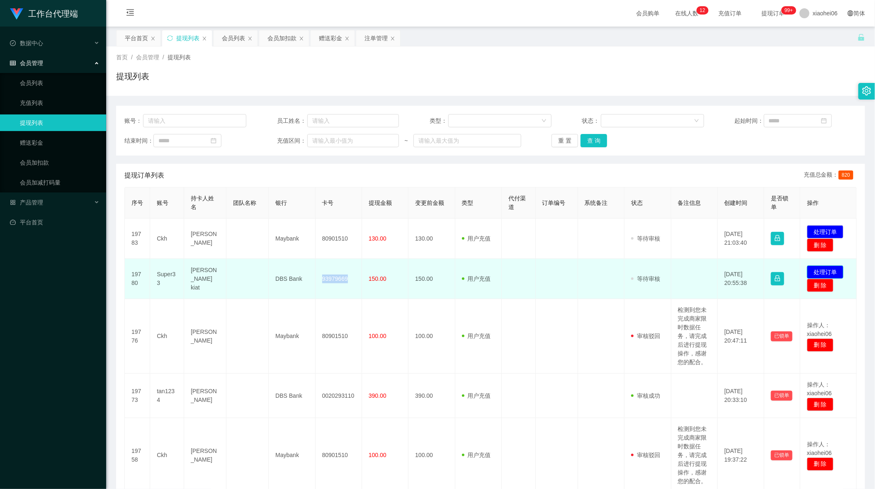
click at [819, 270] on button "处理订单" at bounding box center [825, 271] width 36 height 13
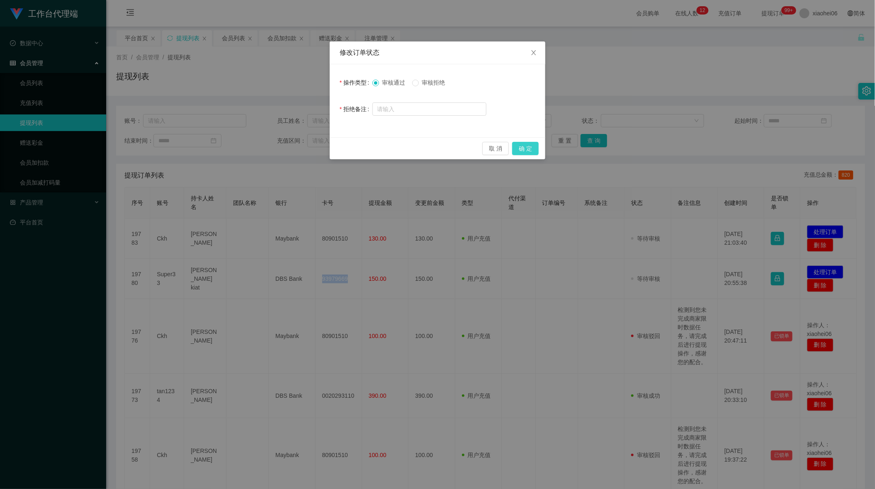
click at [529, 146] on button "确 定" at bounding box center [525, 148] width 27 height 13
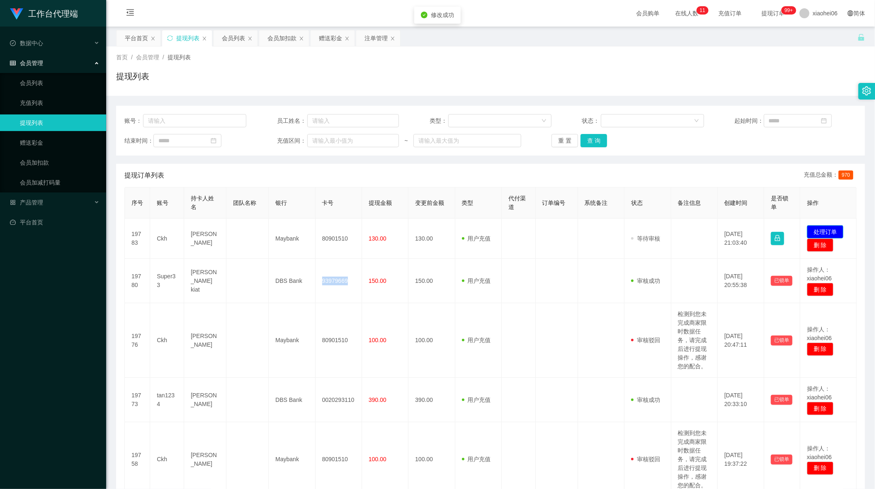
drag, startPoint x: 833, startPoint y: 225, endPoint x: 773, endPoint y: 218, distance: 61.0
click at [833, 225] on button "处理订单" at bounding box center [825, 231] width 36 height 13
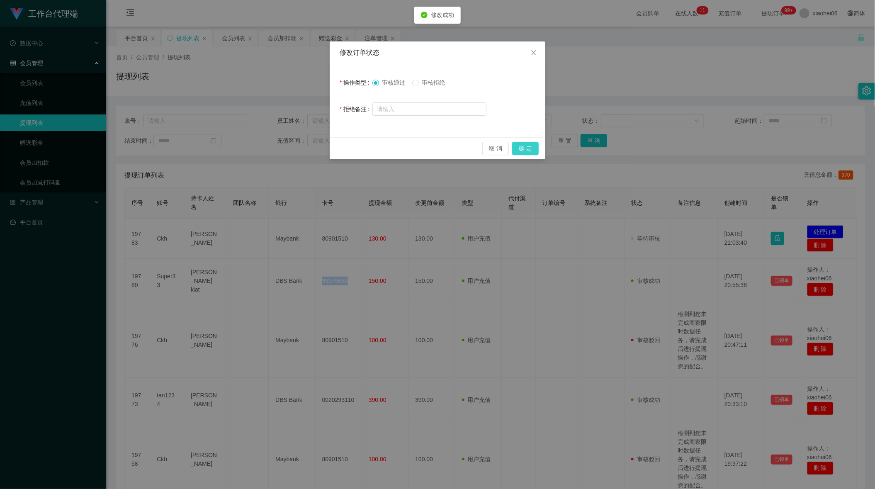
click at [528, 142] on button "确 定" at bounding box center [525, 148] width 27 height 13
